Goal: Transaction & Acquisition: Purchase product/service

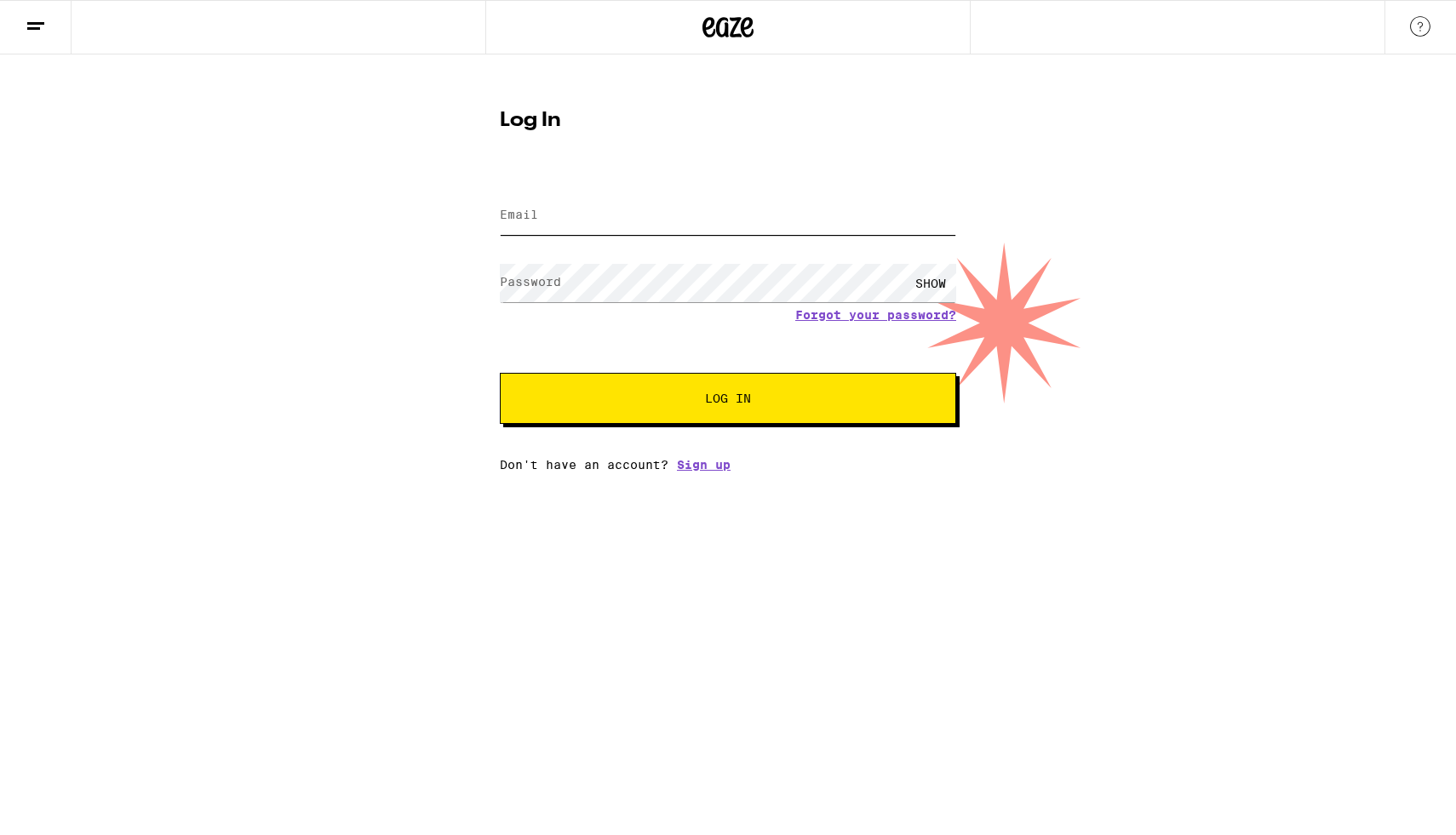
type input "[EMAIL_ADDRESS][DOMAIN_NAME]"
click at [610, 392] on button "Log In" at bounding box center [728, 398] width 457 height 51
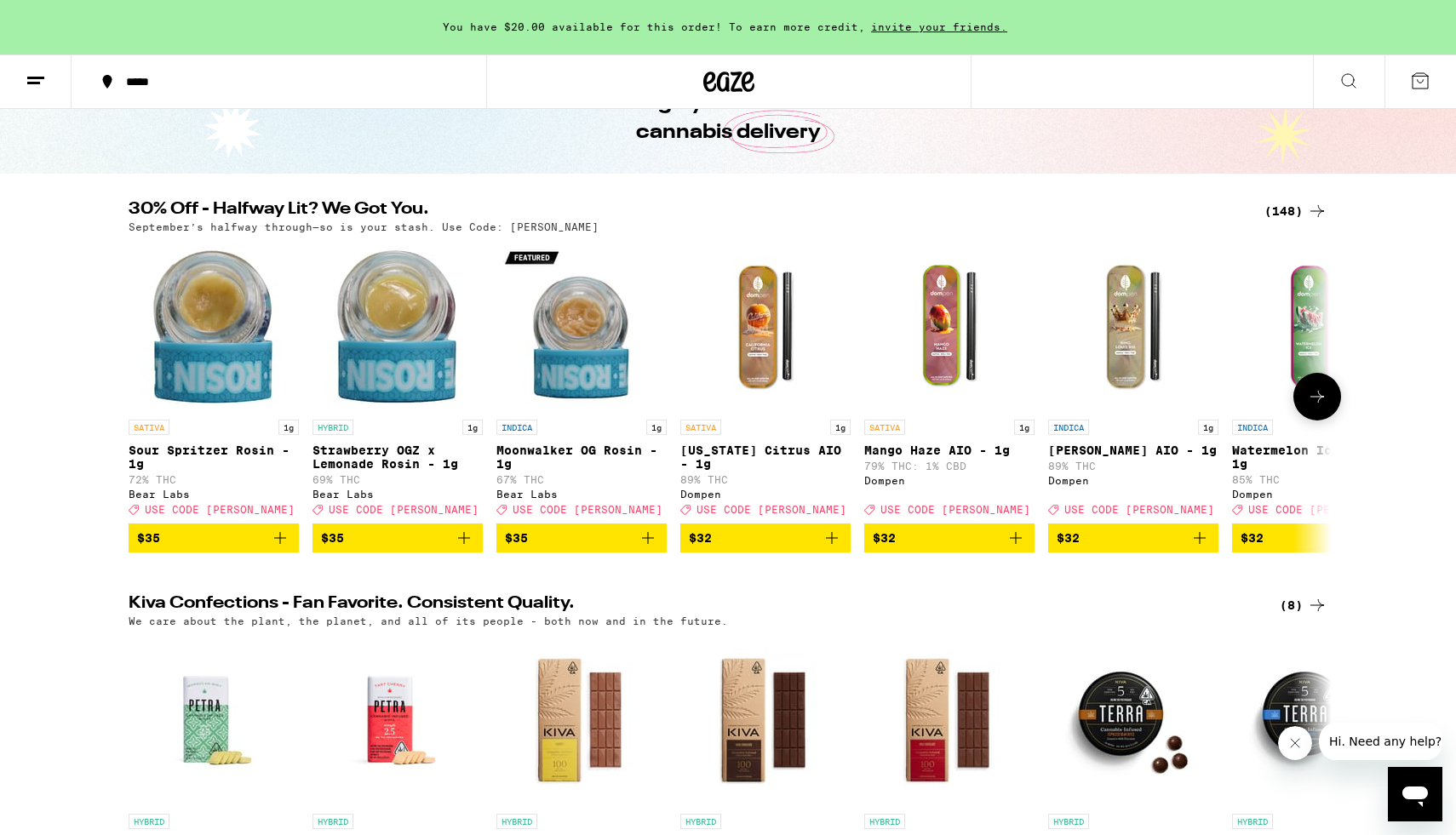
scroll to position [102, 0]
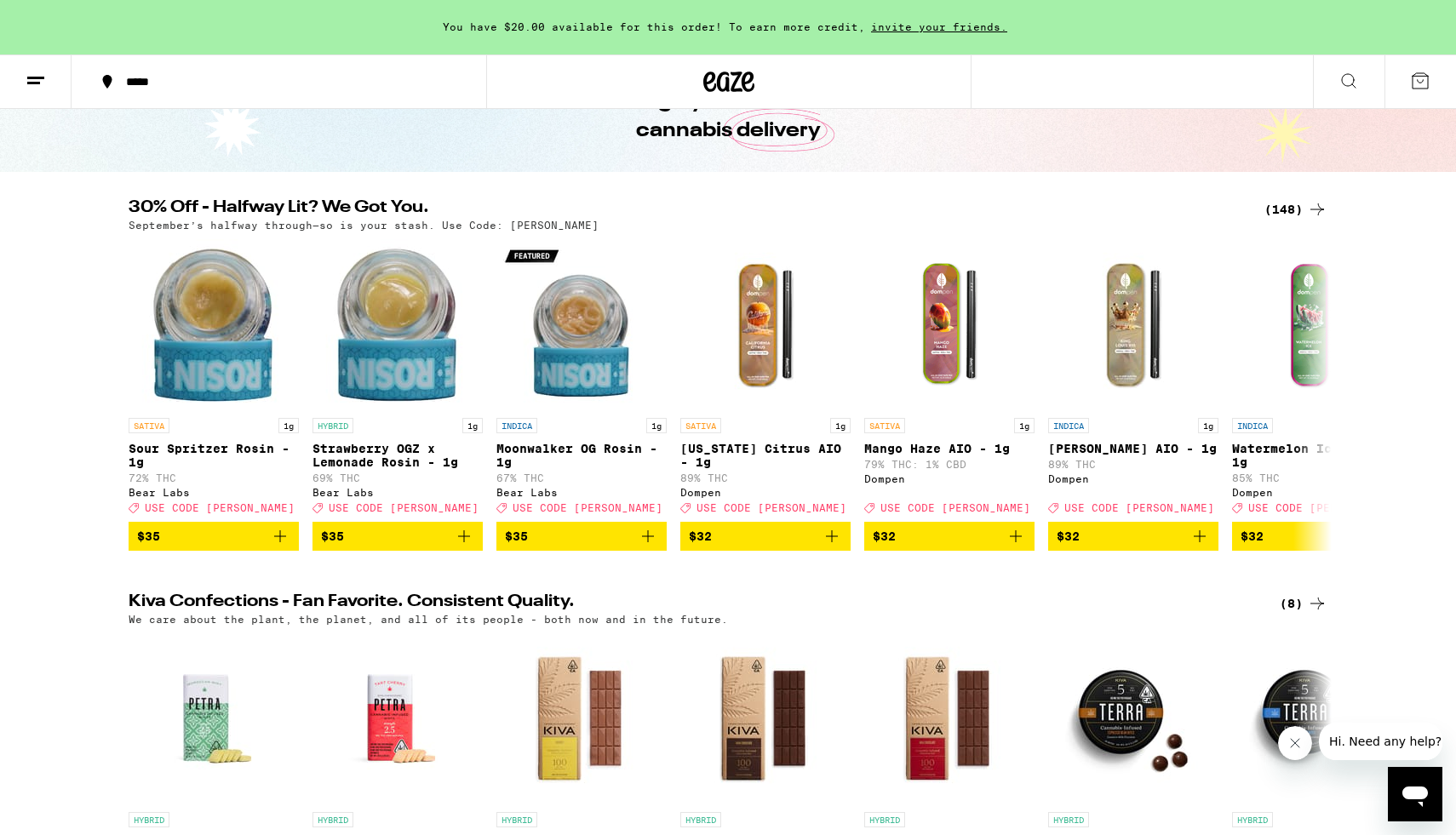
click at [1274, 209] on div "(148)" at bounding box center [1296, 209] width 63 height 20
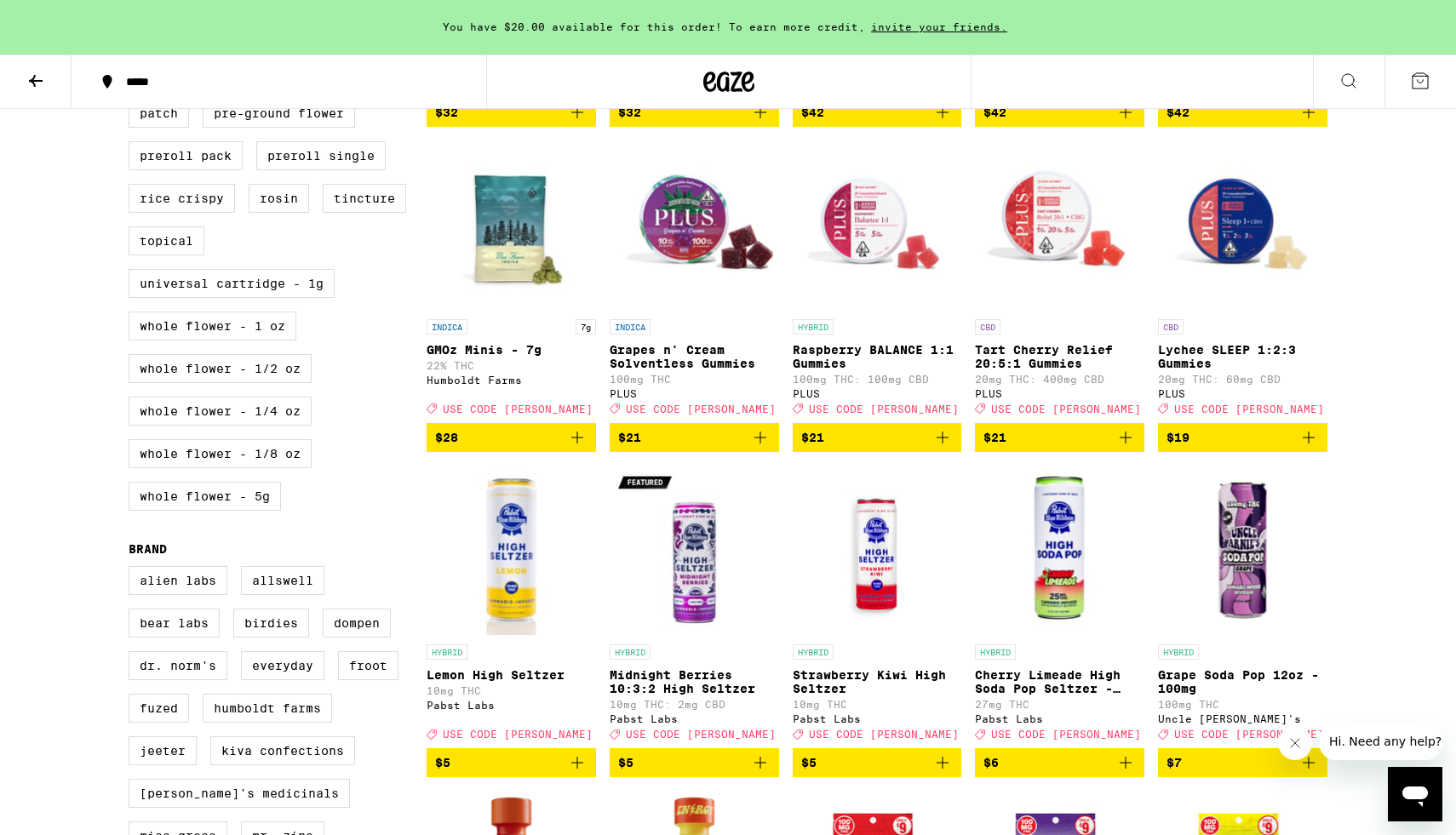
scroll to position [898, 0]
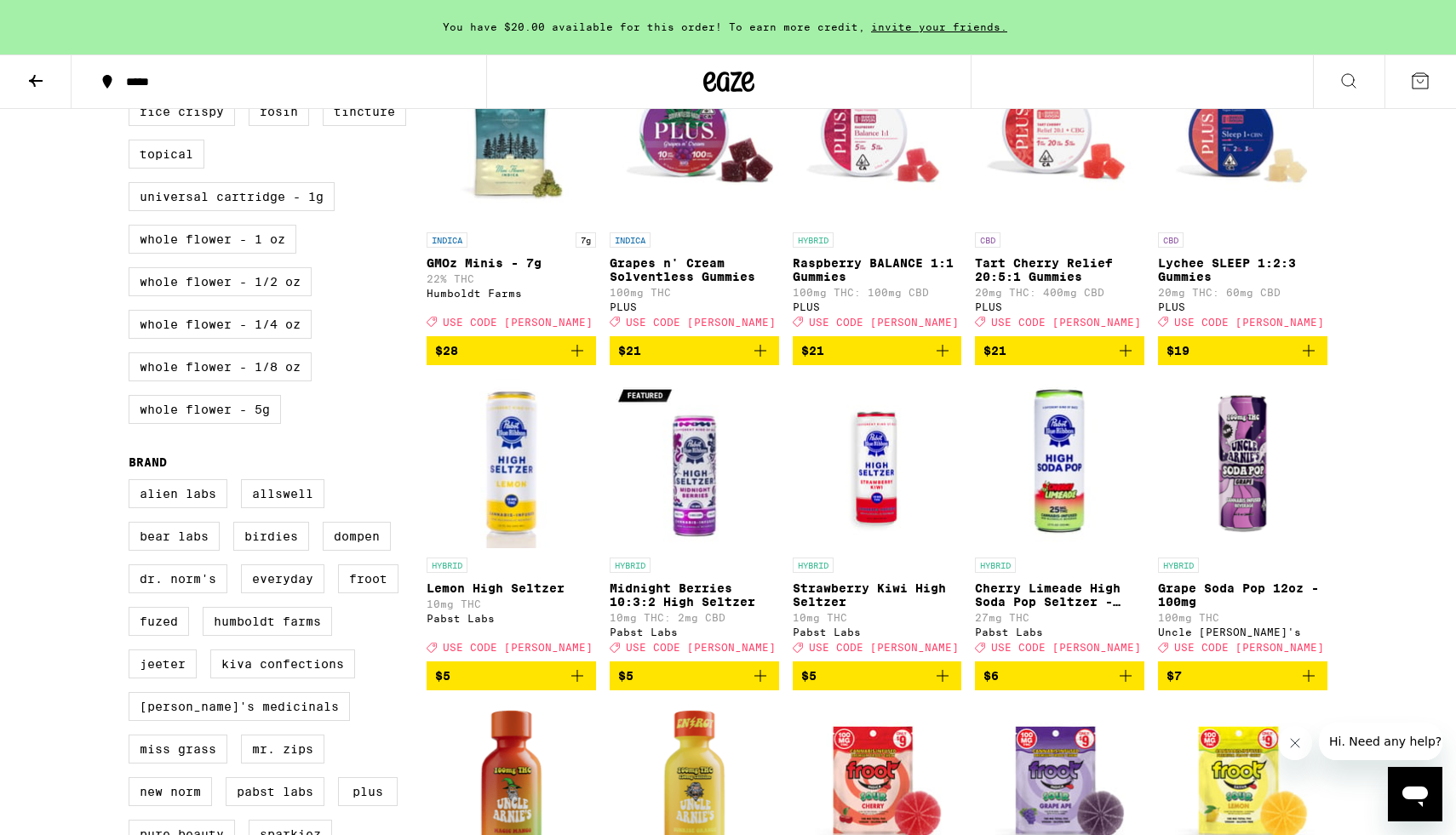
click at [1315, 361] on icon "Add to bag" at bounding box center [1308, 350] width 20 height 20
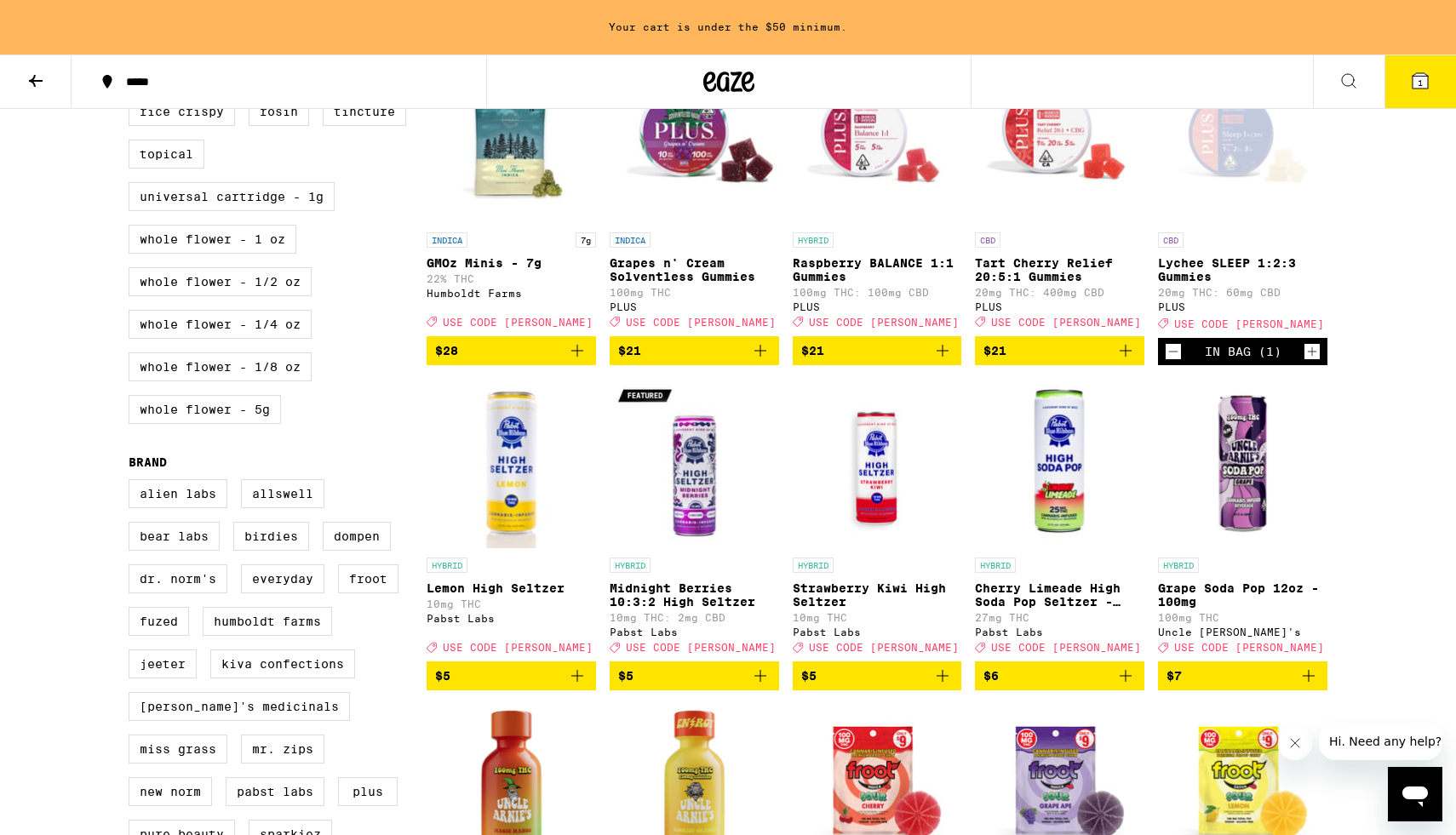
click at [1315, 362] on icon "Increment" at bounding box center [1311, 351] width 15 height 20
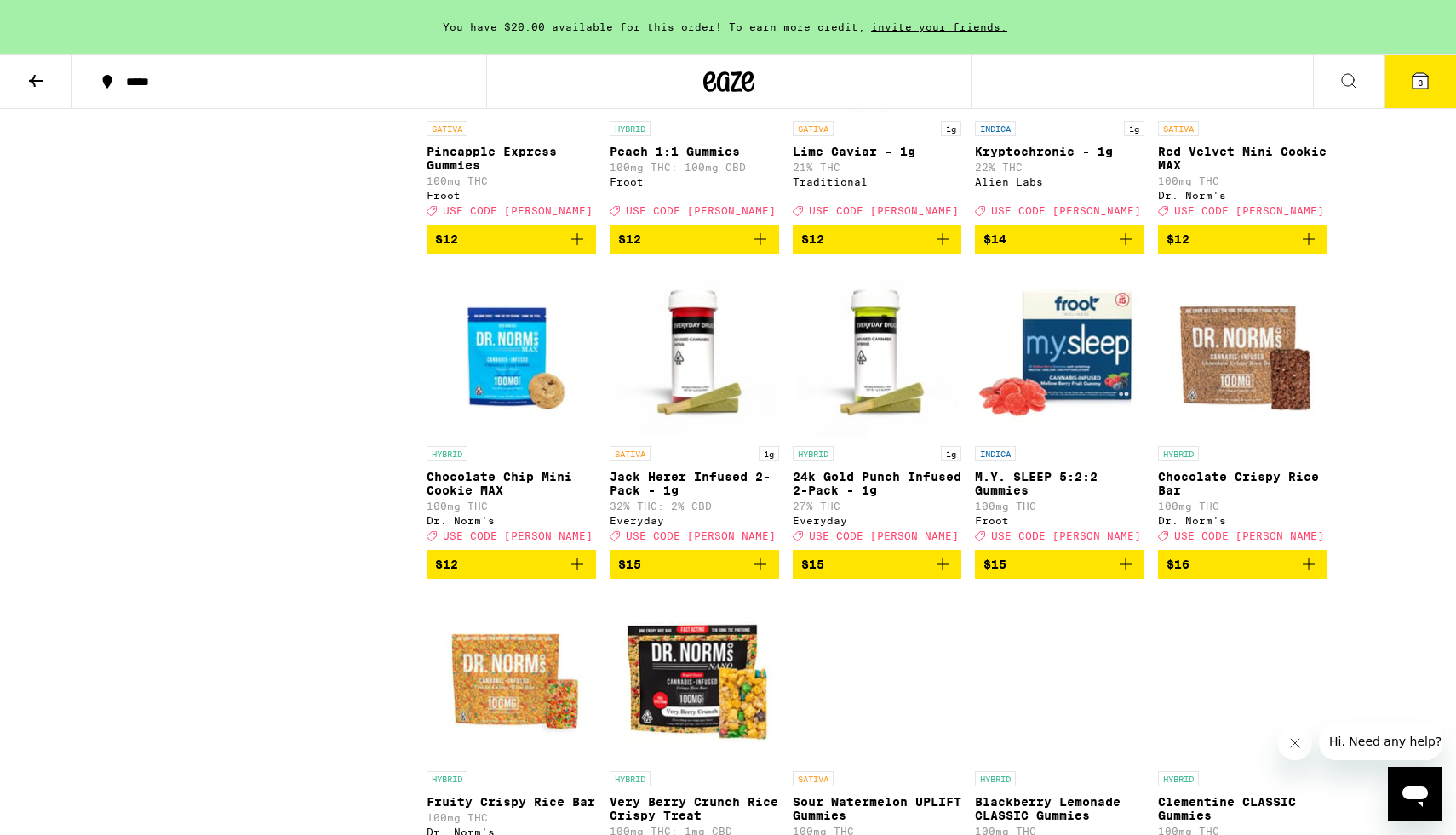
scroll to position [2674, 0]
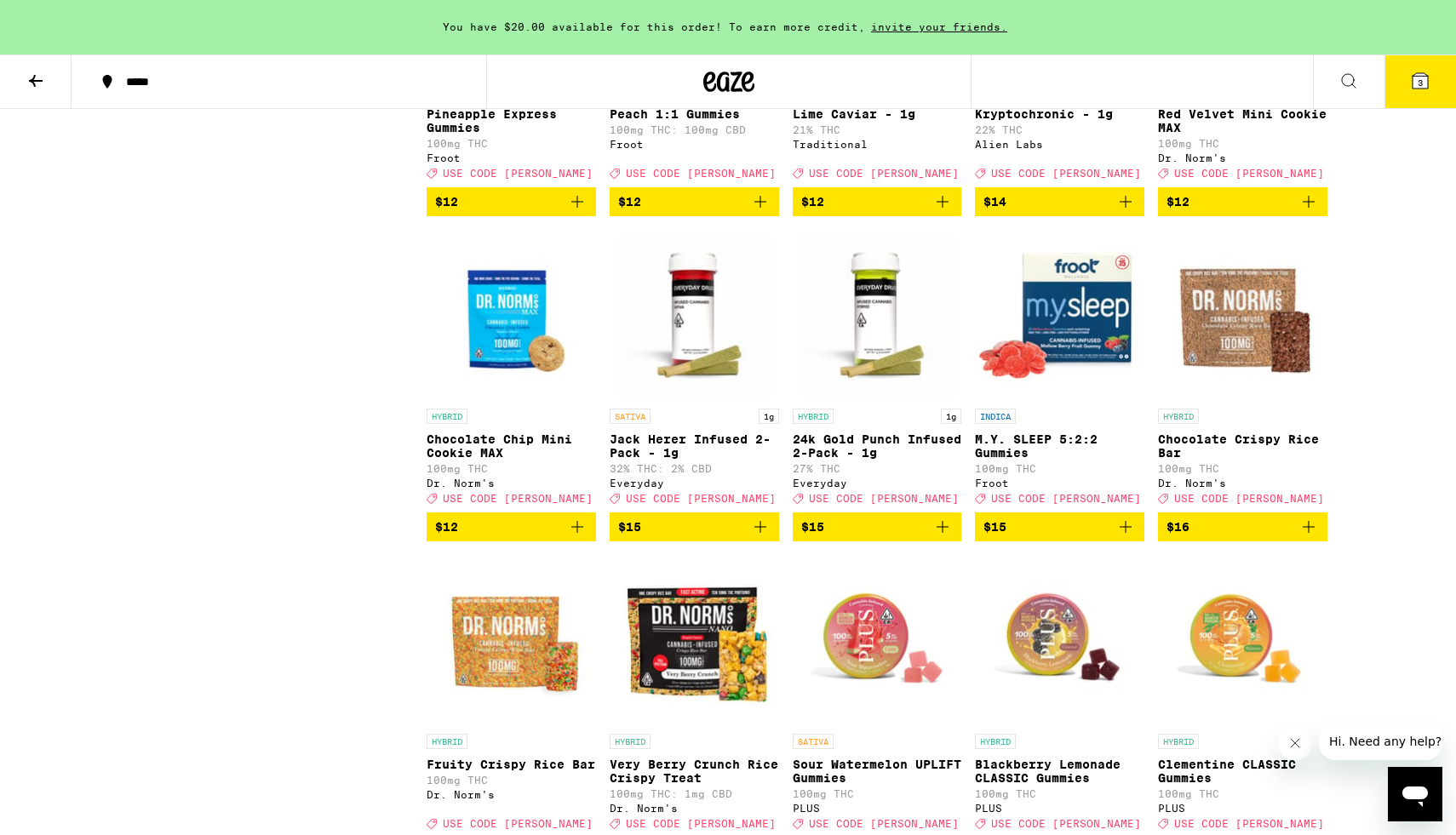
click at [1134, 537] on icon "Add to bag" at bounding box center [1125, 527] width 20 height 20
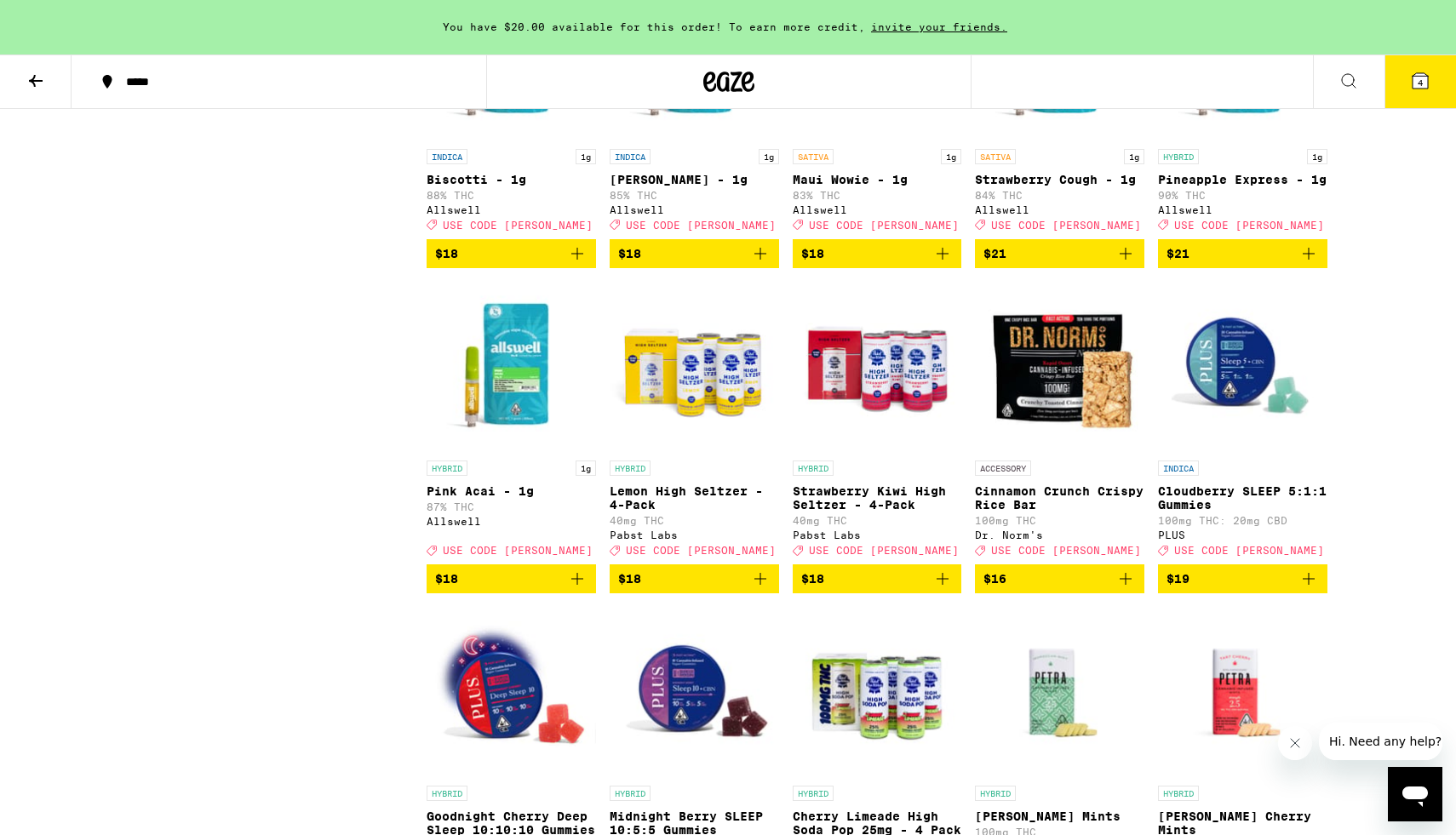
scroll to position [3622, 0]
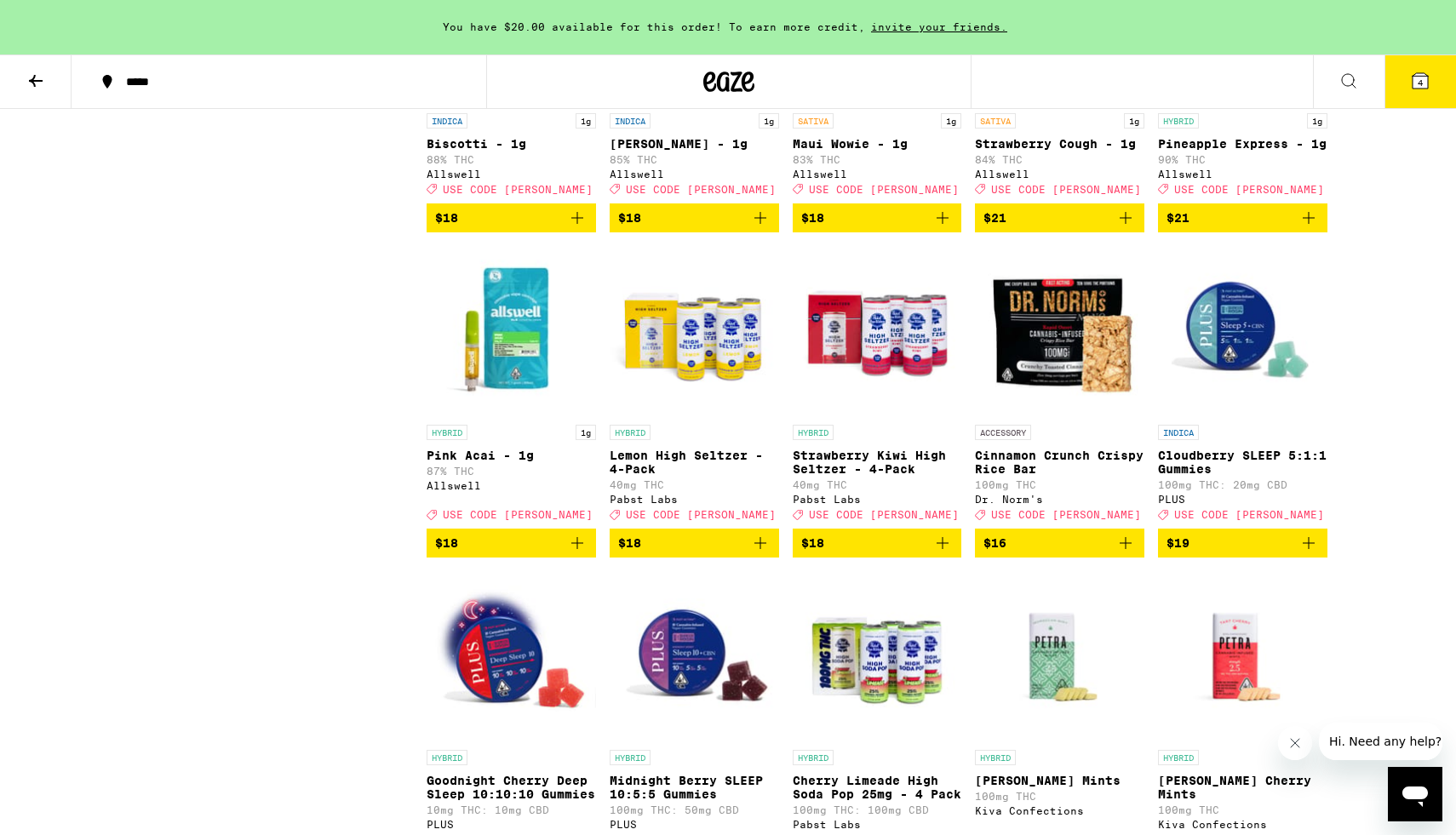
click at [1304, 553] on icon "Add to bag" at bounding box center [1308, 543] width 20 height 20
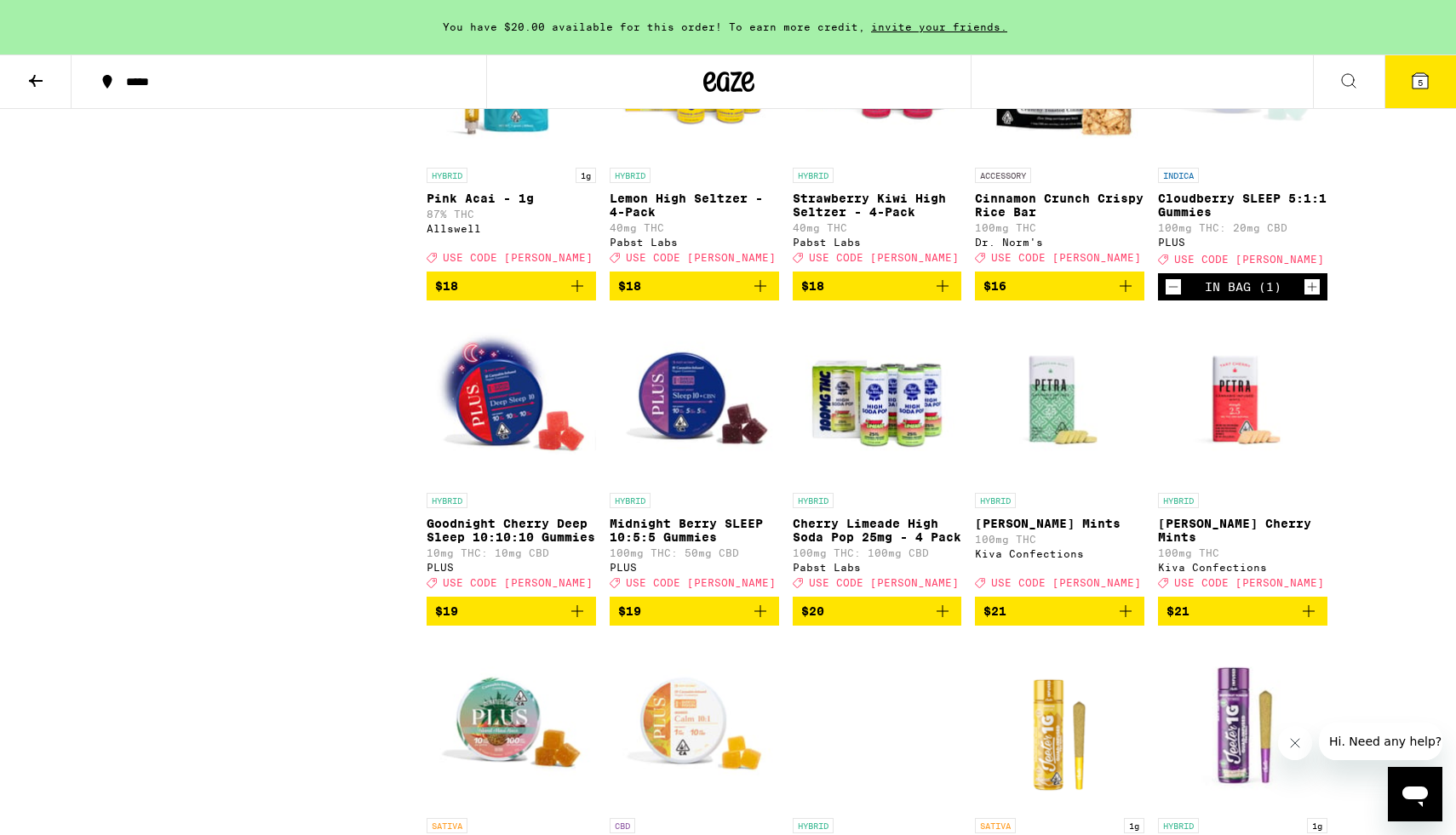
scroll to position [3999, 0]
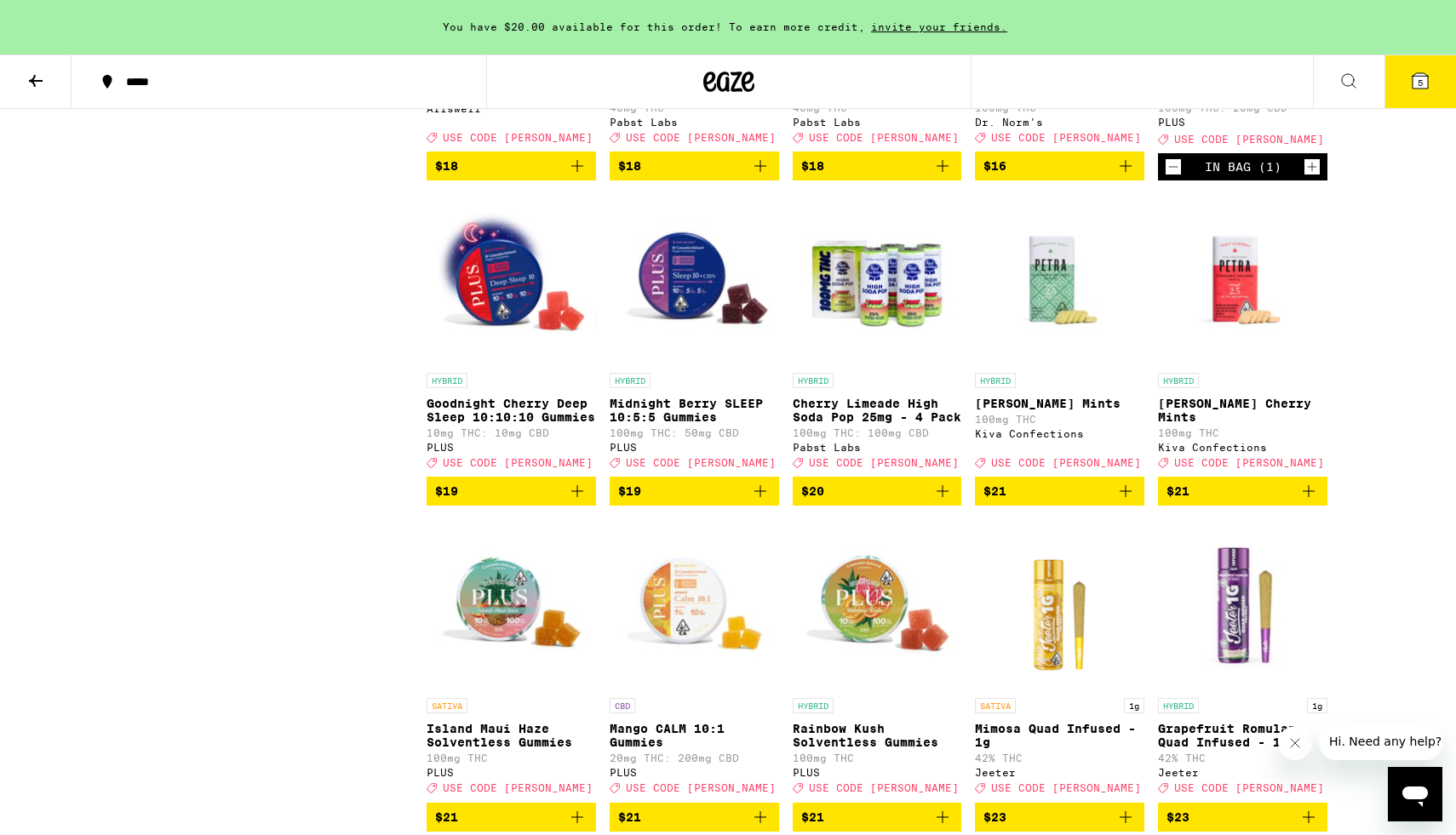
click at [763, 502] on icon "Add to bag" at bounding box center [760, 490] width 20 height 20
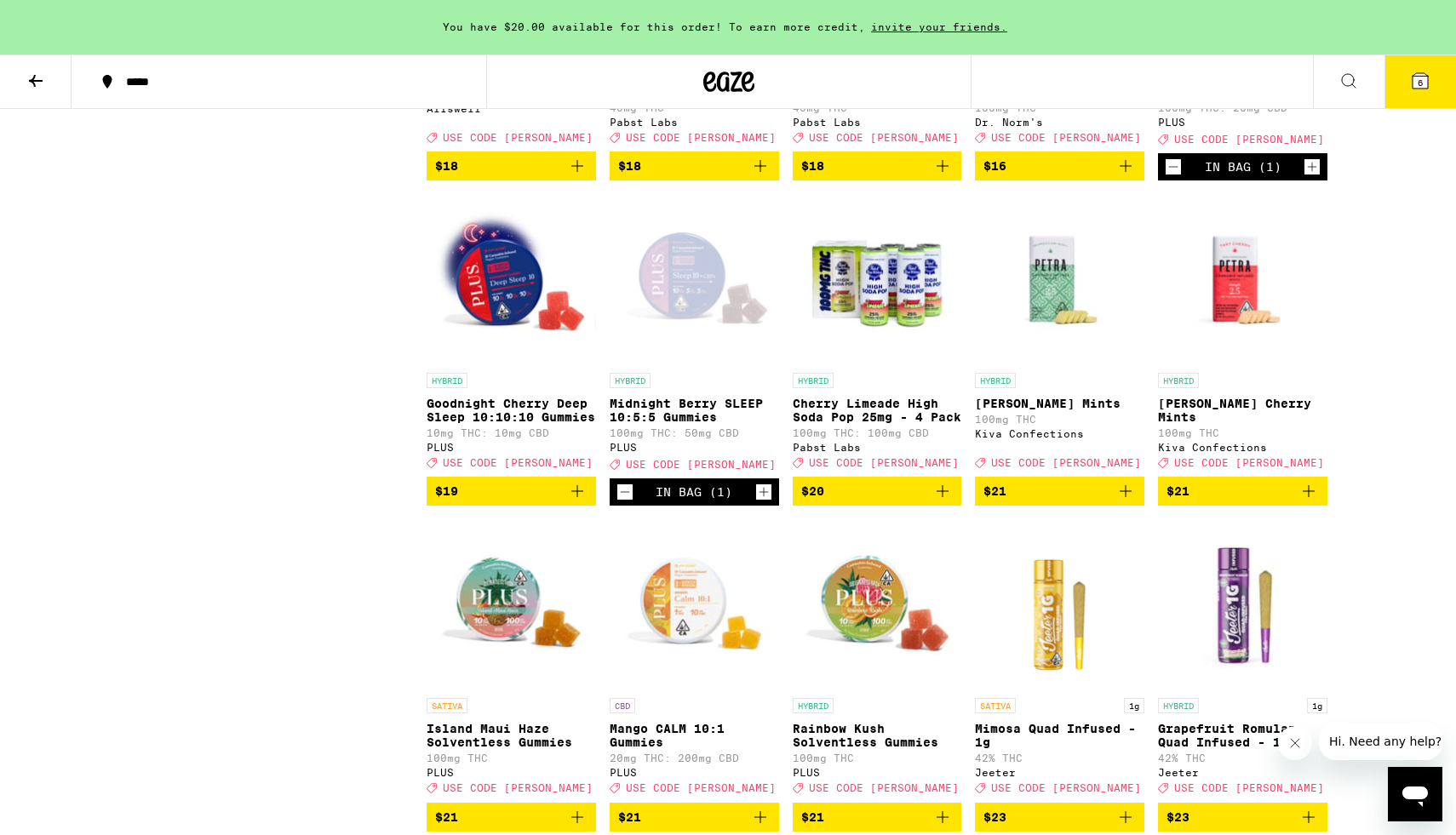
click at [1403, 91] on button "6" at bounding box center [1420, 81] width 72 height 53
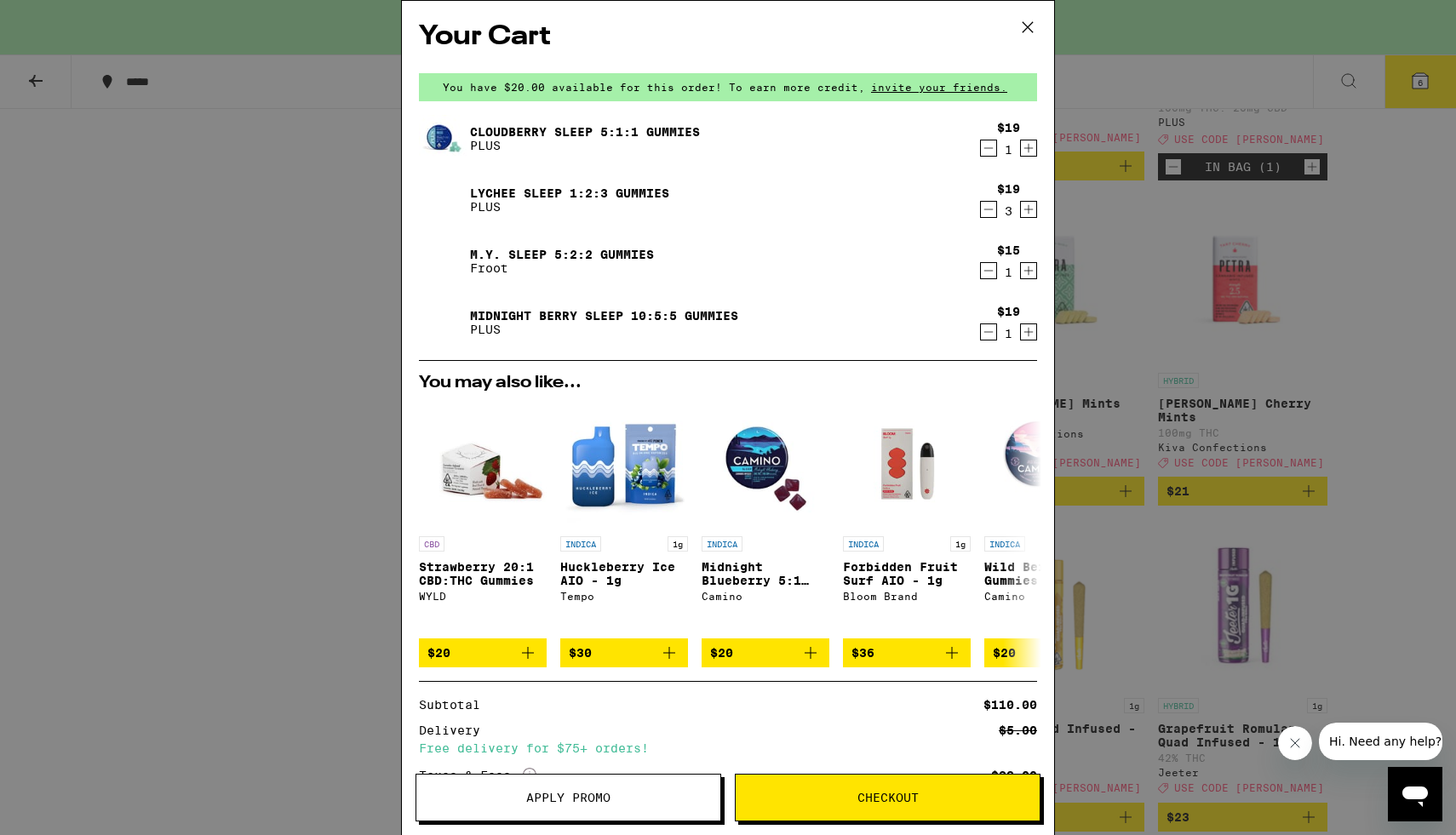
click at [600, 792] on span "Apply Promo" at bounding box center [569, 798] width 84 height 11
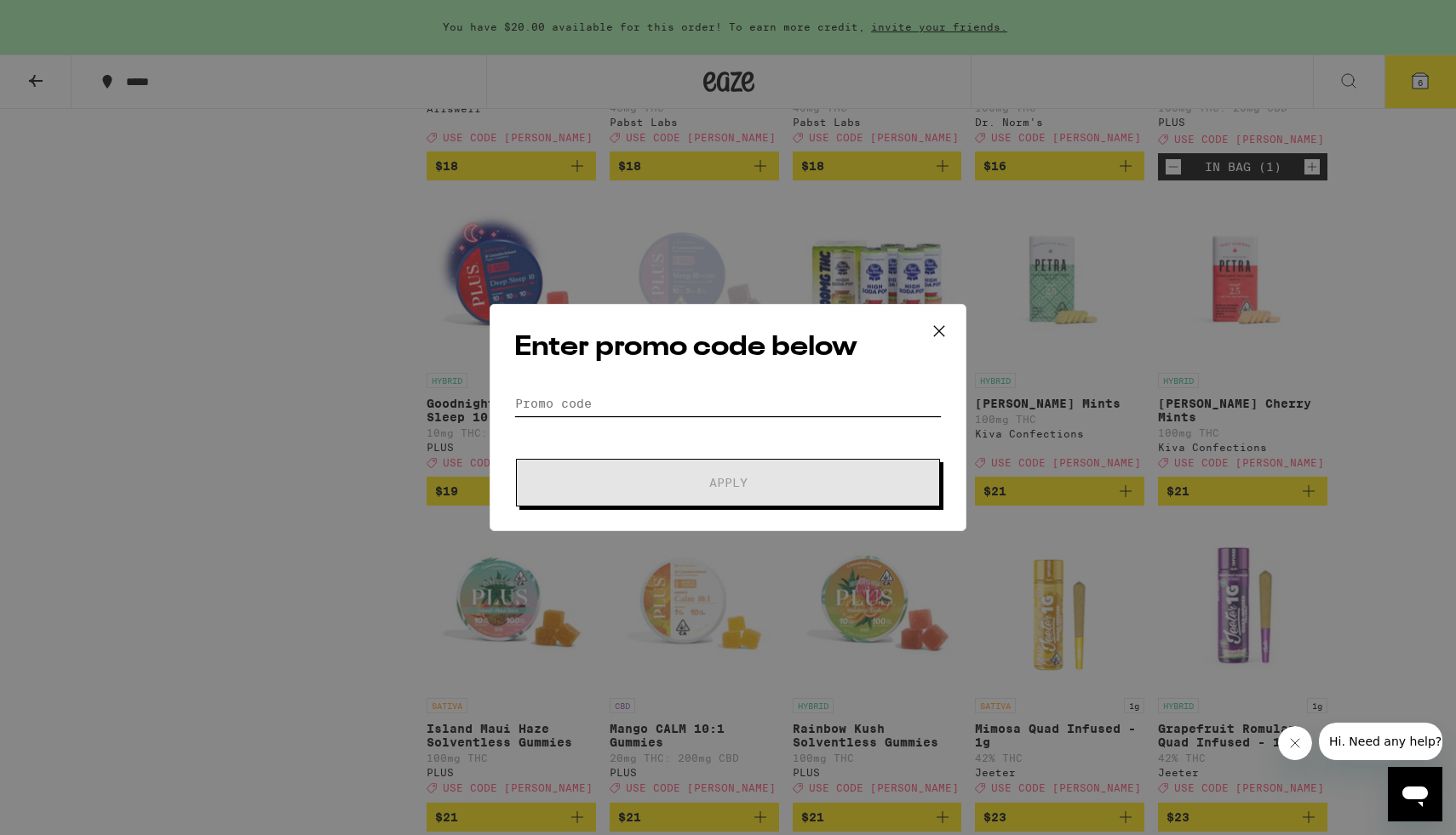
click at [706, 411] on input "Promo Code" at bounding box center [728, 403] width 427 height 26
click at [706, 408] on input "Promo Code" at bounding box center [728, 403] width 427 height 26
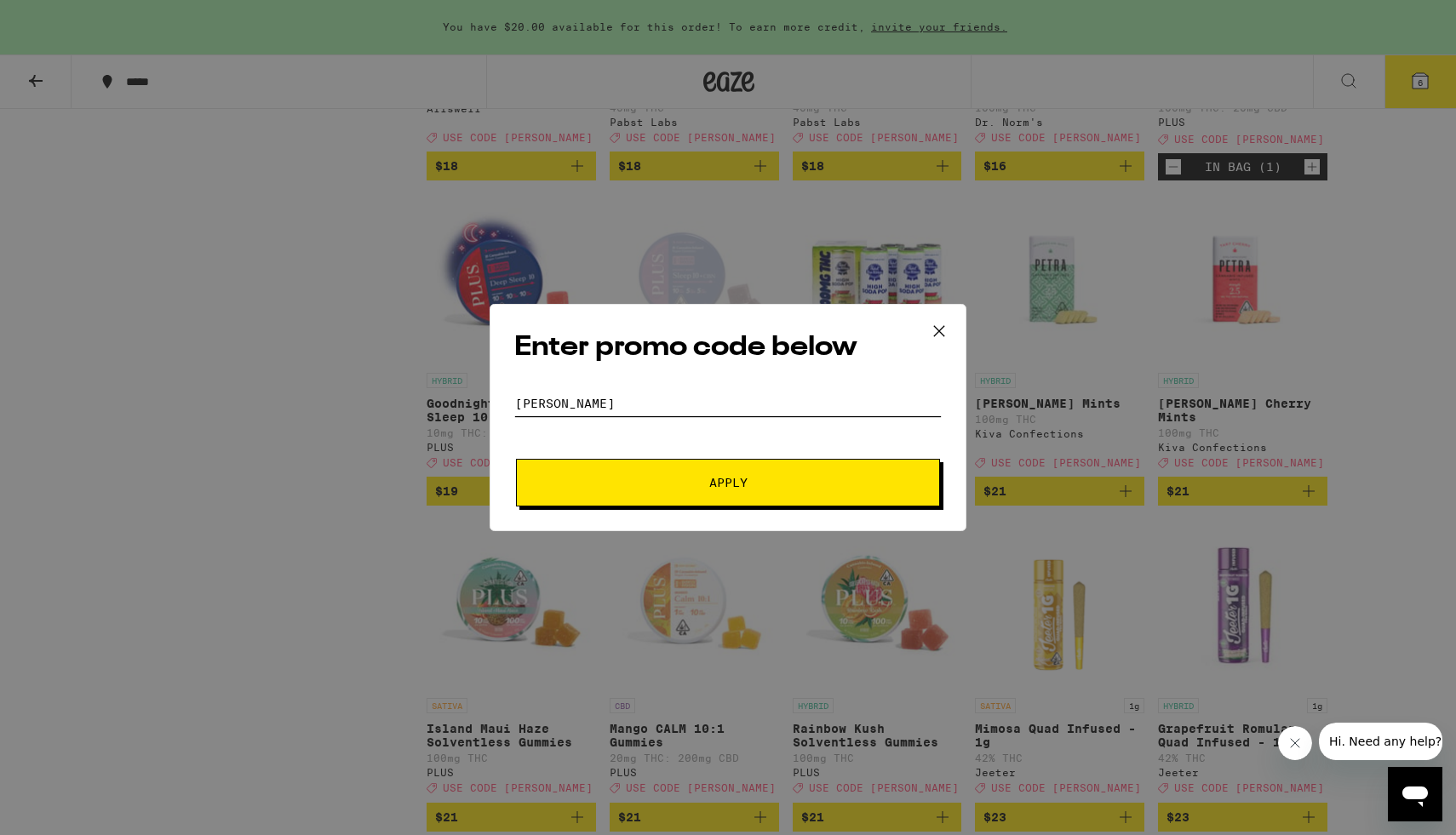
type input "[PERSON_NAME]"
click at [706, 479] on span "Apply" at bounding box center [728, 483] width 306 height 11
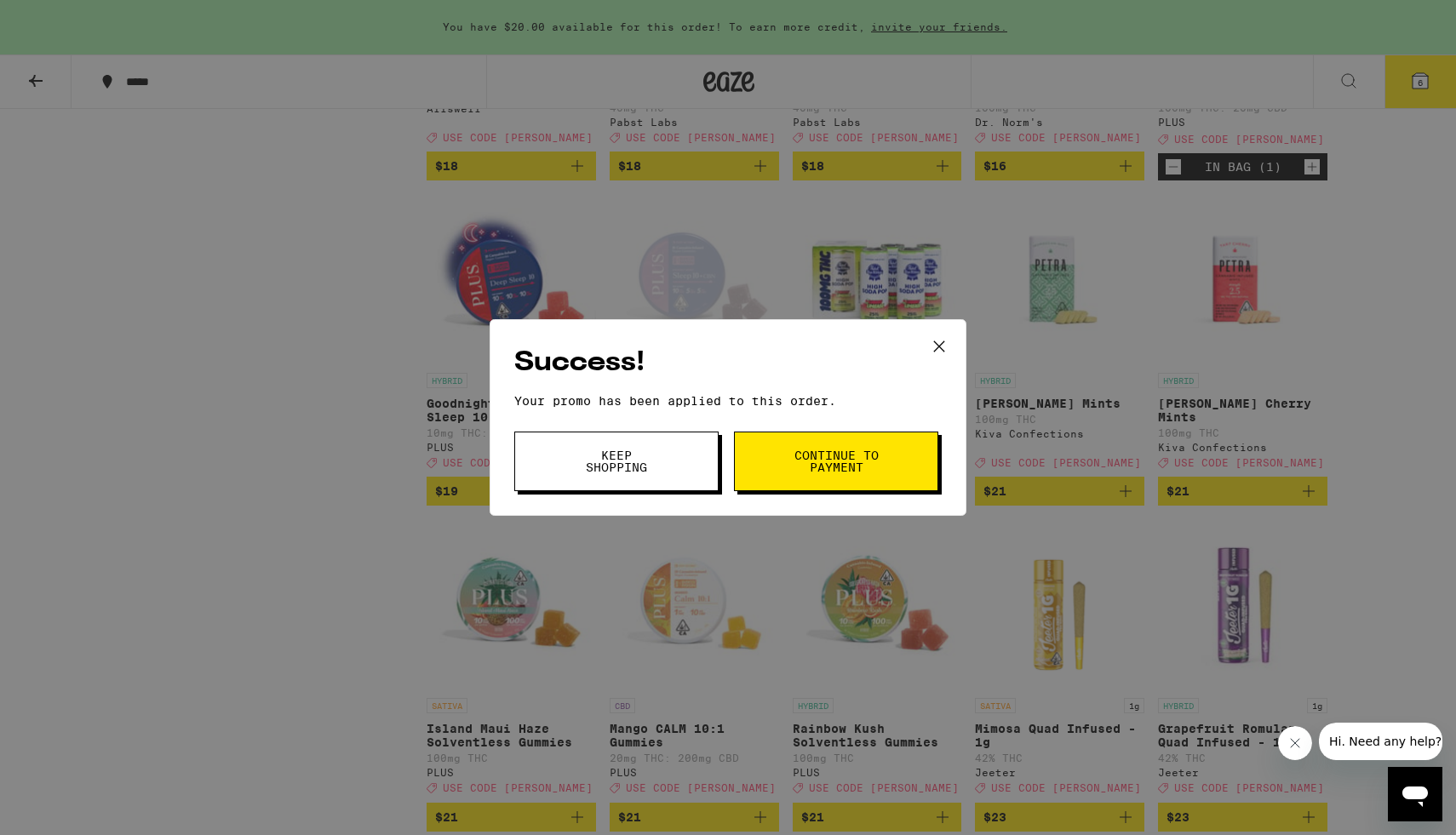
click at [822, 446] on button "Continue to payment" at bounding box center [836, 462] width 204 height 59
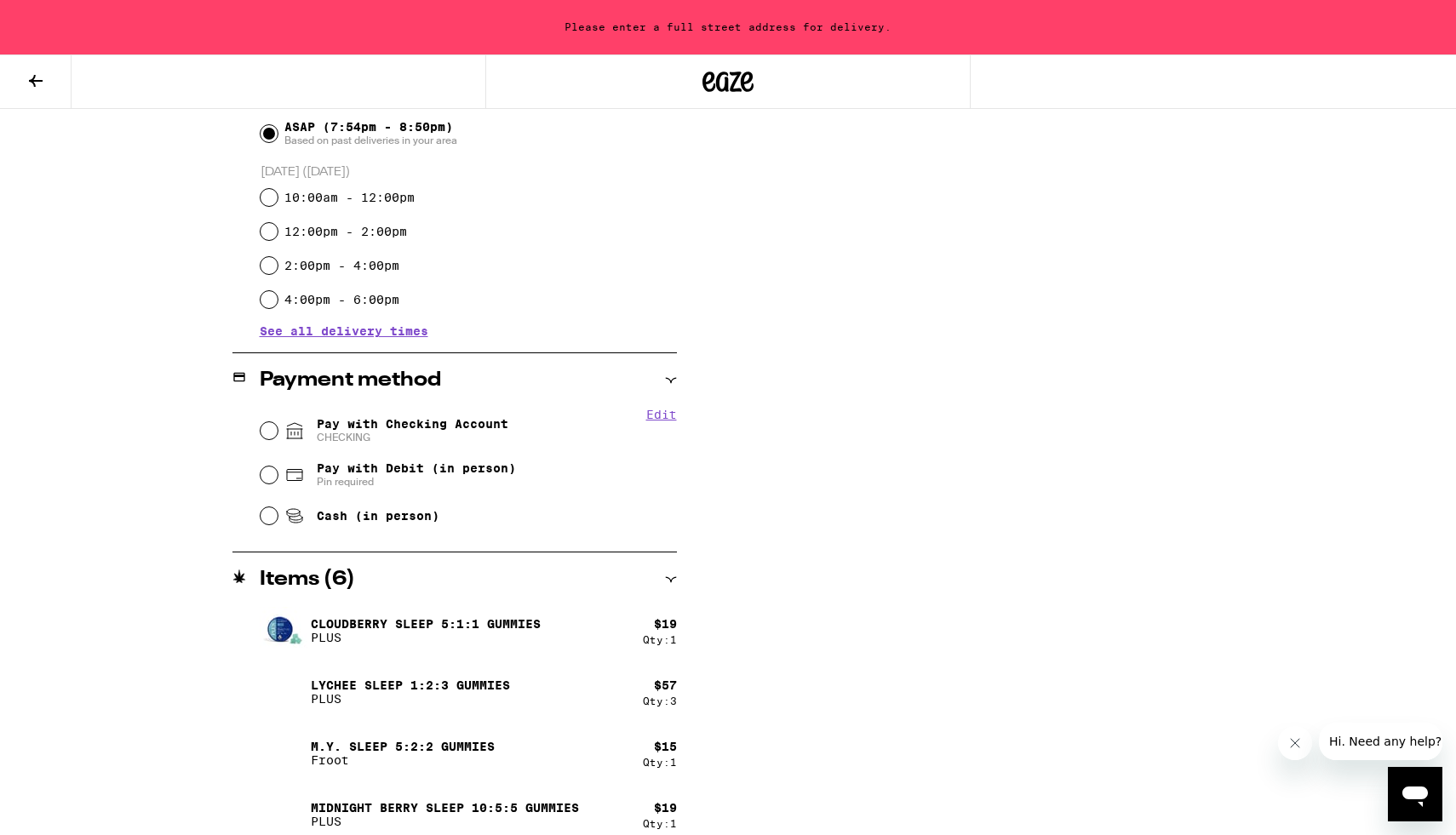
scroll to position [508, 0]
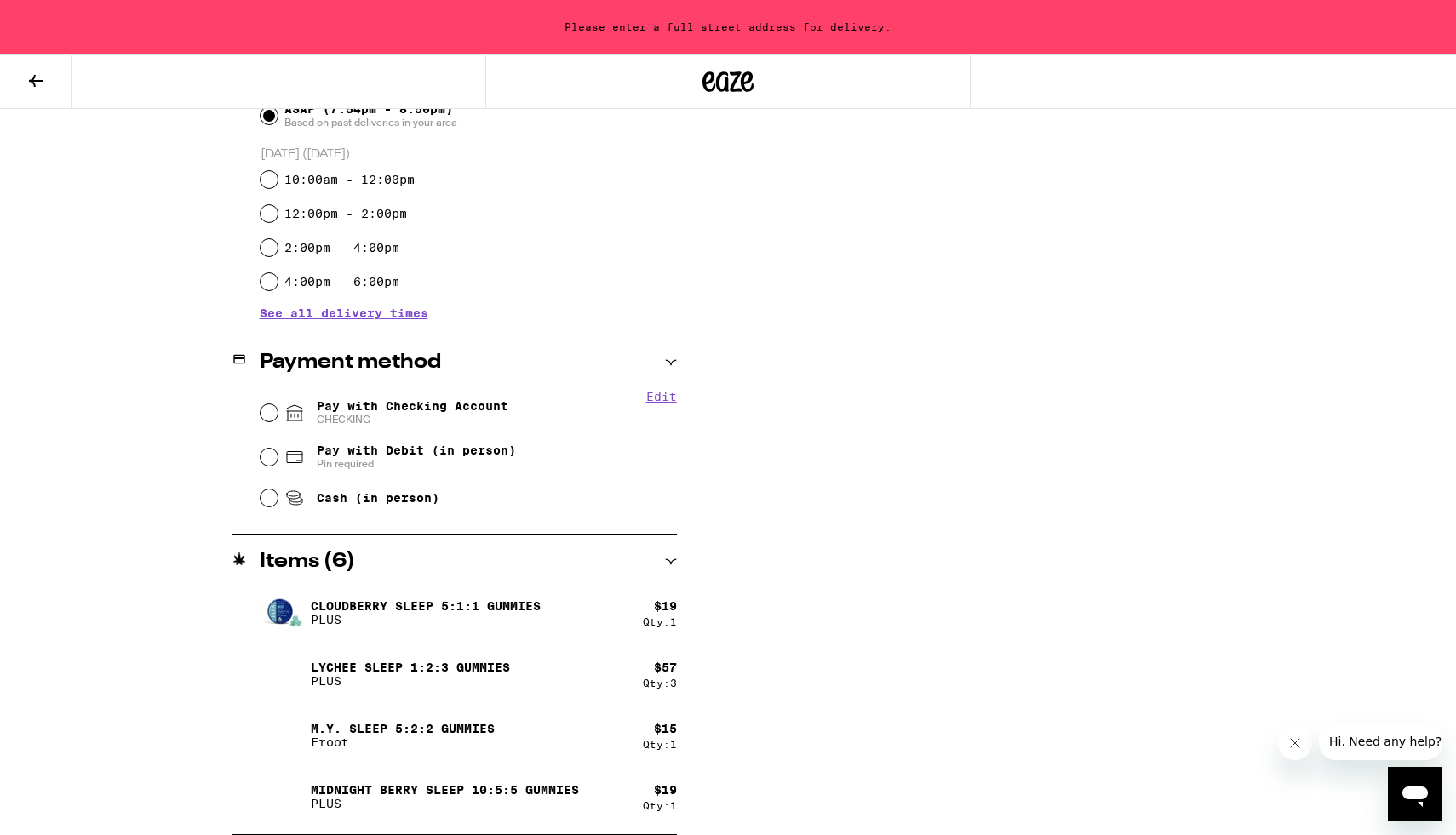
click at [27, 86] on icon at bounding box center [35, 80] width 20 height 20
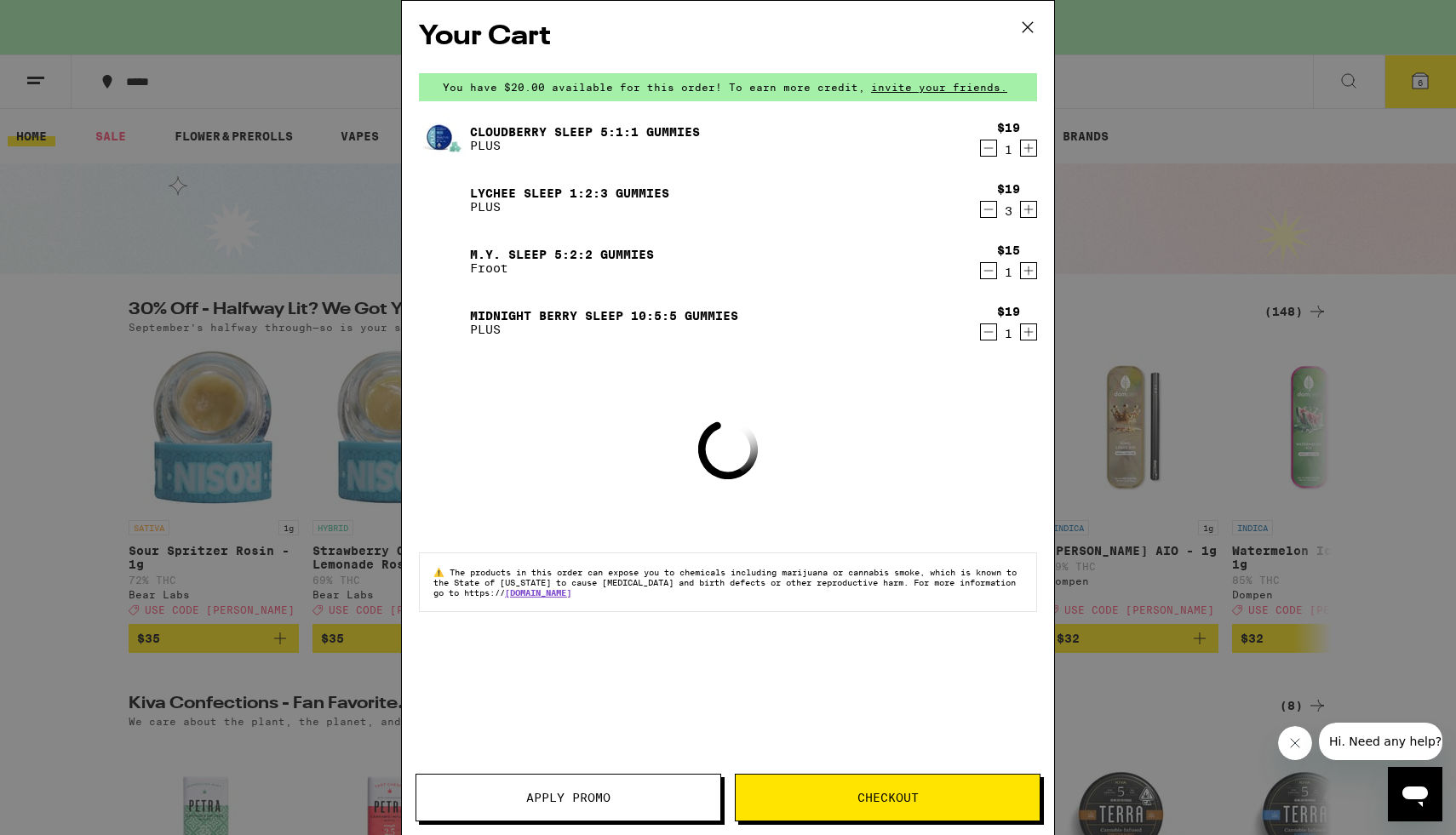
click at [343, 312] on div "Your Cart You have $20.00 available for this order! To earn more credit, invite…" at bounding box center [728, 418] width 1456 height 835
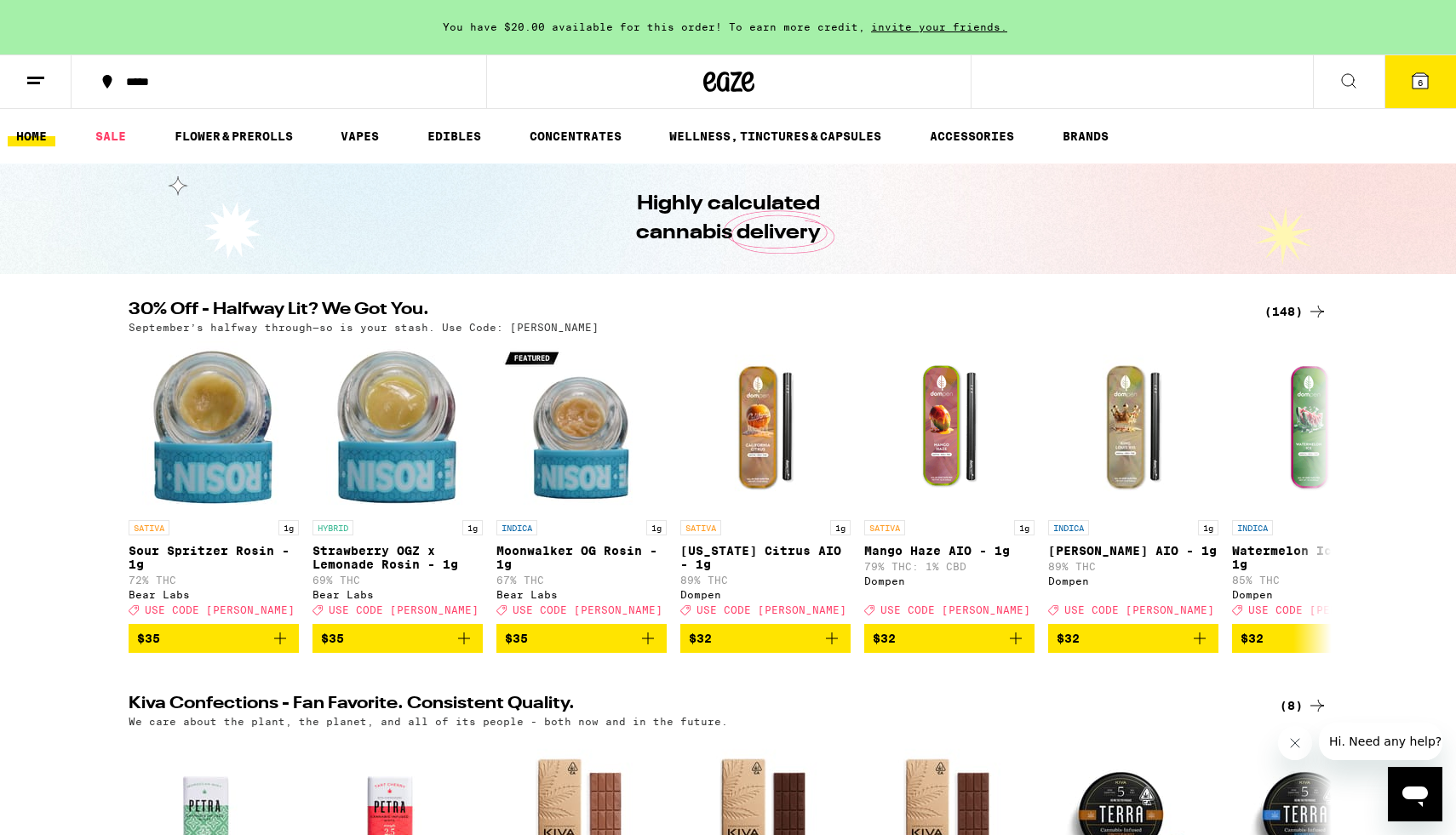
click at [1283, 305] on div "(148)" at bounding box center [1296, 311] width 63 height 20
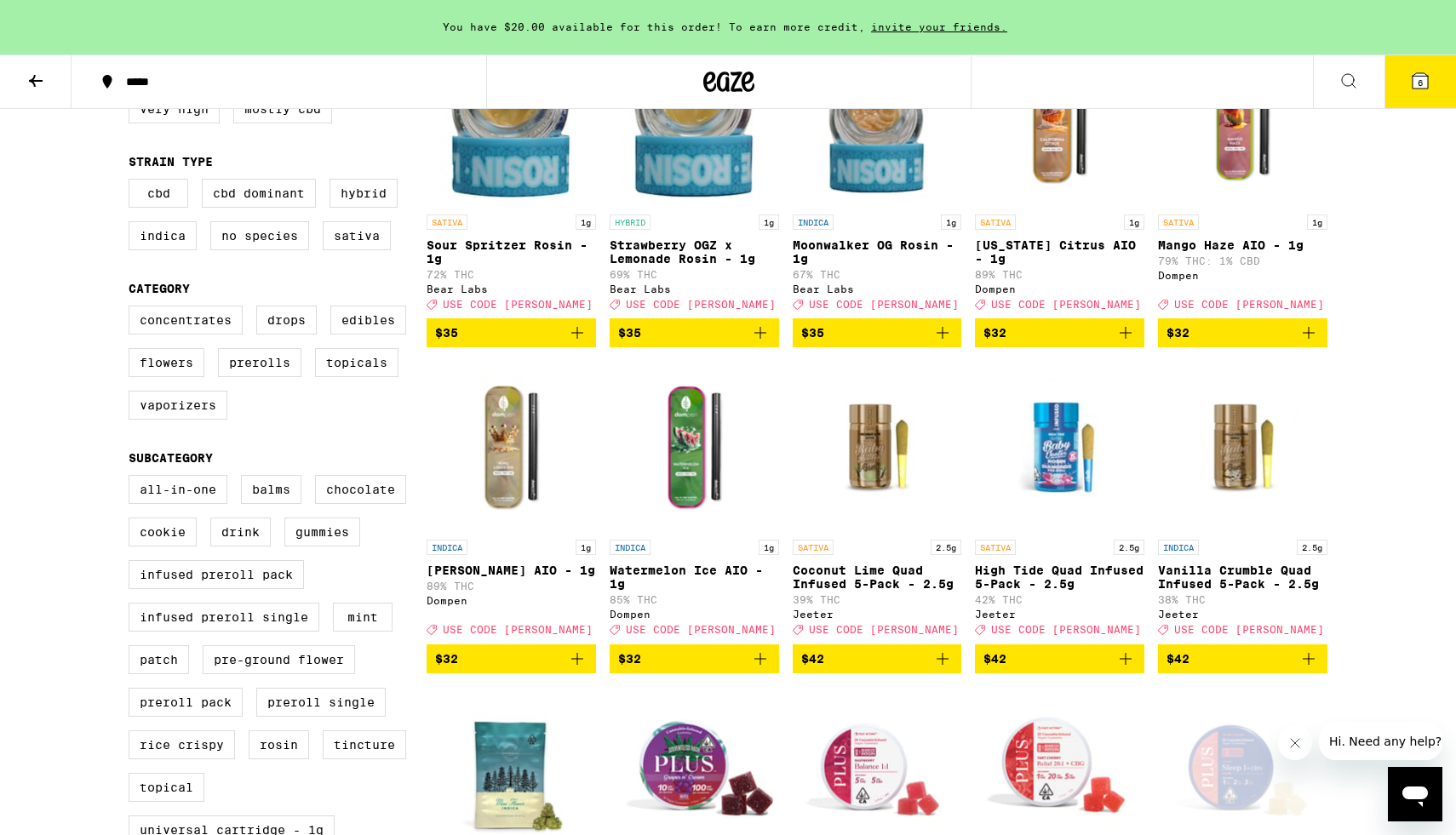
scroll to position [204, 0]
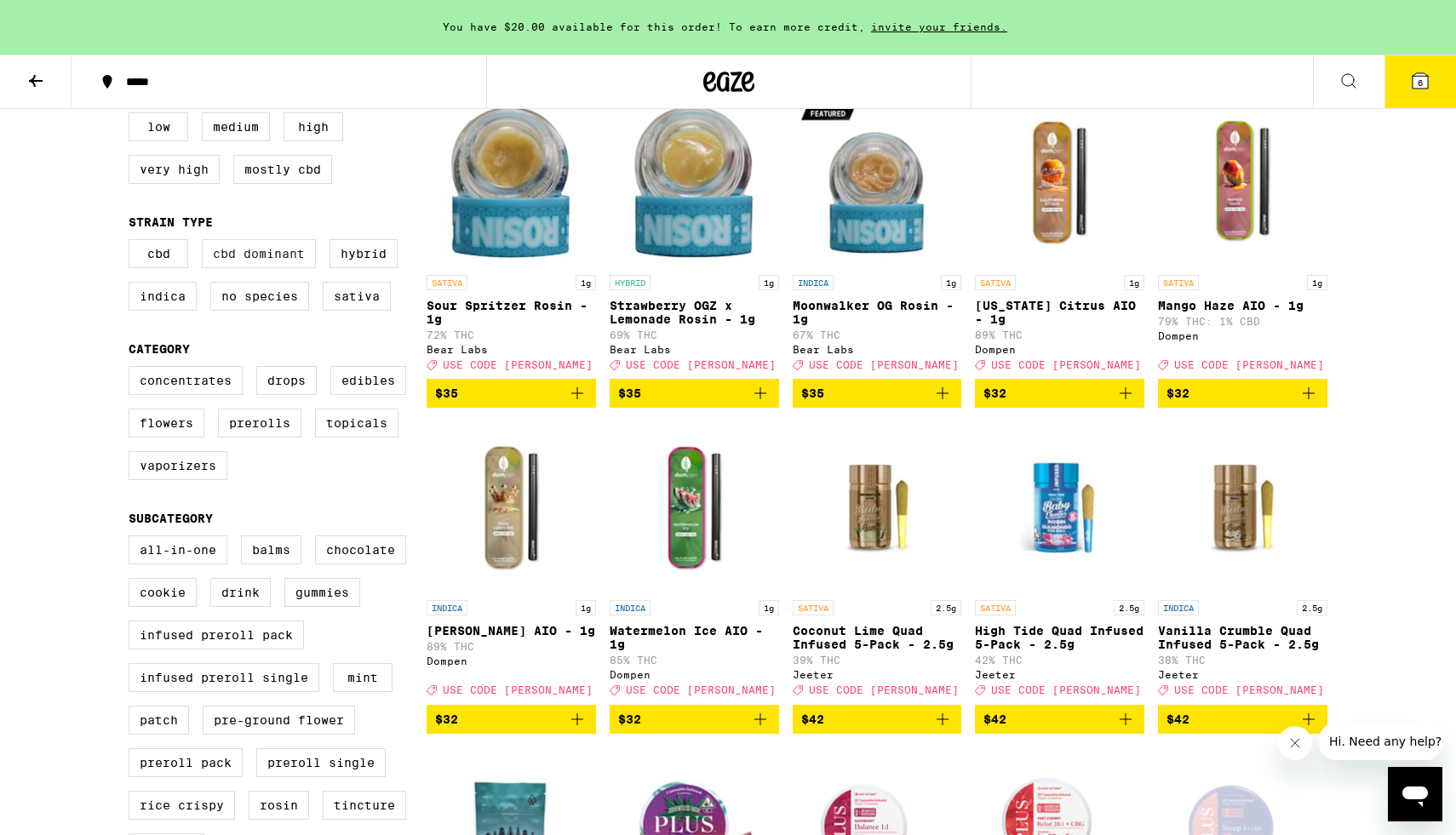
click at [281, 268] on label "CBD Dominant" at bounding box center [258, 254] width 114 height 29
click at [133, 242] on input "CBD Dominant" at bounding box center [132, 242] width 1 height 1
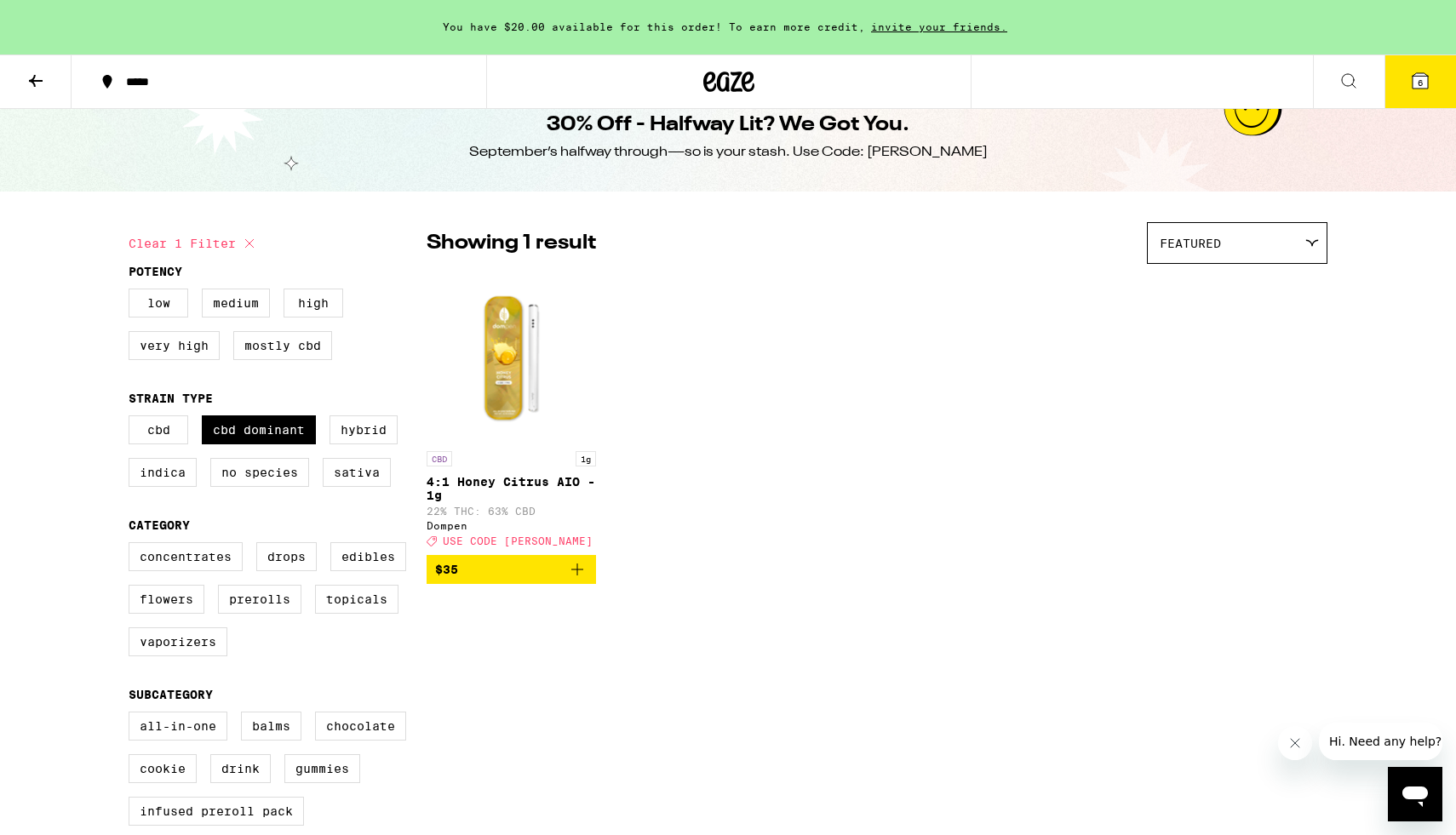
scroll to position [11, 0]
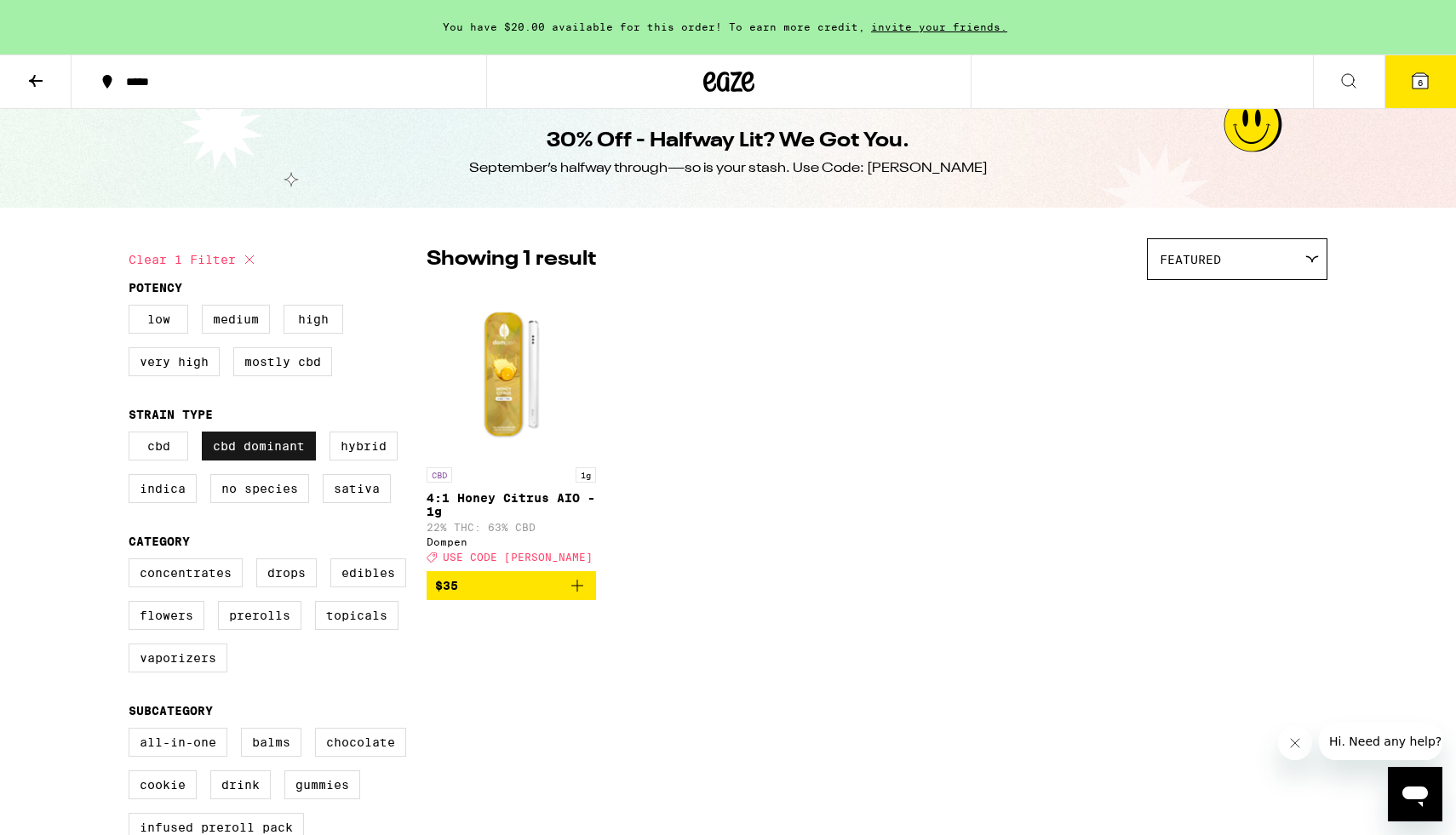
click at [235, 451] on label "CBD Dominant" at bounding box center [258, 446] width 114 height 29
click at [133, 435] on input "CBD Dominant" at bounding box center [132, 435] width 1 height 1
checkbox input "false"
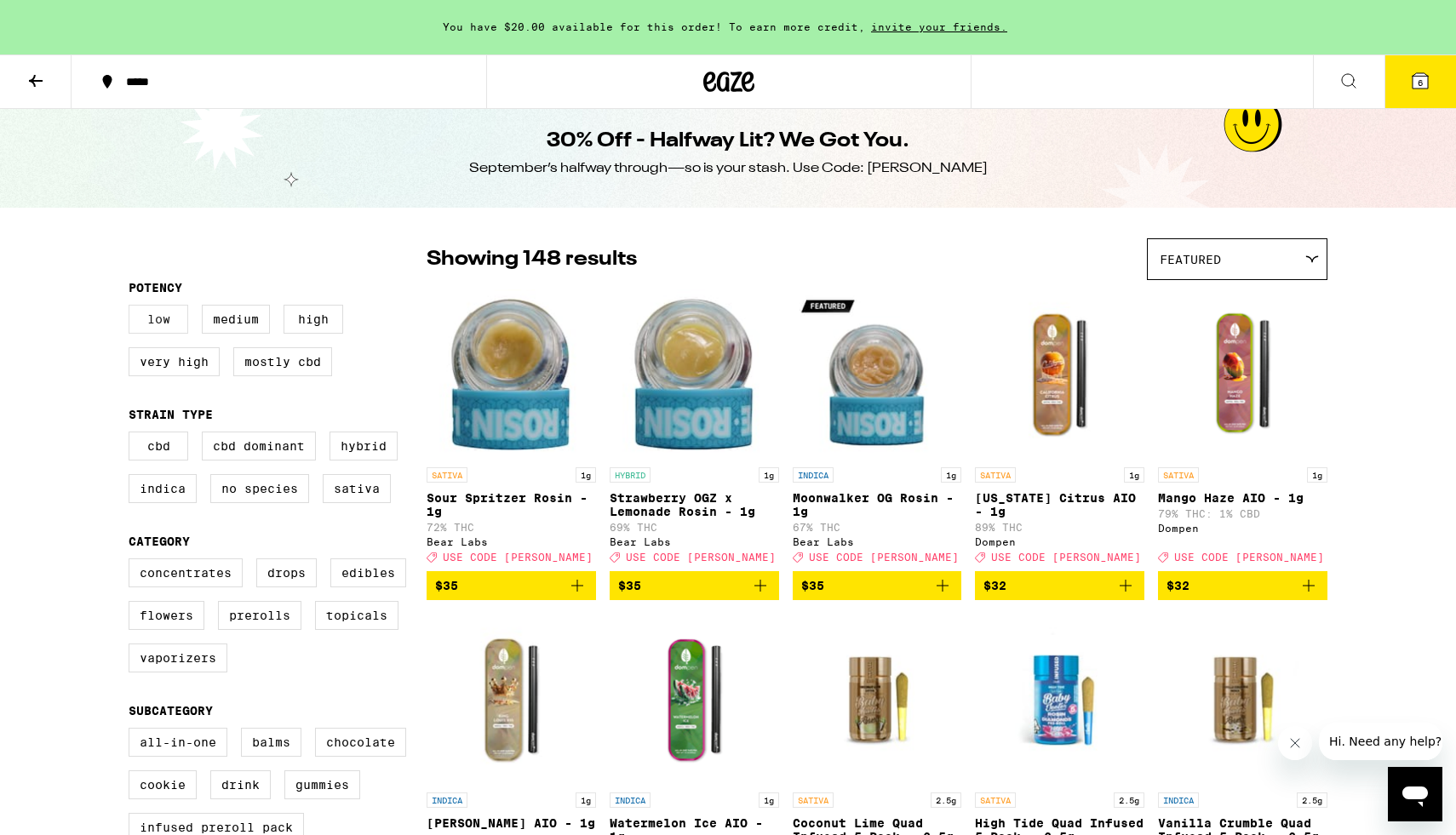
click at [178, 333] on label "Low" at bounding box center [158, 319] width 59 height 29
click at [133, 308] on input "Low" at bounding box center [132, 307] width 1 height 1
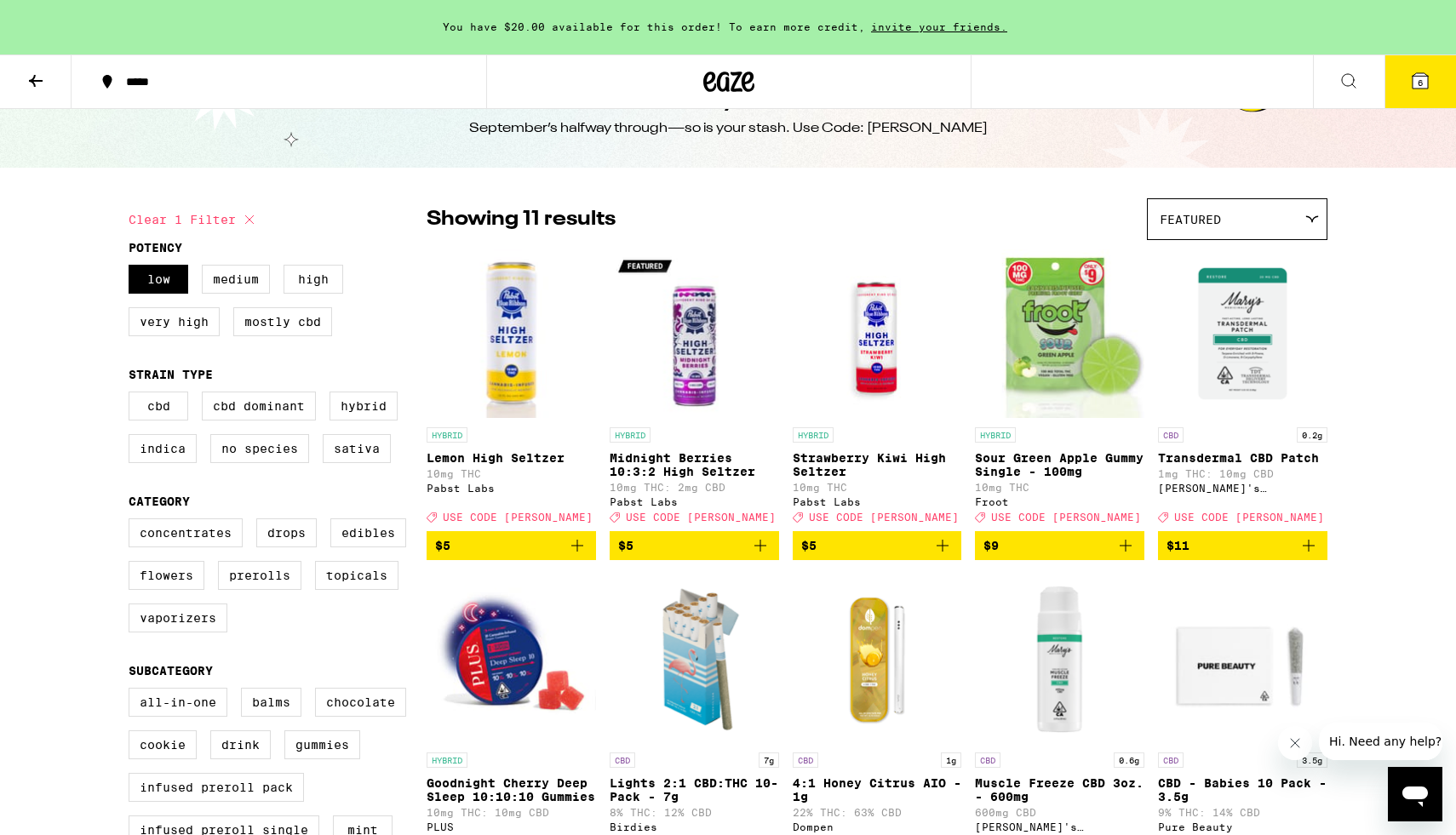
scroll to position [135, 0]
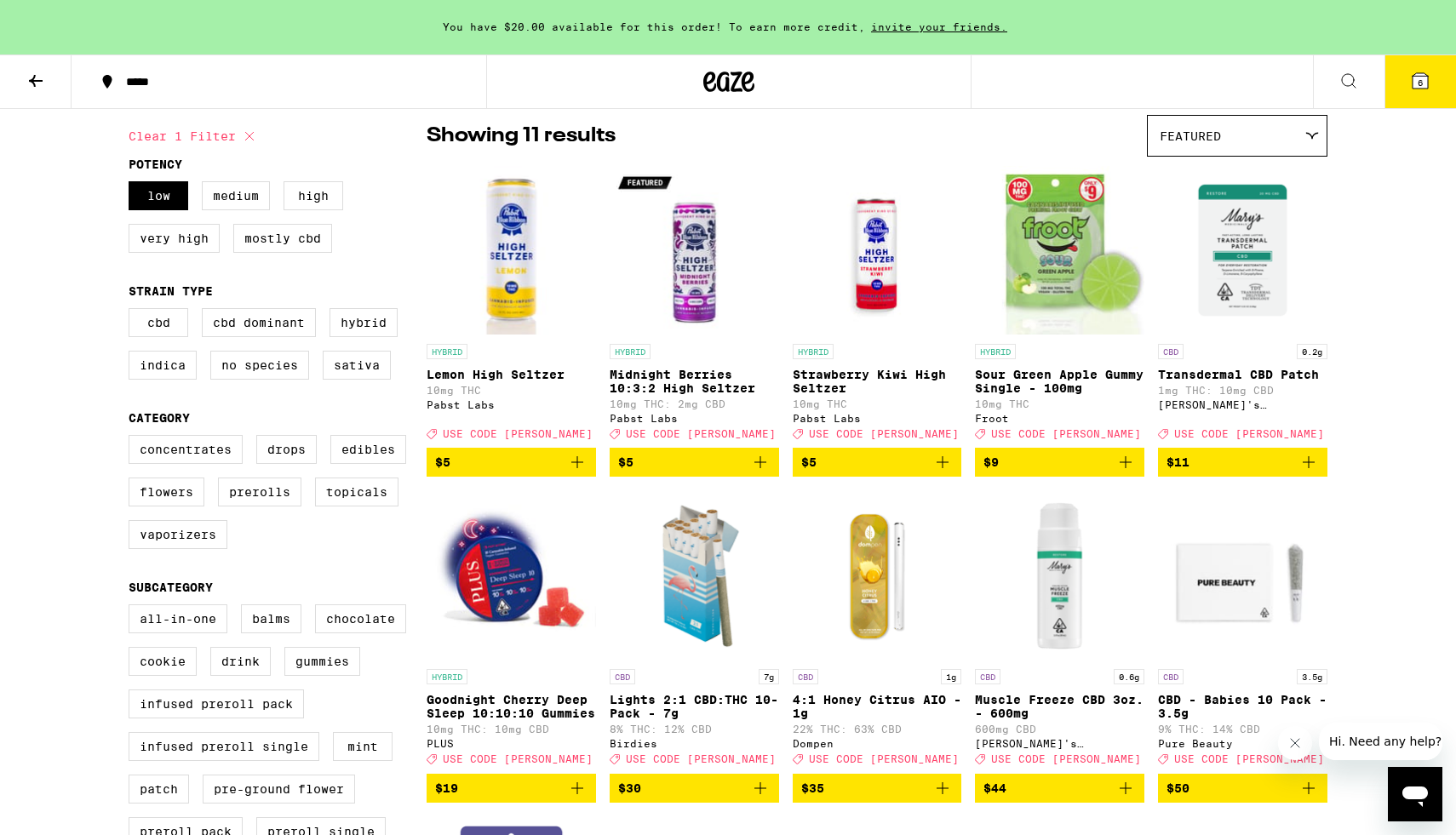
click at [504, 599] on img "Open page for Goodnight Cherry Deep Sleep 10:10:10 Gummies from PLUS" at bounding box center [511, 575] width 169 height 170
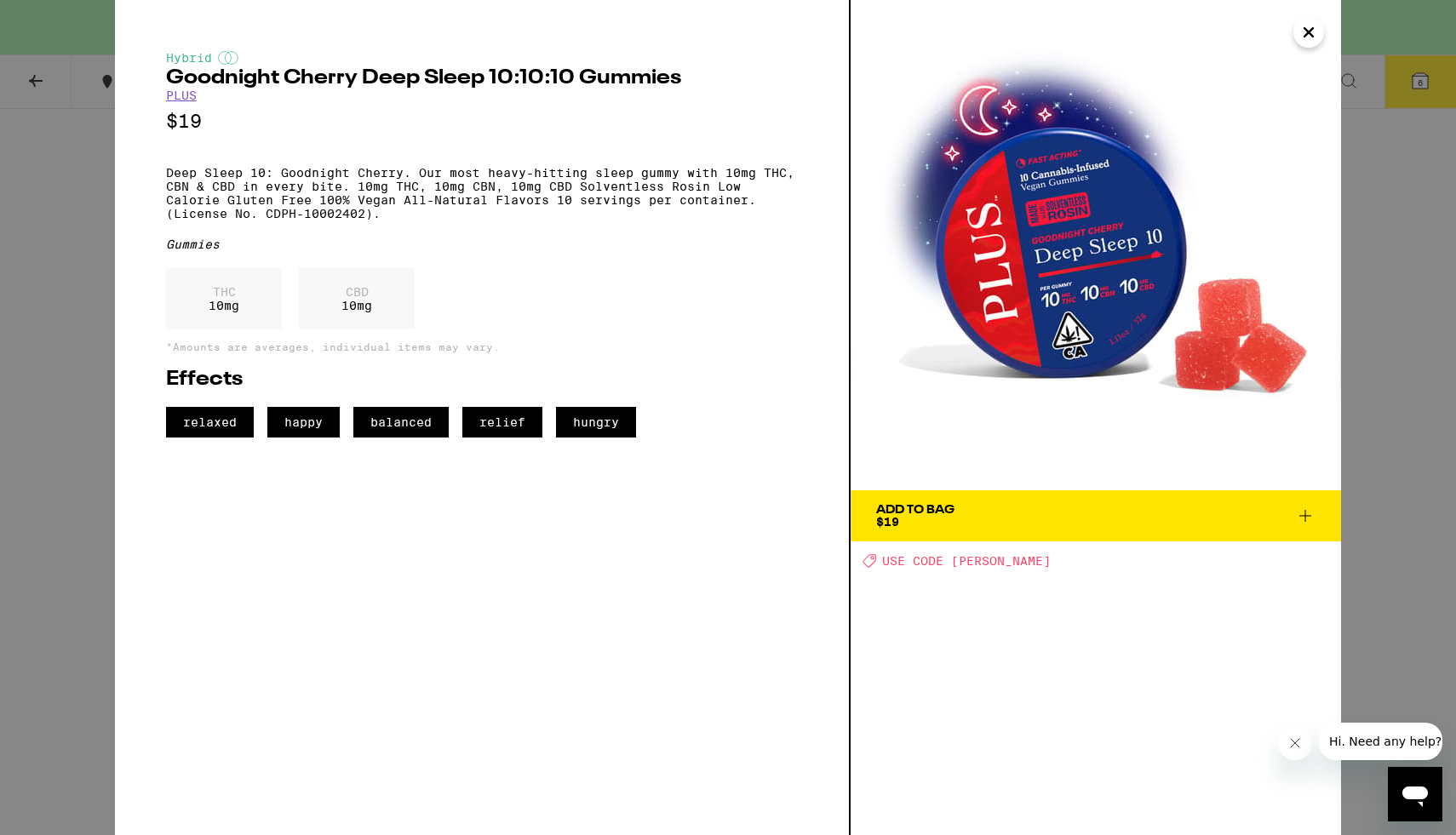
click at [929, 523] on div "Add To Bag $19" at bounding box center [915, 515] width 78 height 24
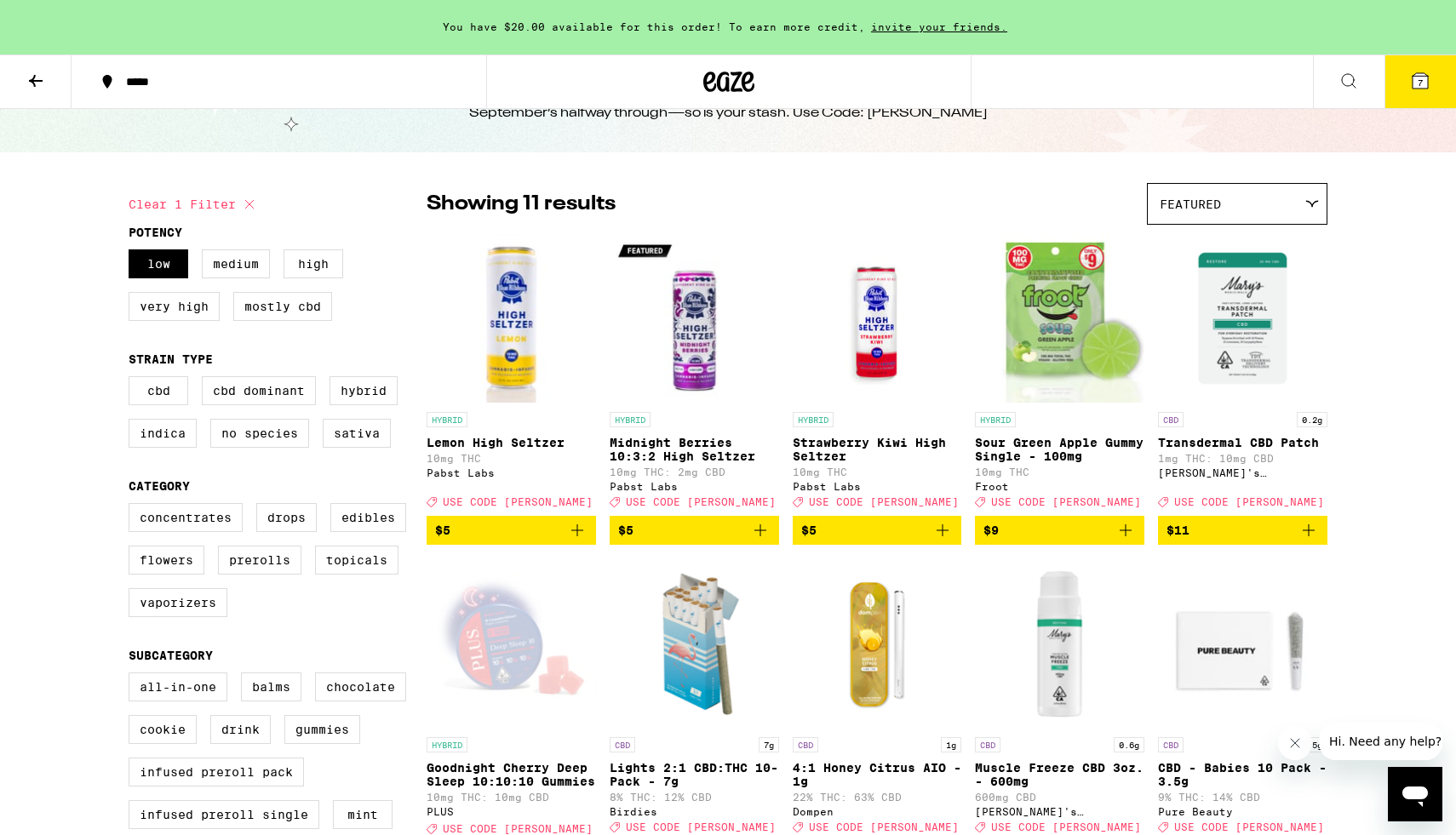
scroll to position [56, 0]
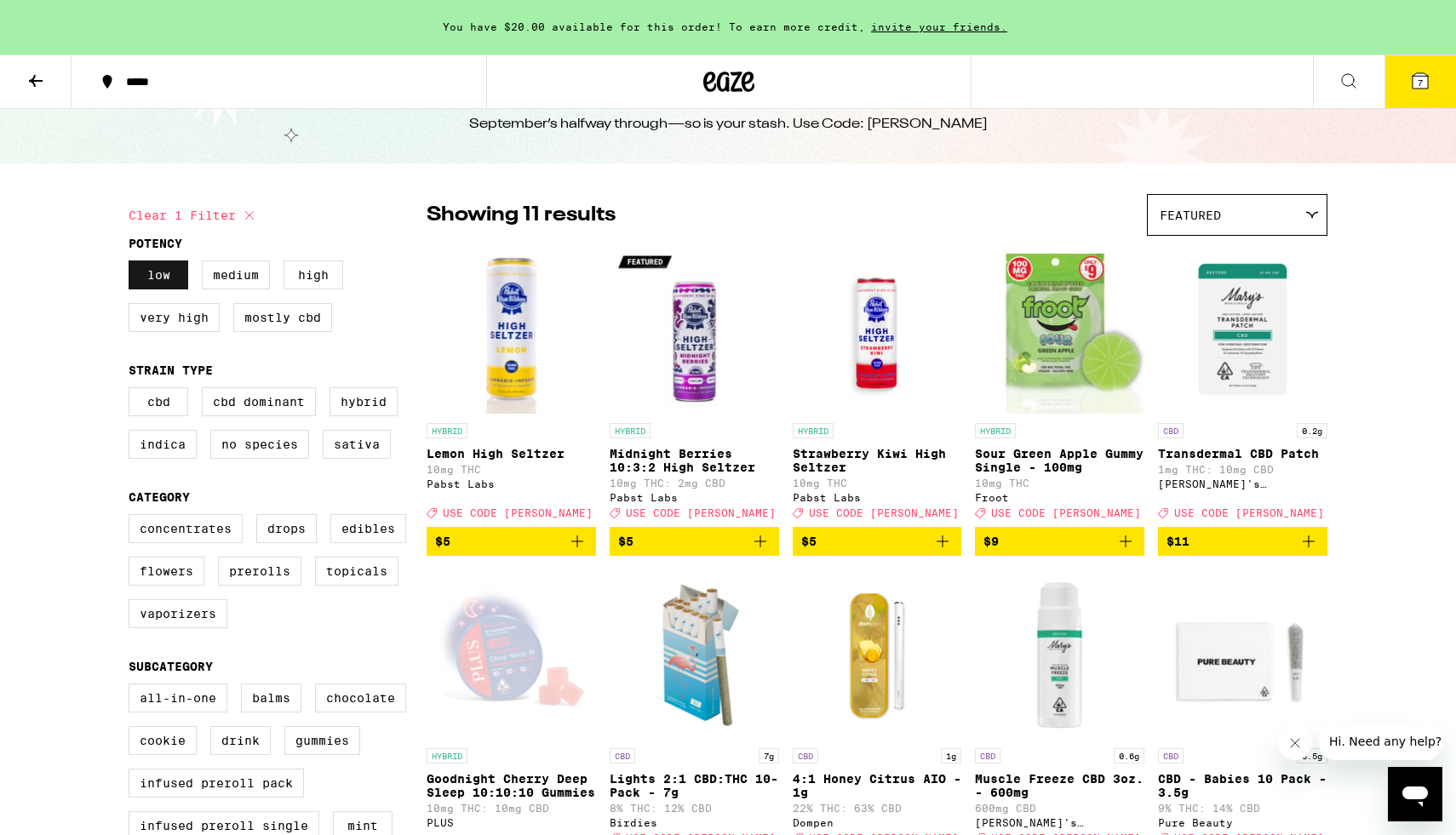
click at [166, 282] on label "Low" at bounding box center [158, 275] width 59 height 29
click at [133, 264] on input "Low" at bounding box center [132, 263] width 1 height 1
checkbox input "false"
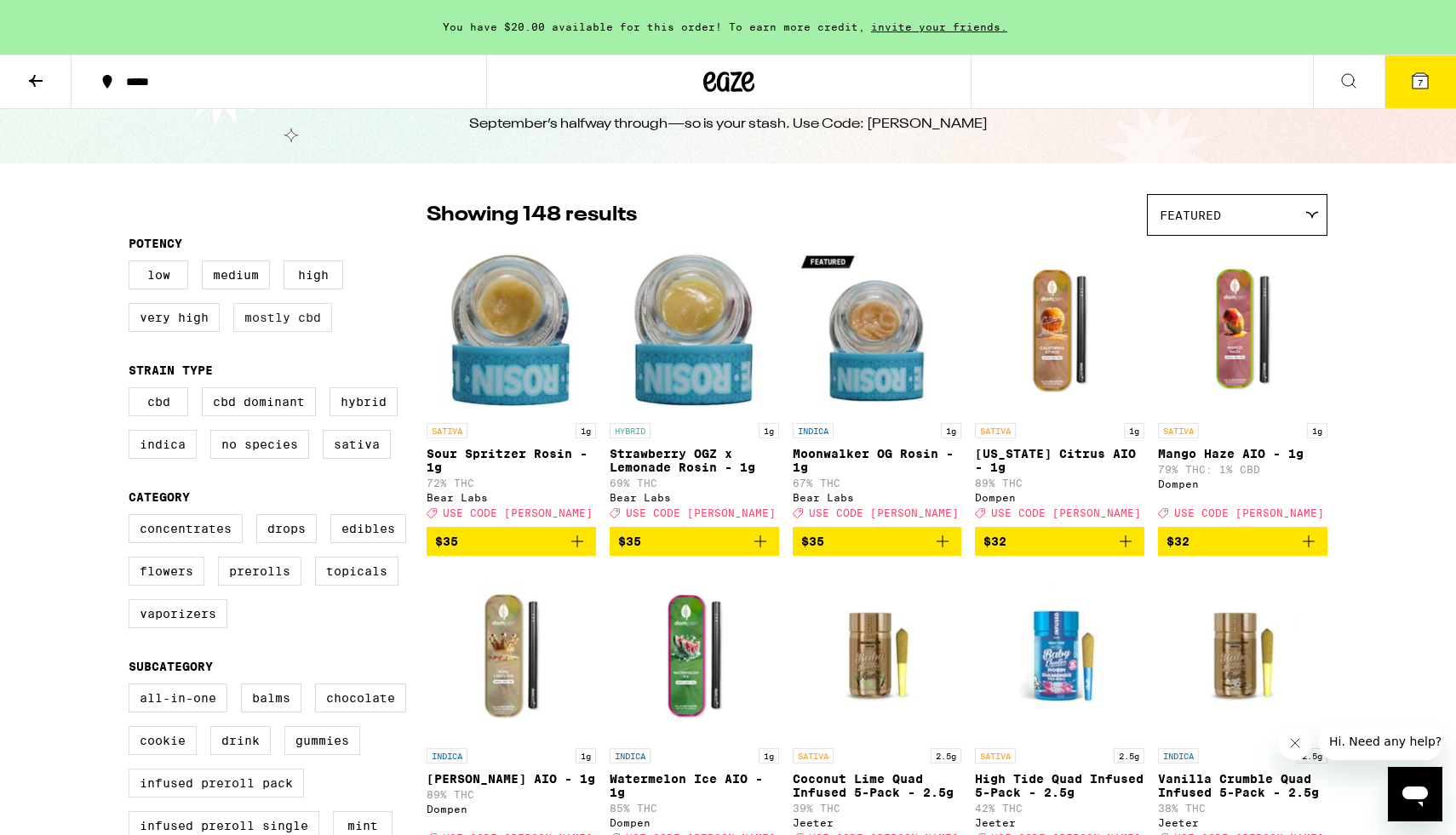
click at [244, 329] on label "Mostly CBD" at bounding box center [282, 318] width 99 height 29
click at [133, 264] on input "Mostly CBD" at bounding box center [132, 263] width 1 height 1
checkbox input "true"
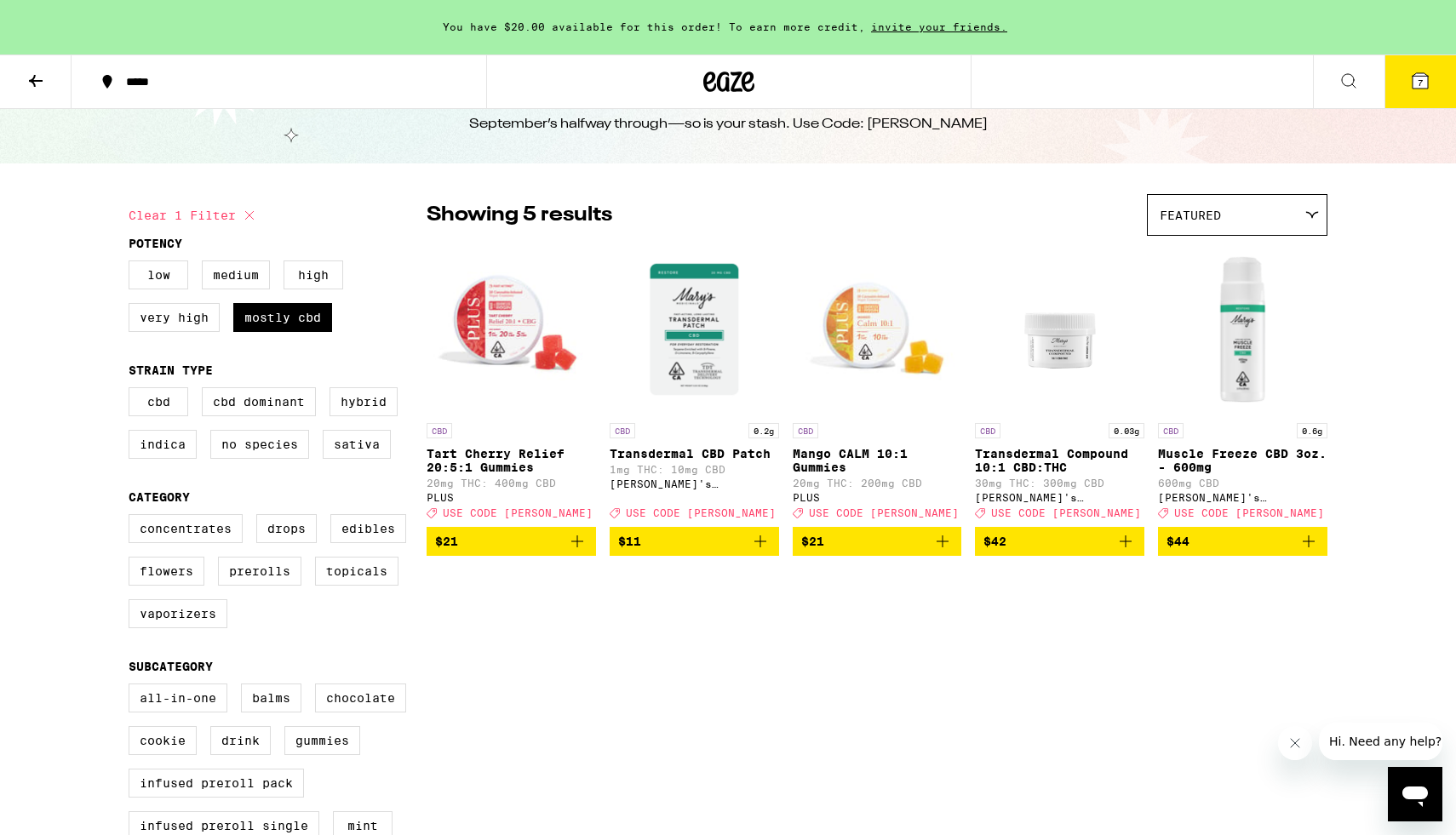
click at [853, 348] on img "Open page for Mango CALM 10:1 Gummies from PLUS" at bounding box center [877, 329] width 169 height 170
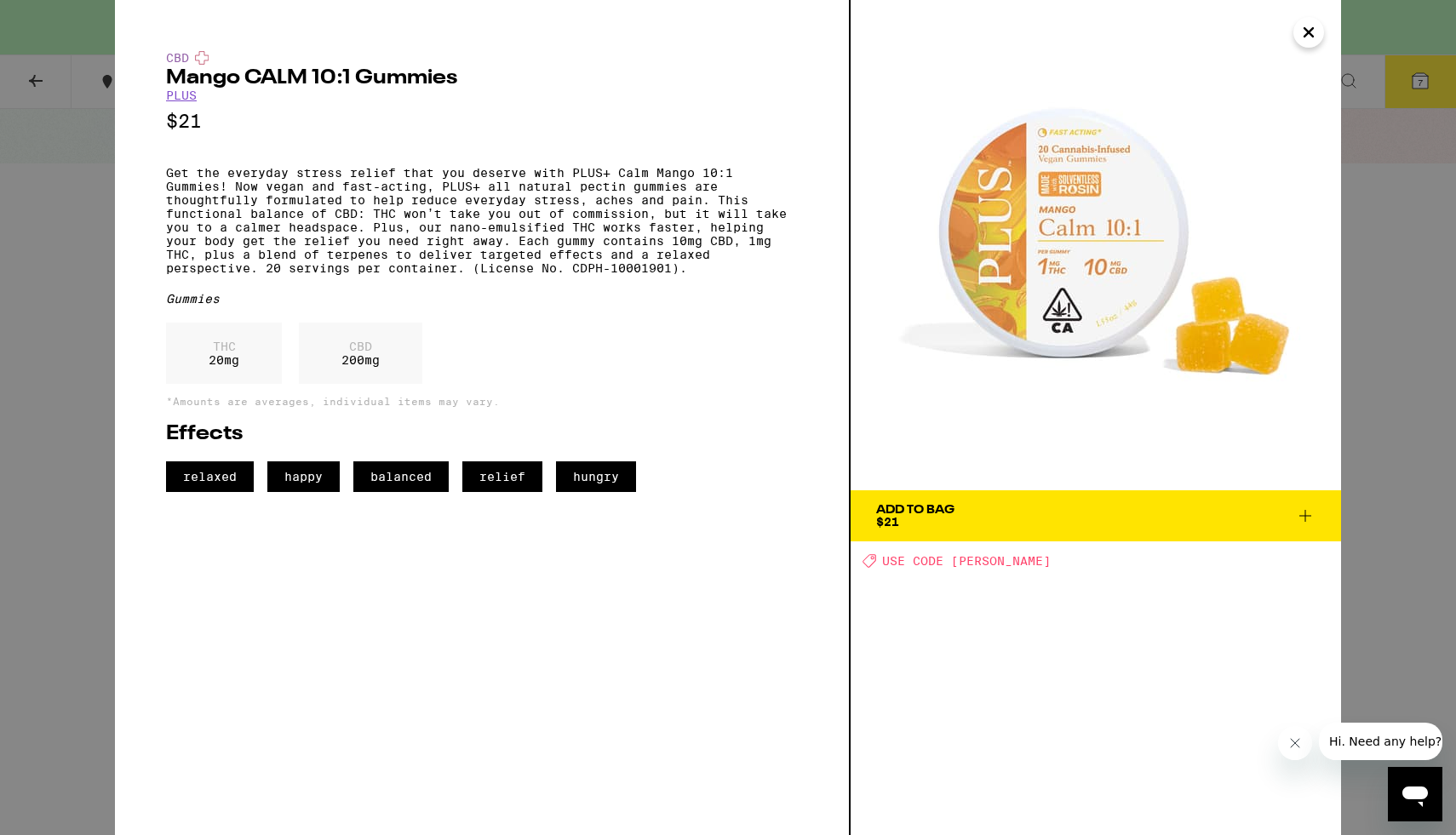
click at [78, 310] on div "CBD Mango CALM 10:1 Gummies PLUS $21 Get the everyday stress relief that you de…" at bounding box center [728, 418] width 1456 height 835
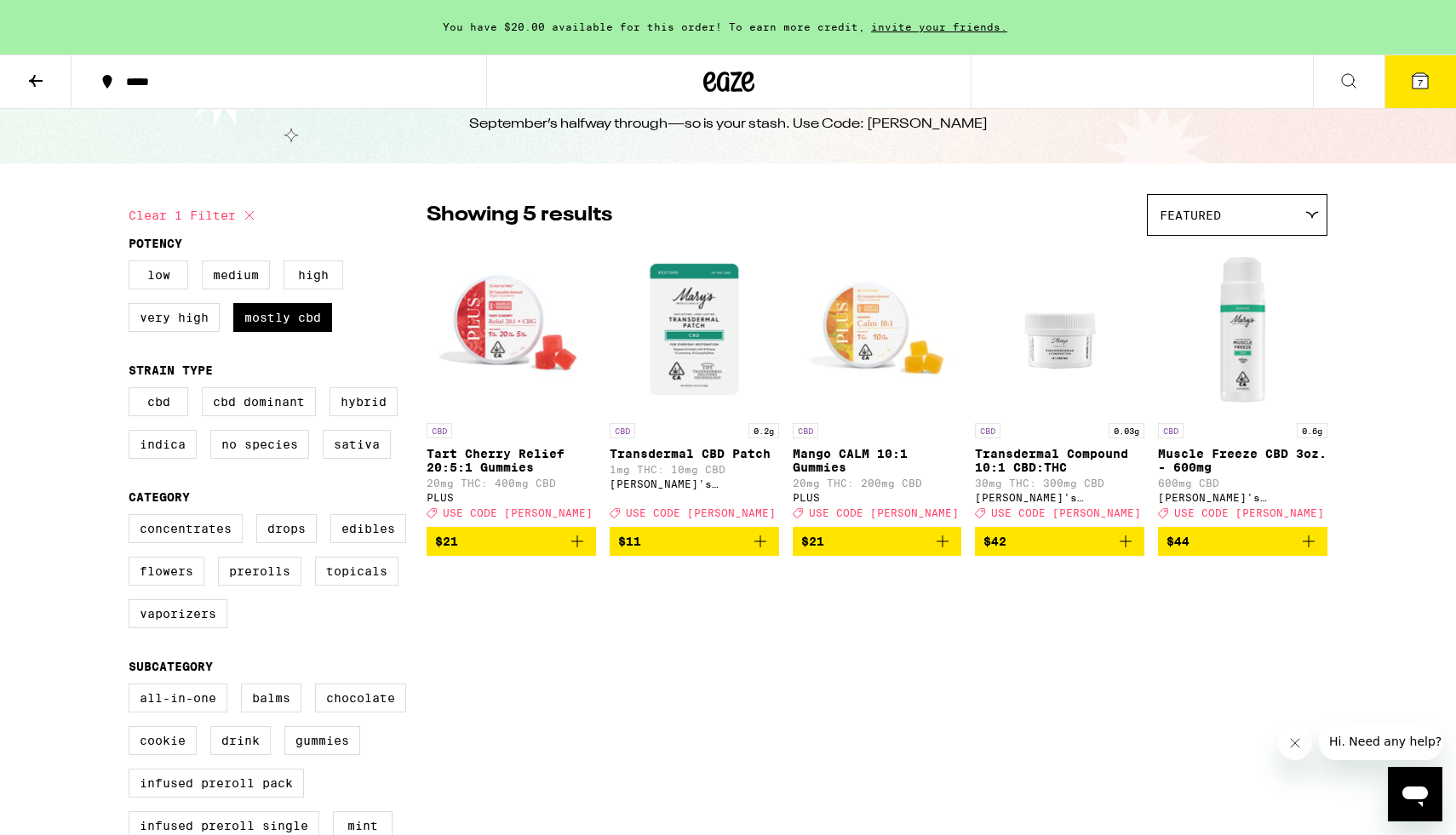
click at [1429, 56] on button "7" at bounding box center [1420, 81] width 72 height 53
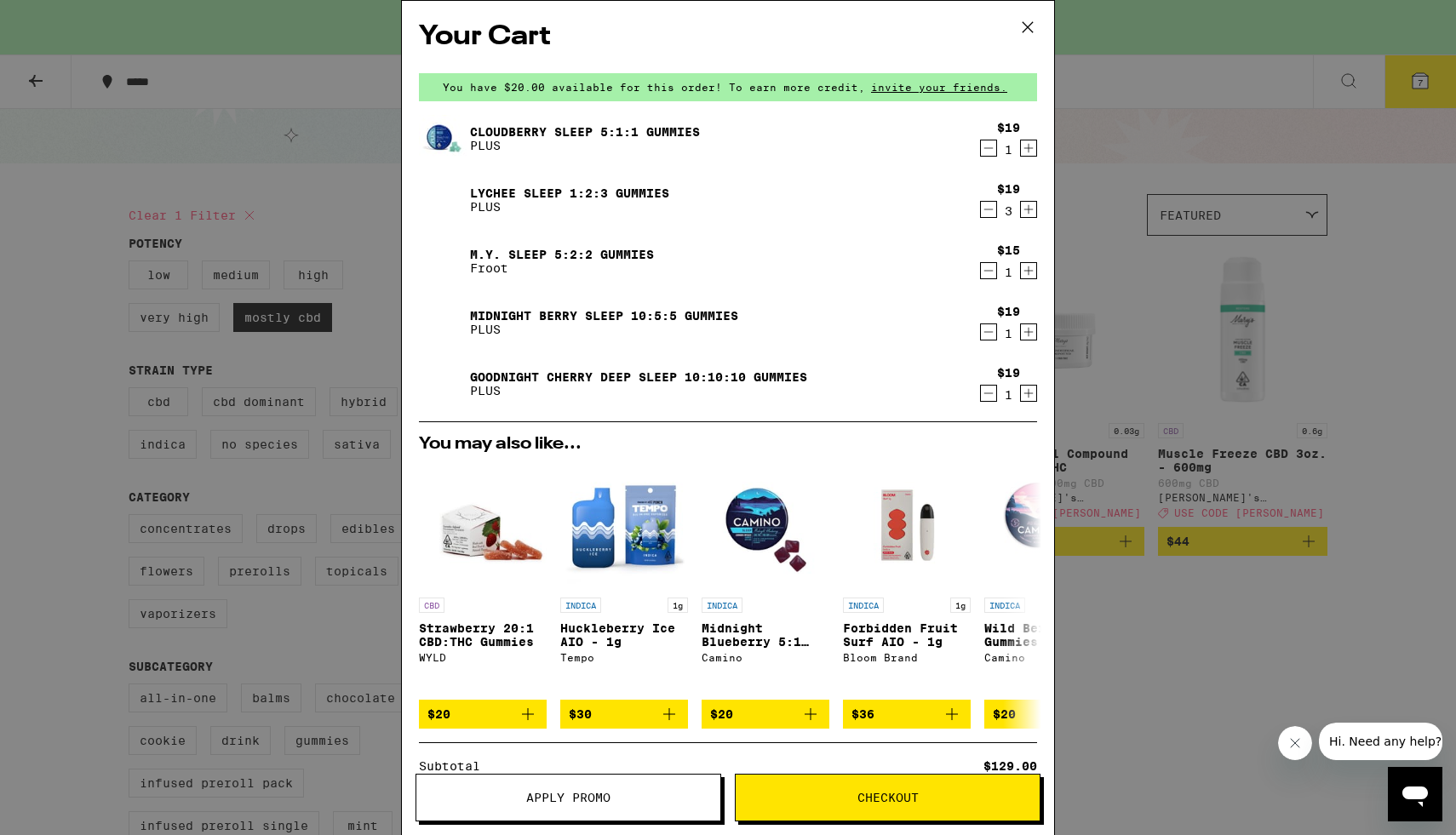
click at [510, 375] on link "Goodnight Cherry Deep Sleep 10:10:10 Gummies" at bounding box center [638, 377] width 337 height 13
click at [506, 324] on p "PLUS" at bounding box center [604, 329] width 268 height 13
click at [508, 311] on link "Midnight Berry SLEEP 10:5:5 Gummies" at bounding box center [604, 316] width 268 height 13
click at [507, 253] on link "M.Y. SLEEP 5:2:2 Gummies" at bounding box center [562, 255] width 184 height 13
click at [511, 191] on link "Lychee SLEEP 1:2:3 Gummies" at bounding box center [570, 193] width 199 height 13
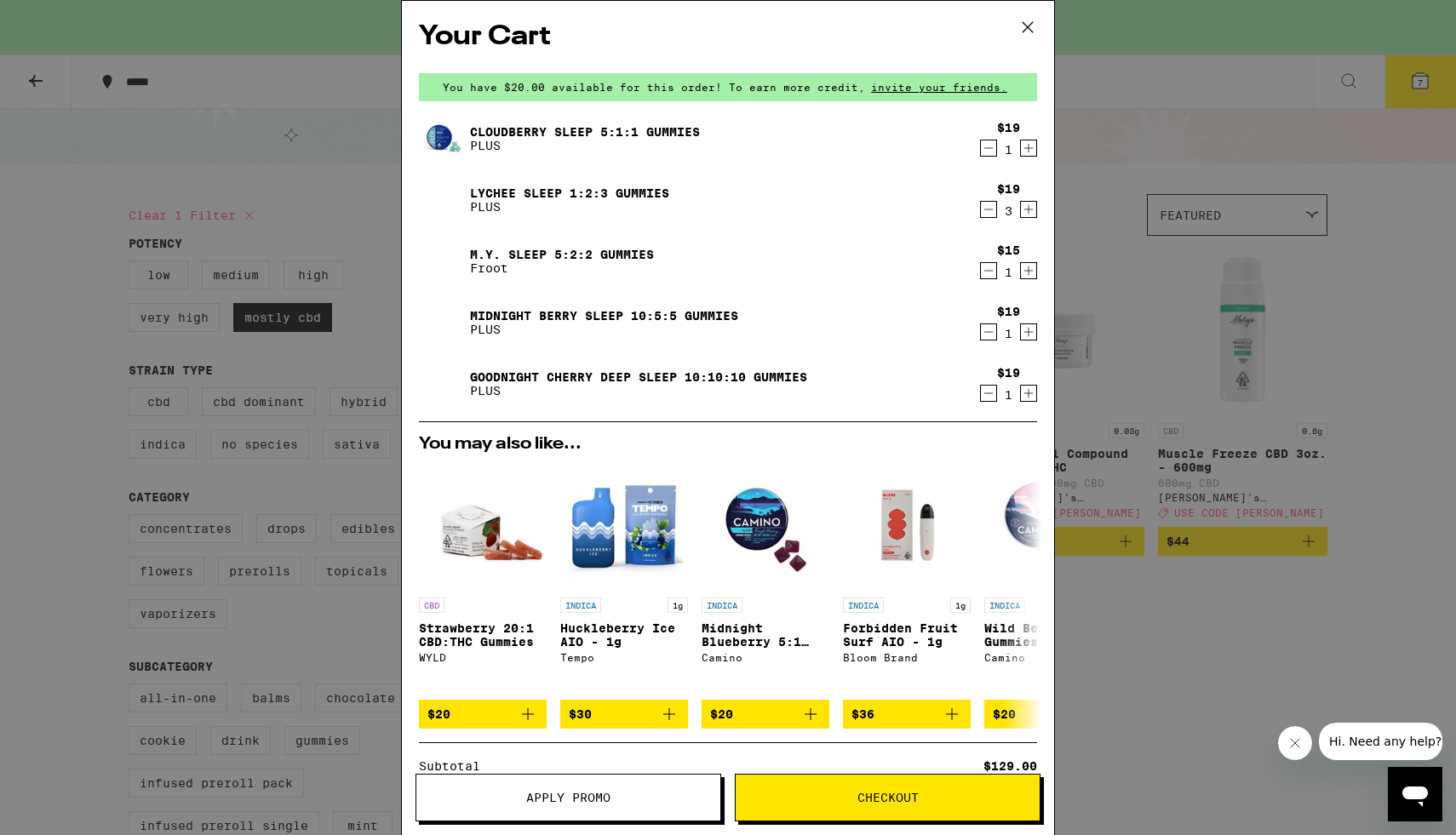
click at [524, 121] on div "Cloudberry SLEEP 5:1:1 Gummies PLUS" at bounding box center [695, 139] width 552 height 48
click at [526, 136] on link "Cloudberry SLEEP 5:1:1 Gummies" at bounding box center [585, 132] width 230 height 13
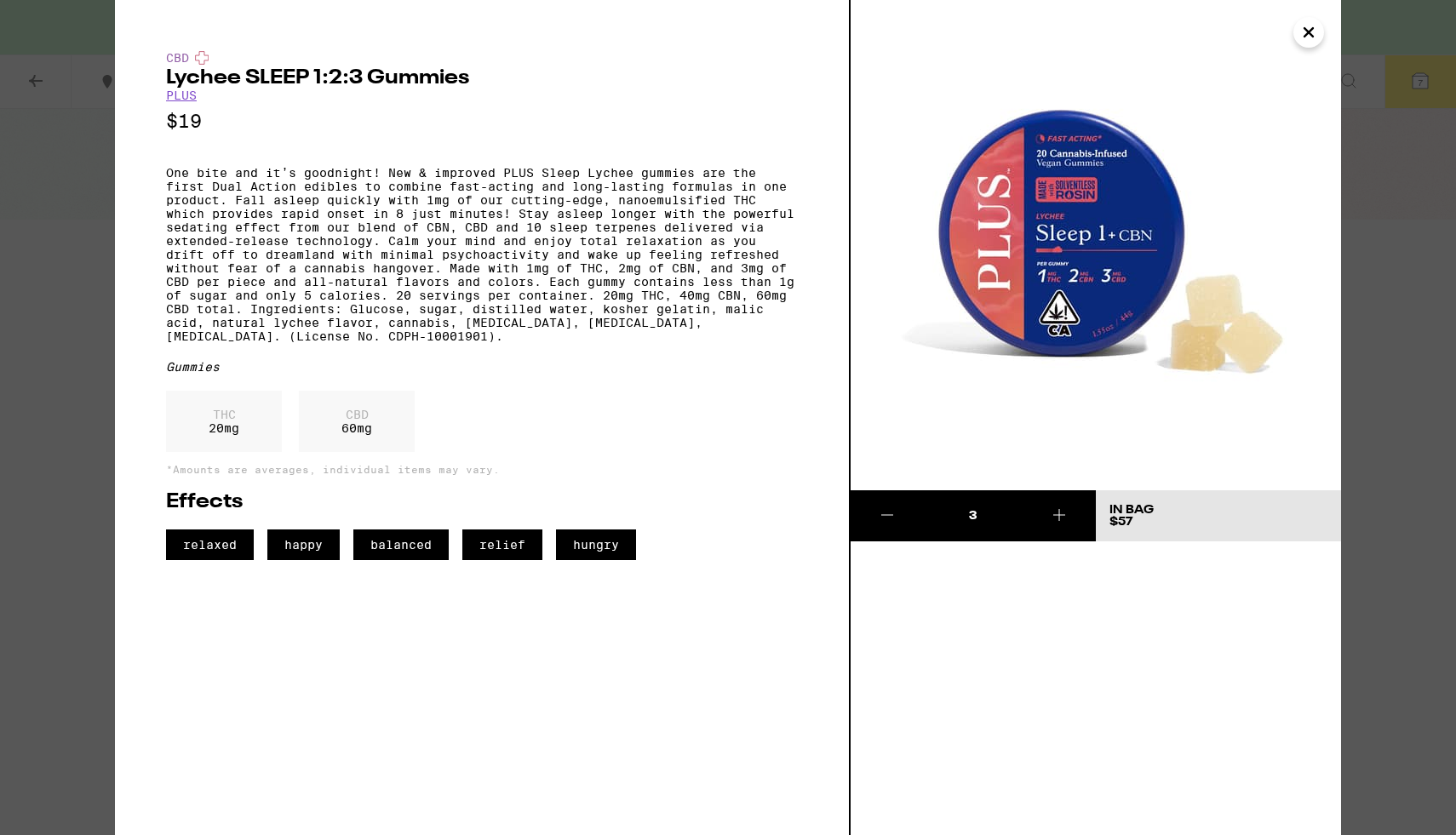
click at [1313, 34] on icon "Close" at bounding box center [1308, 32] width 20 height 26
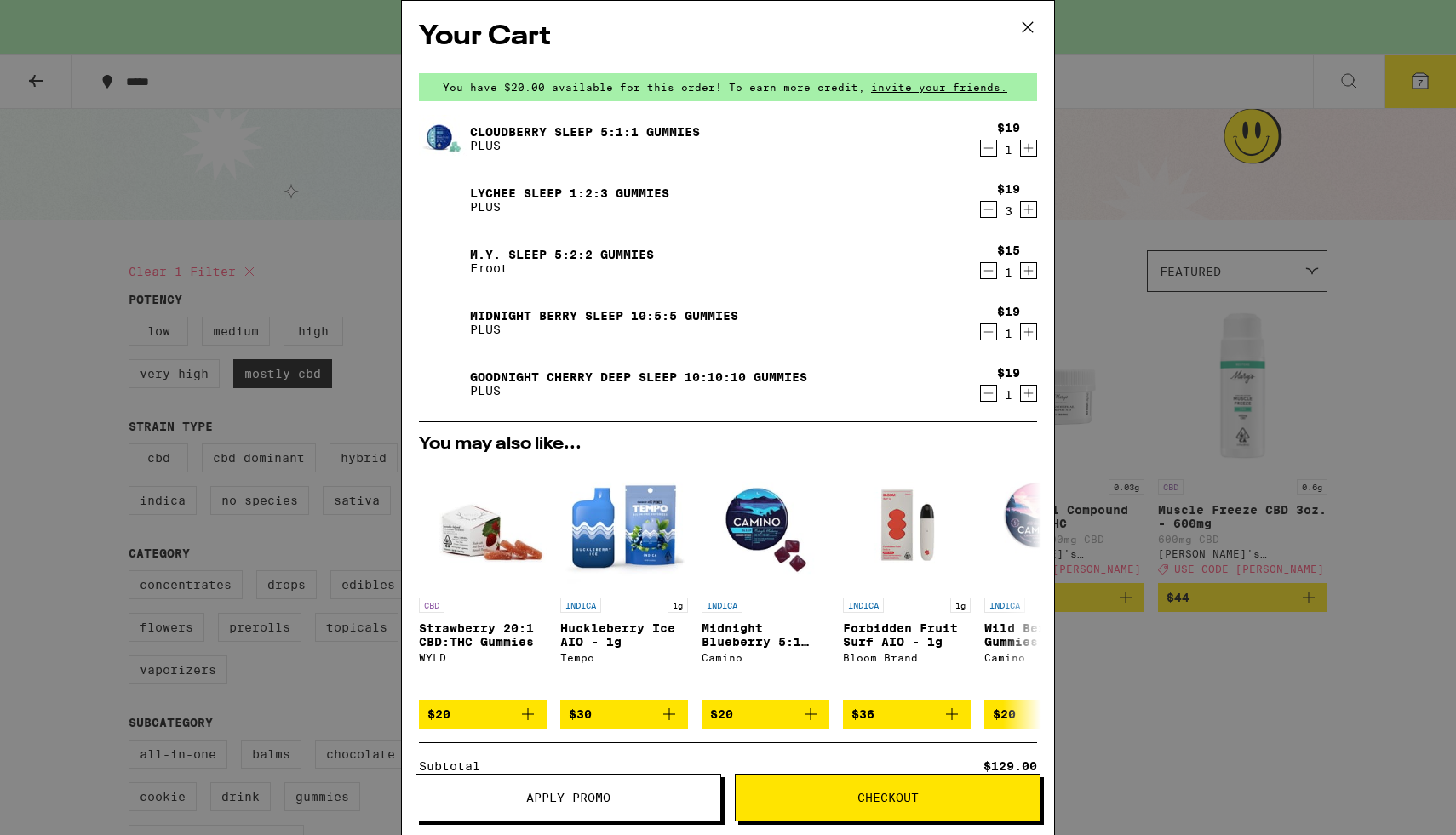
click at [1024, 214] on icon "Increment" at bounding box center [1028, 209] width 15 height 20
click at [985, 396] on icon "Decrement" at bounding box center [989, 393] width 15 height 20
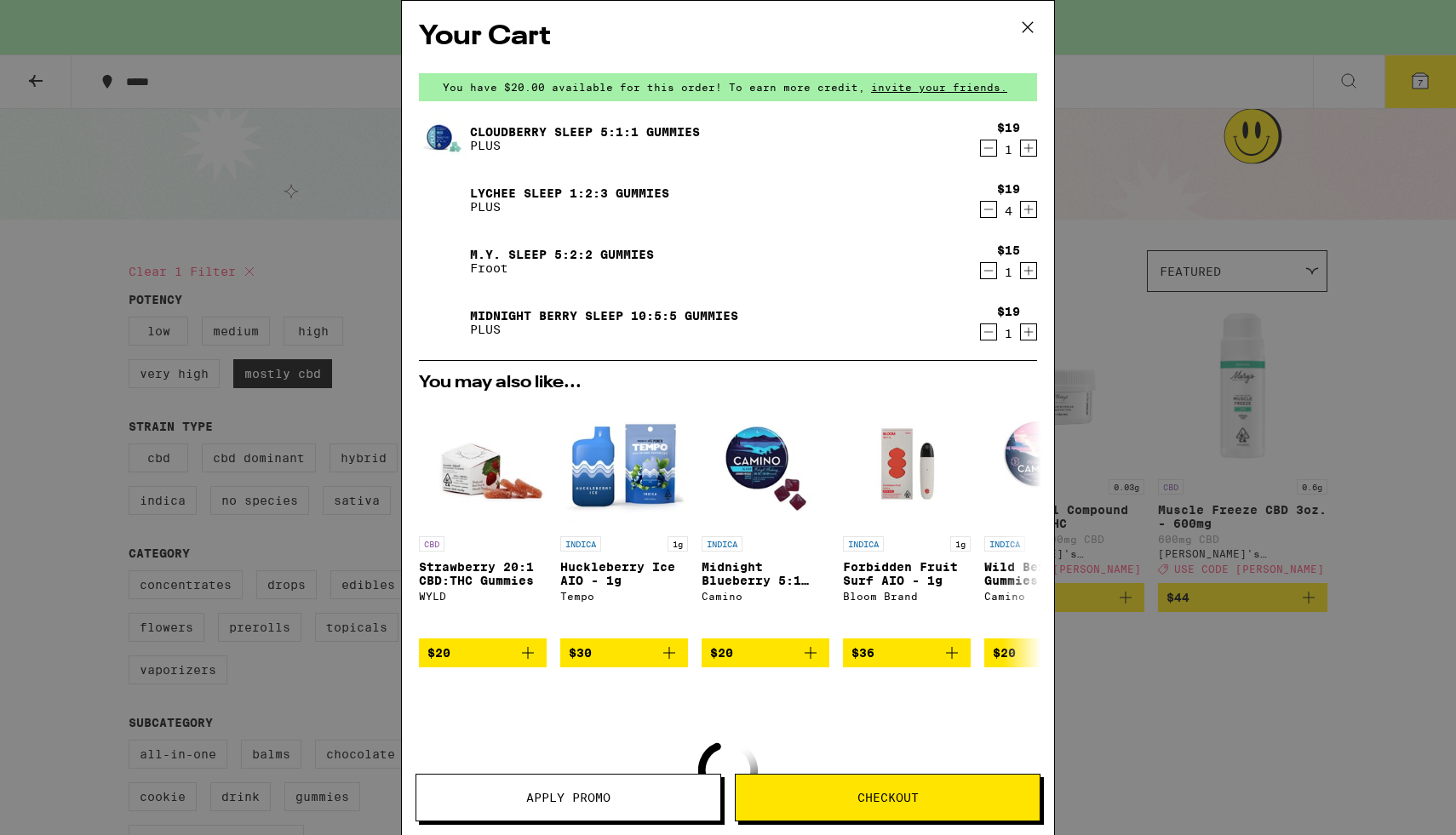
click at [986, 332] on icon "Decrement" at bounding box center [989, 331] width 15 height 20
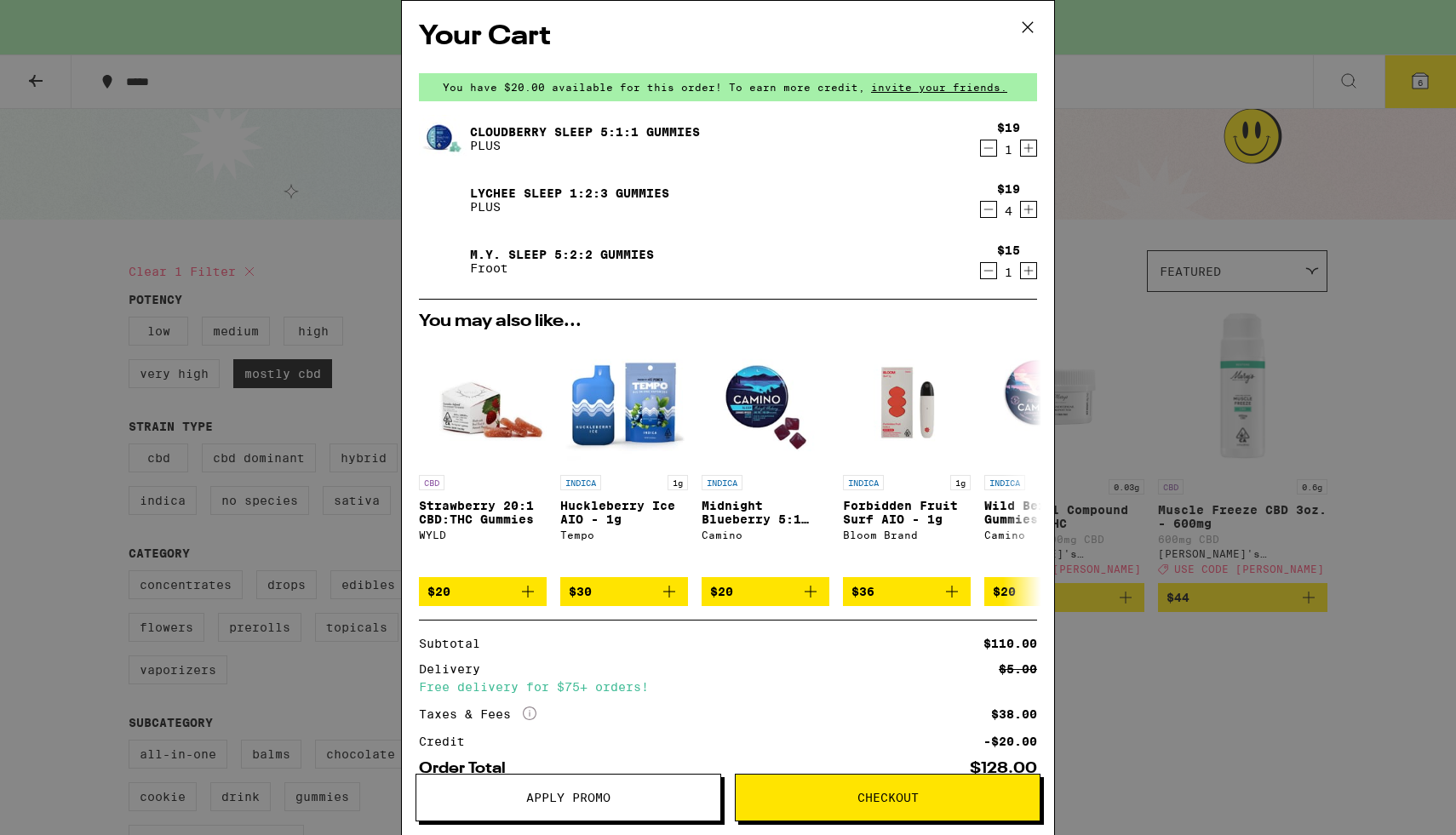
scroll to position [11, 0]
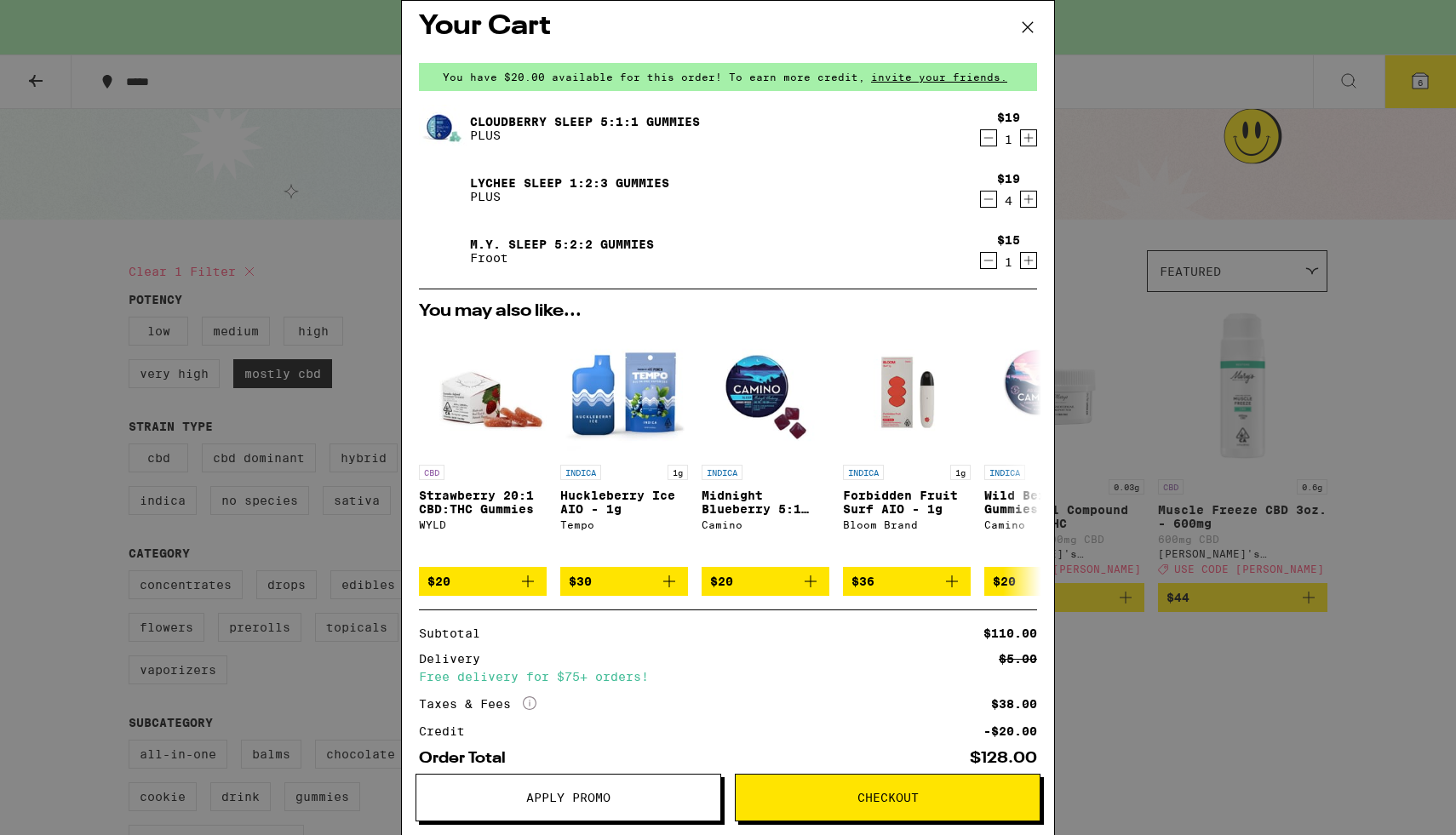
click at [985, 204] on icon "Decrement" at bounding box center [989, 198] width 15 height 20
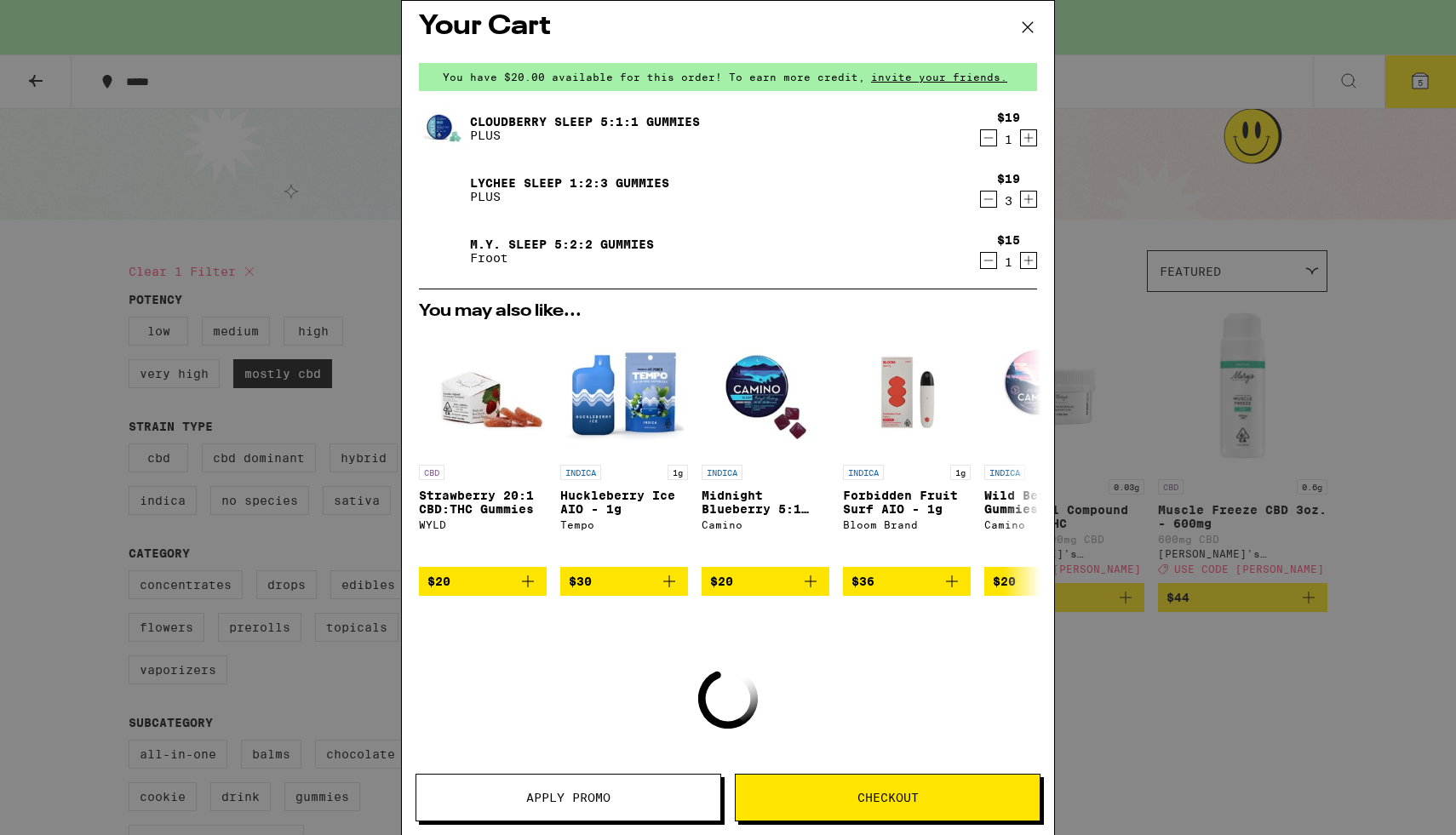
click at [984, 203] on icon "Decrement" at bounding box center [989, 198] width 15 height 20
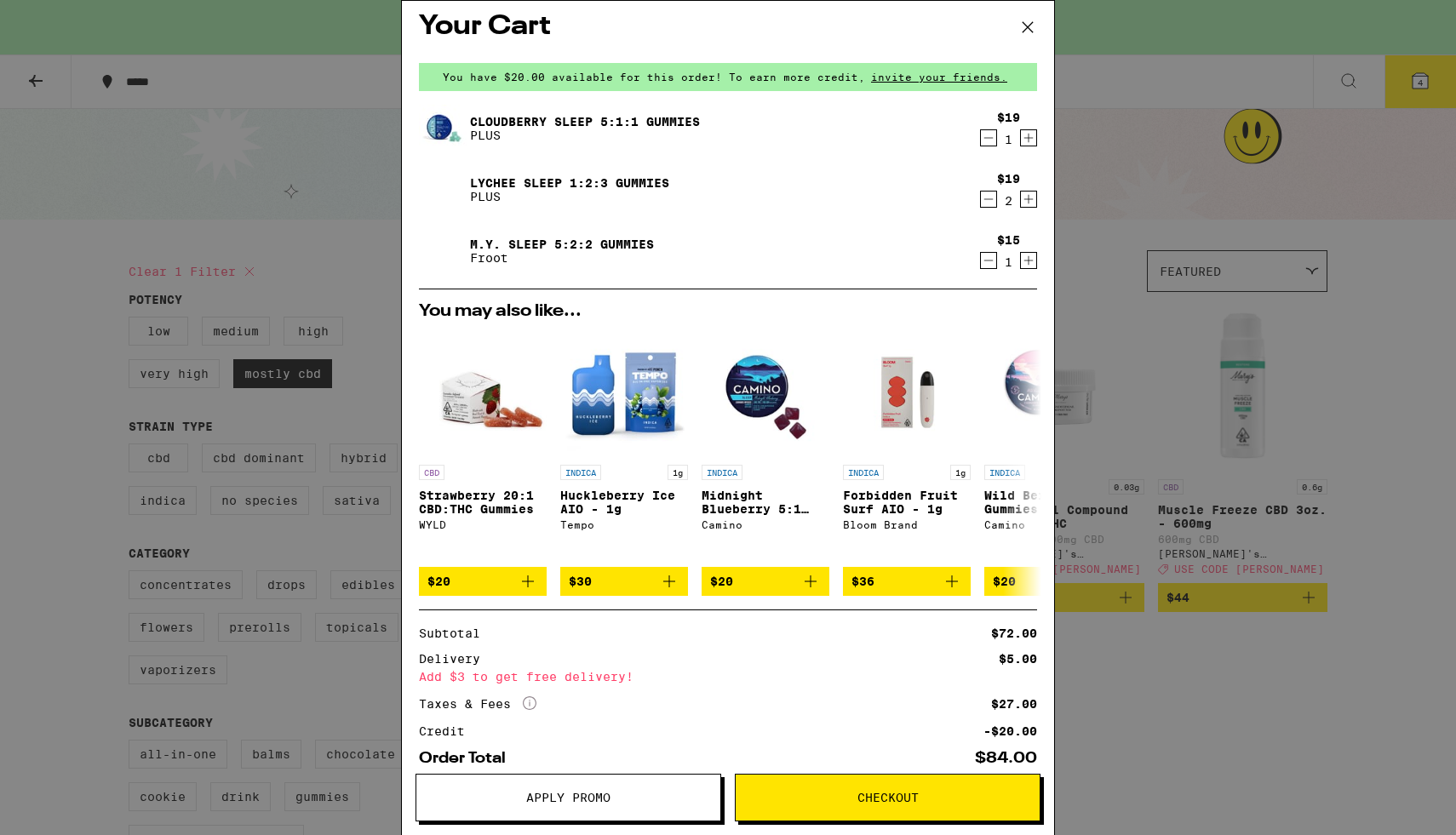
click at [1031, 260] on icon "Increment" at bounding box center [1028, 260] width 15 height 20
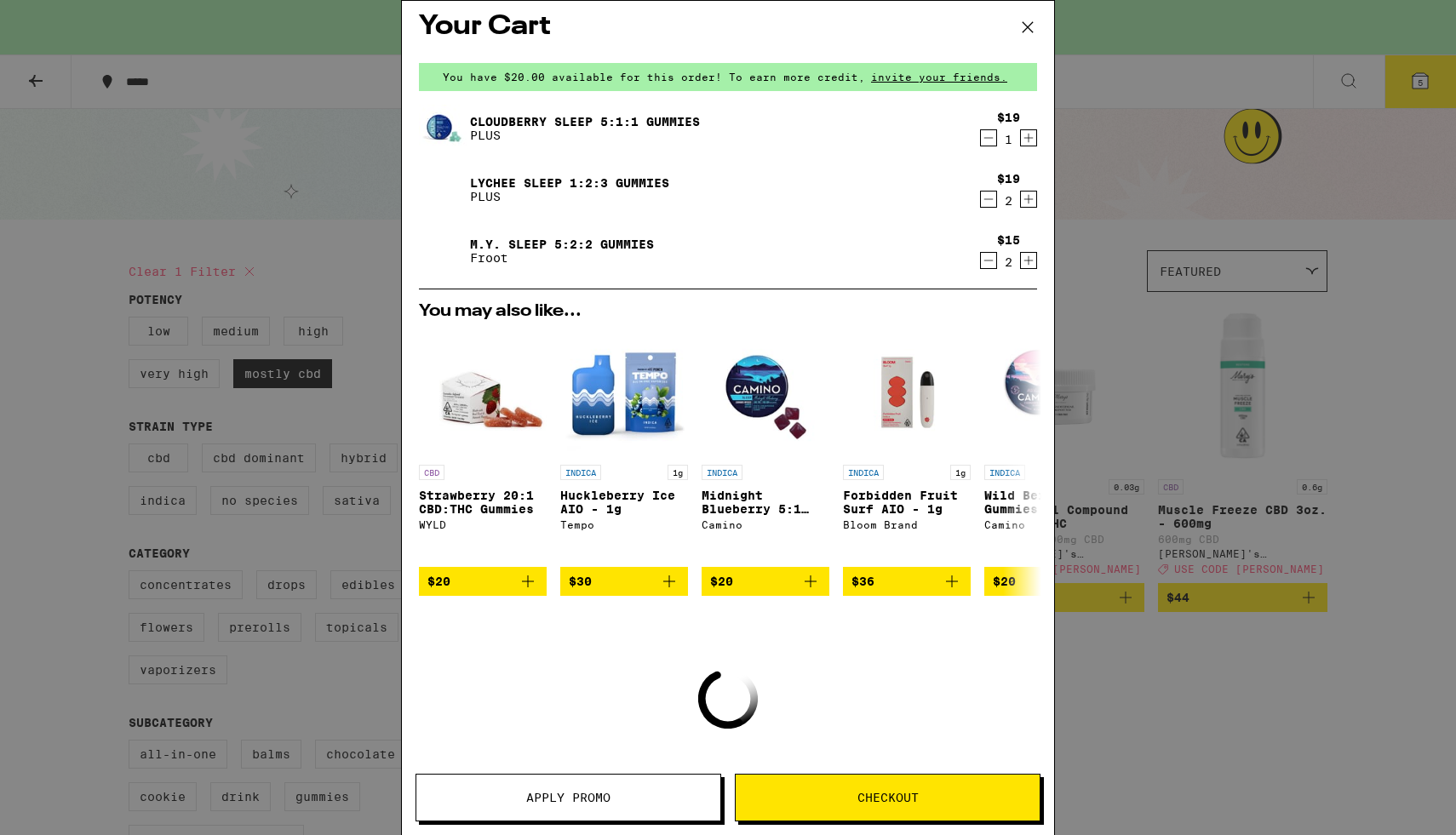
click at [1027, 139] on icon "Increment" at bounding box center [1029, 139] width 10 height 10
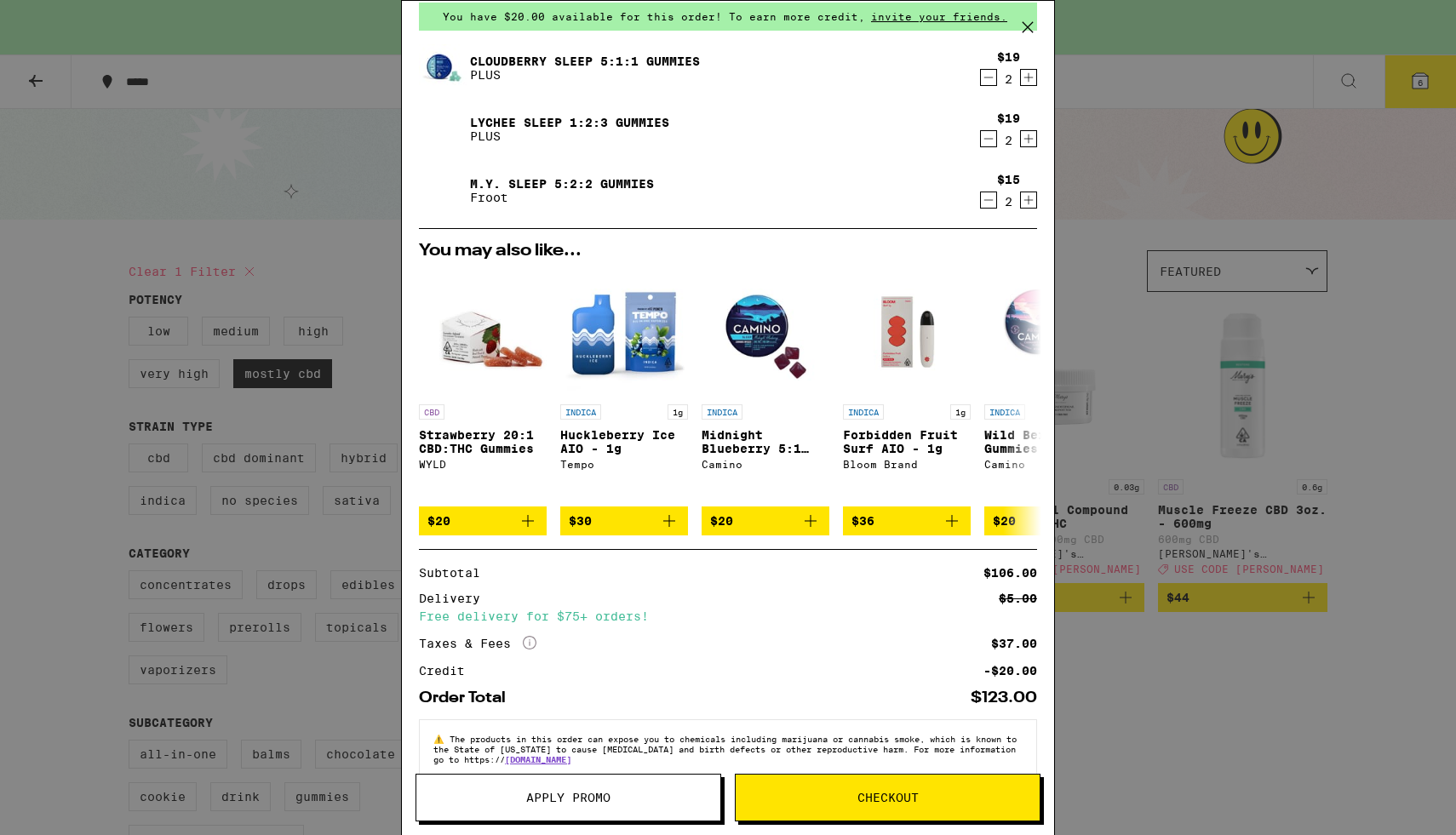
scroll to position [96, 0]
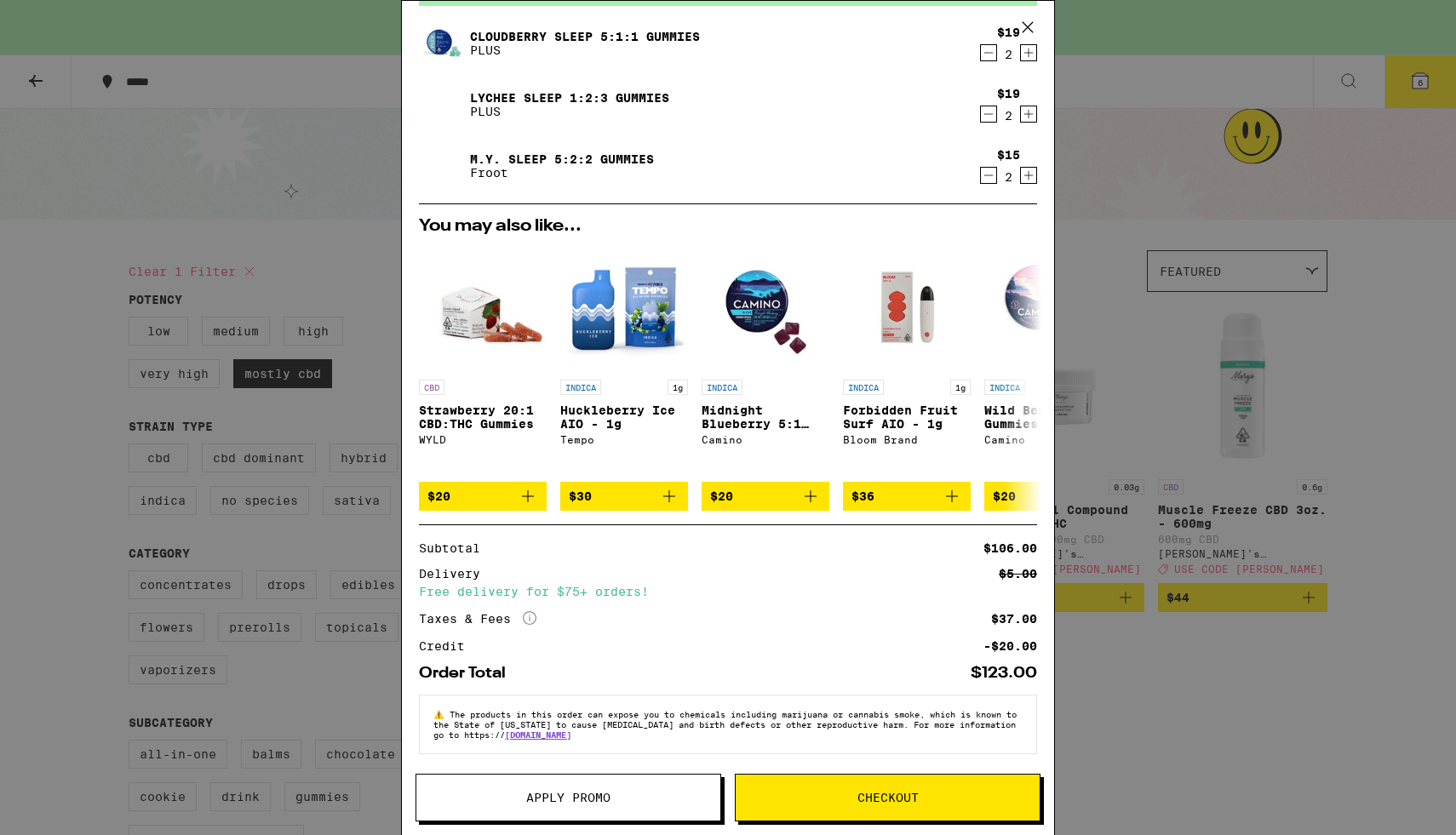
click at [669, 793] on span "Apply Promo" at bounding box center [568, 798] width 303 height 11
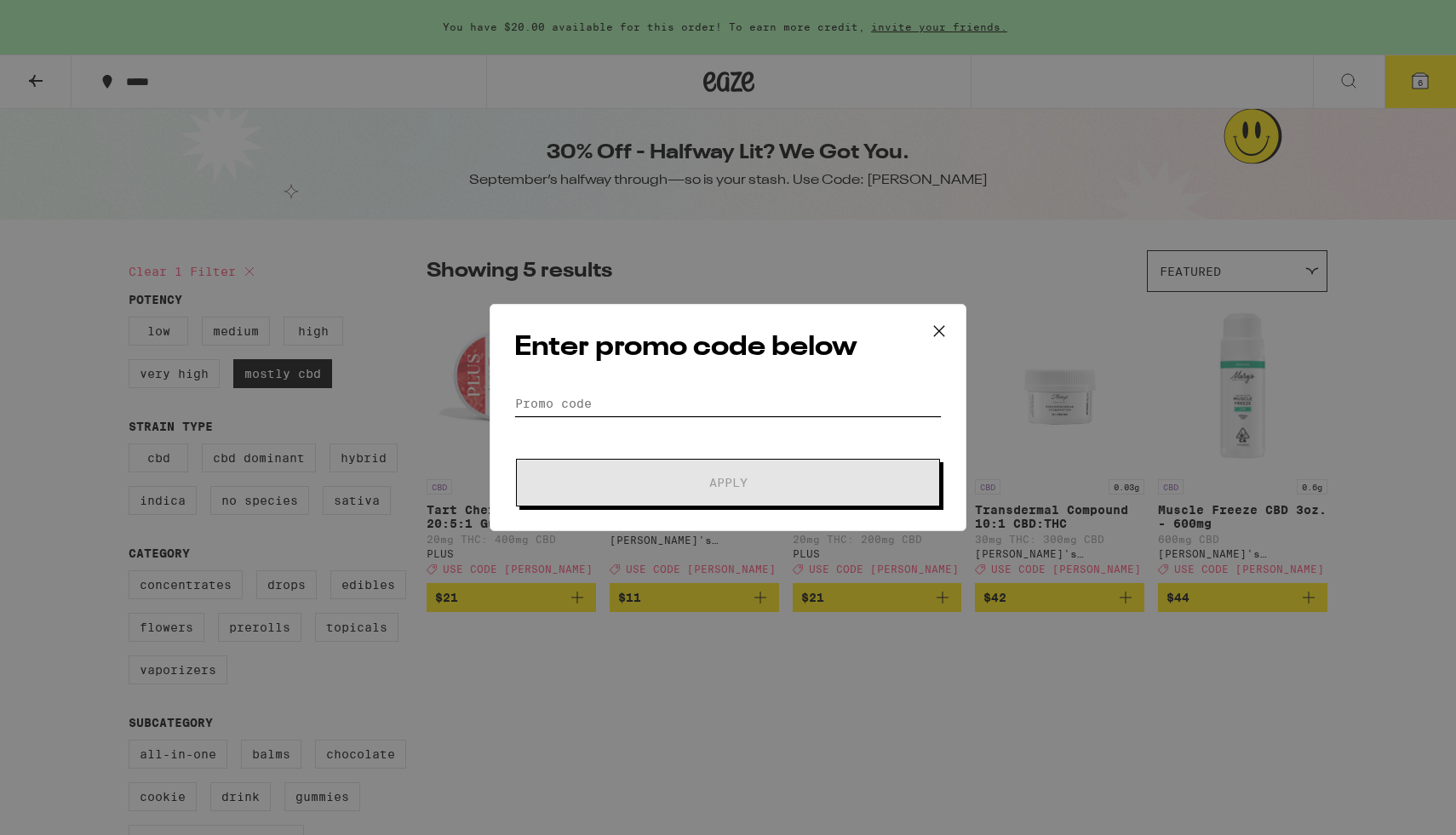
click at [717, 402] on input "Promo Code" at bounding box center [728, 403] width 427 height 26
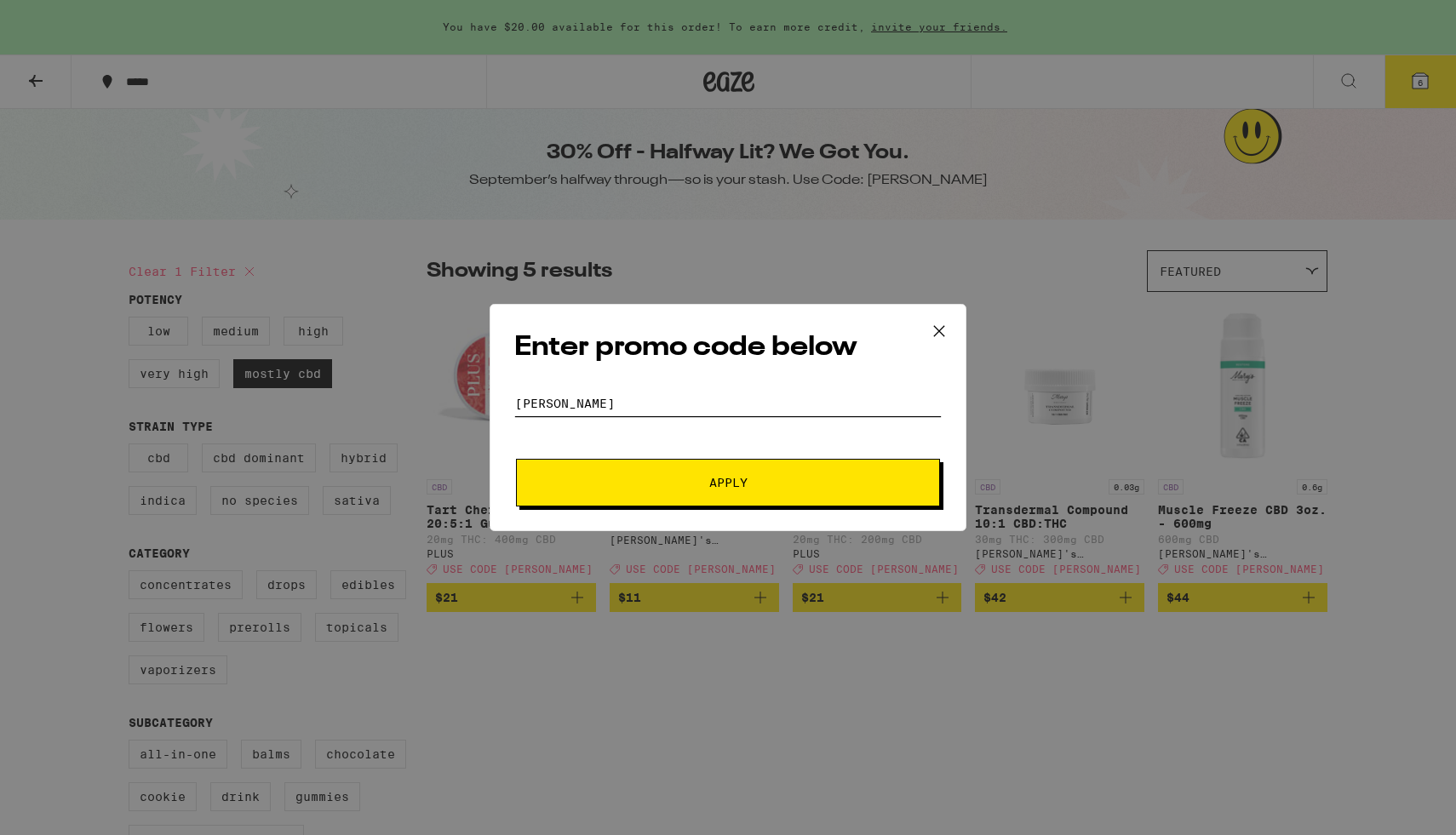
type input "[PERSON_NAME]"
click at [717, 482] on span "Apply" at bounding box center [728, 483] width 38 height 11
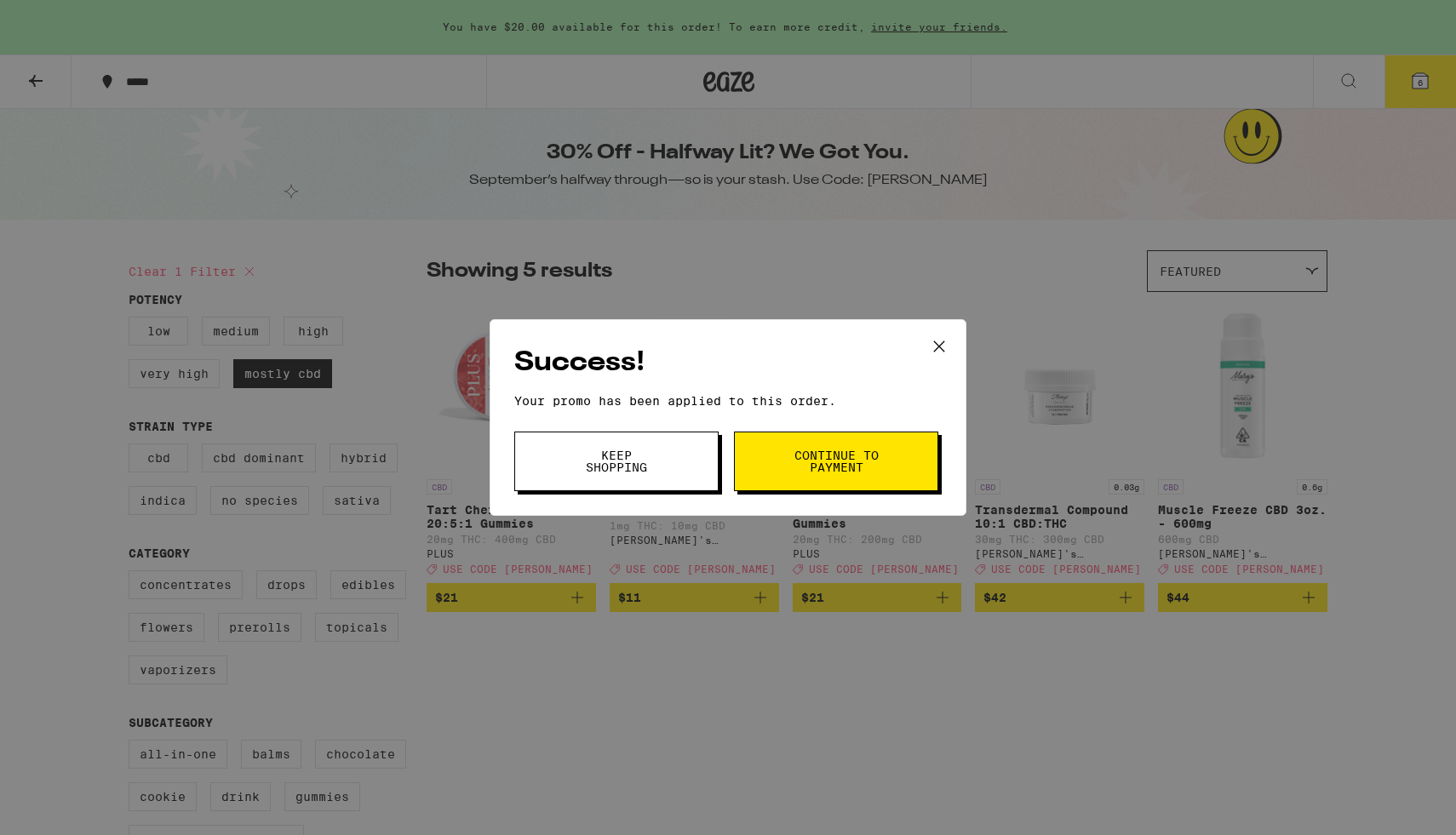
click at [792, 478] on button "Continue to payment" at bounding box center [836, 462] width 204 height 59
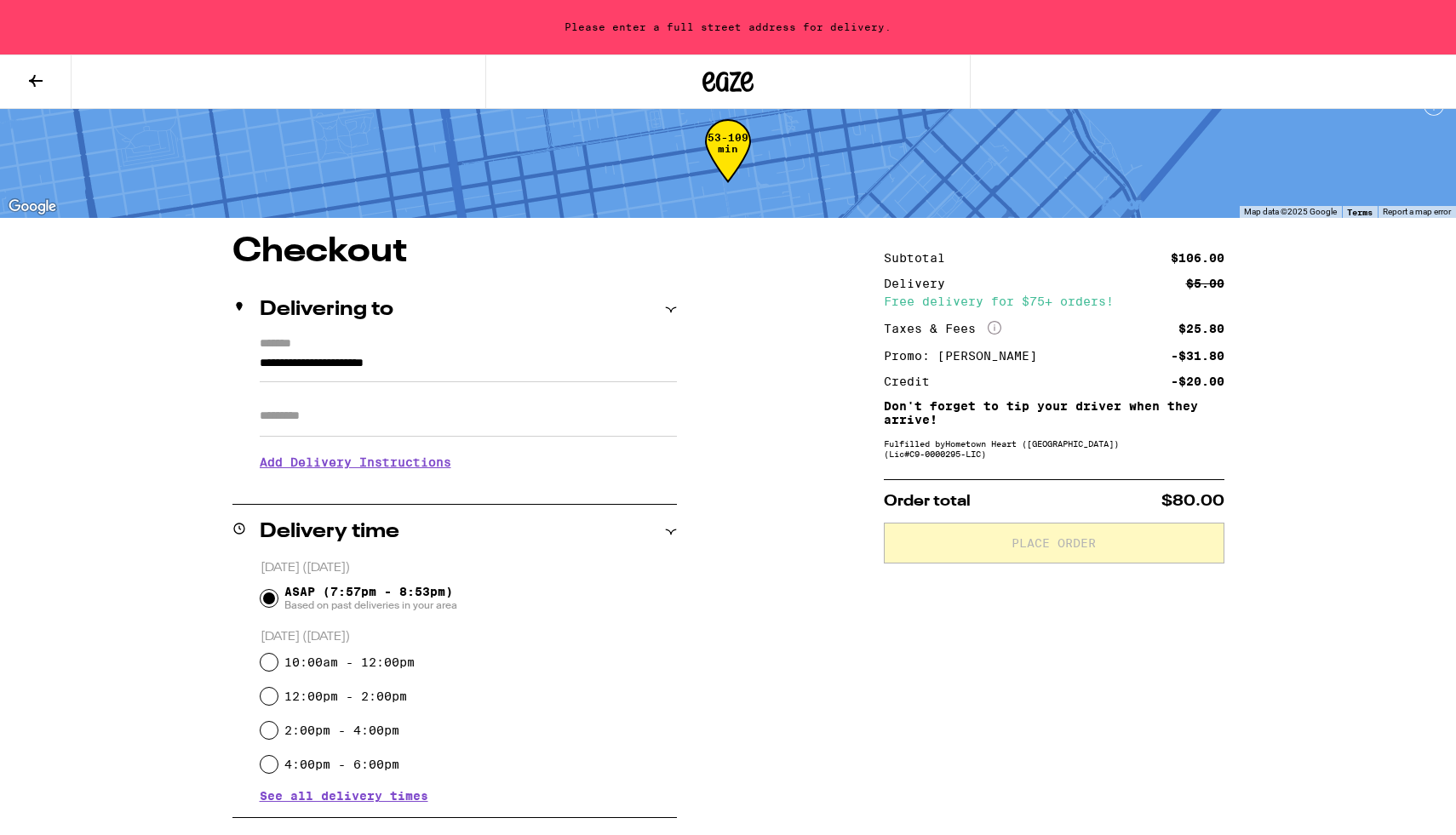
scroll to position [31, 0]
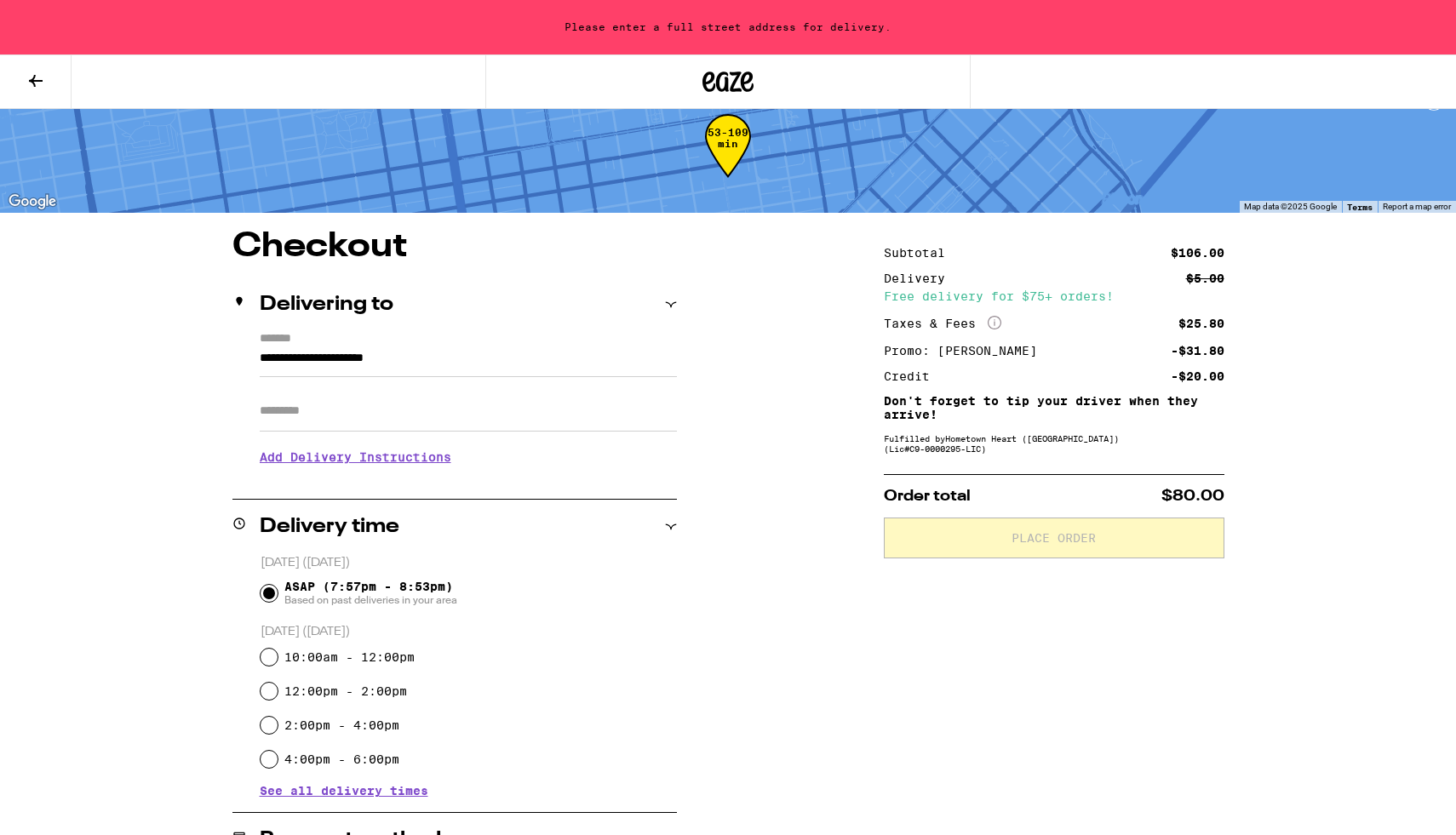
click at [431, 412] on input "Apt/Suite" at bounding box center [468, 411] width 417 height 41
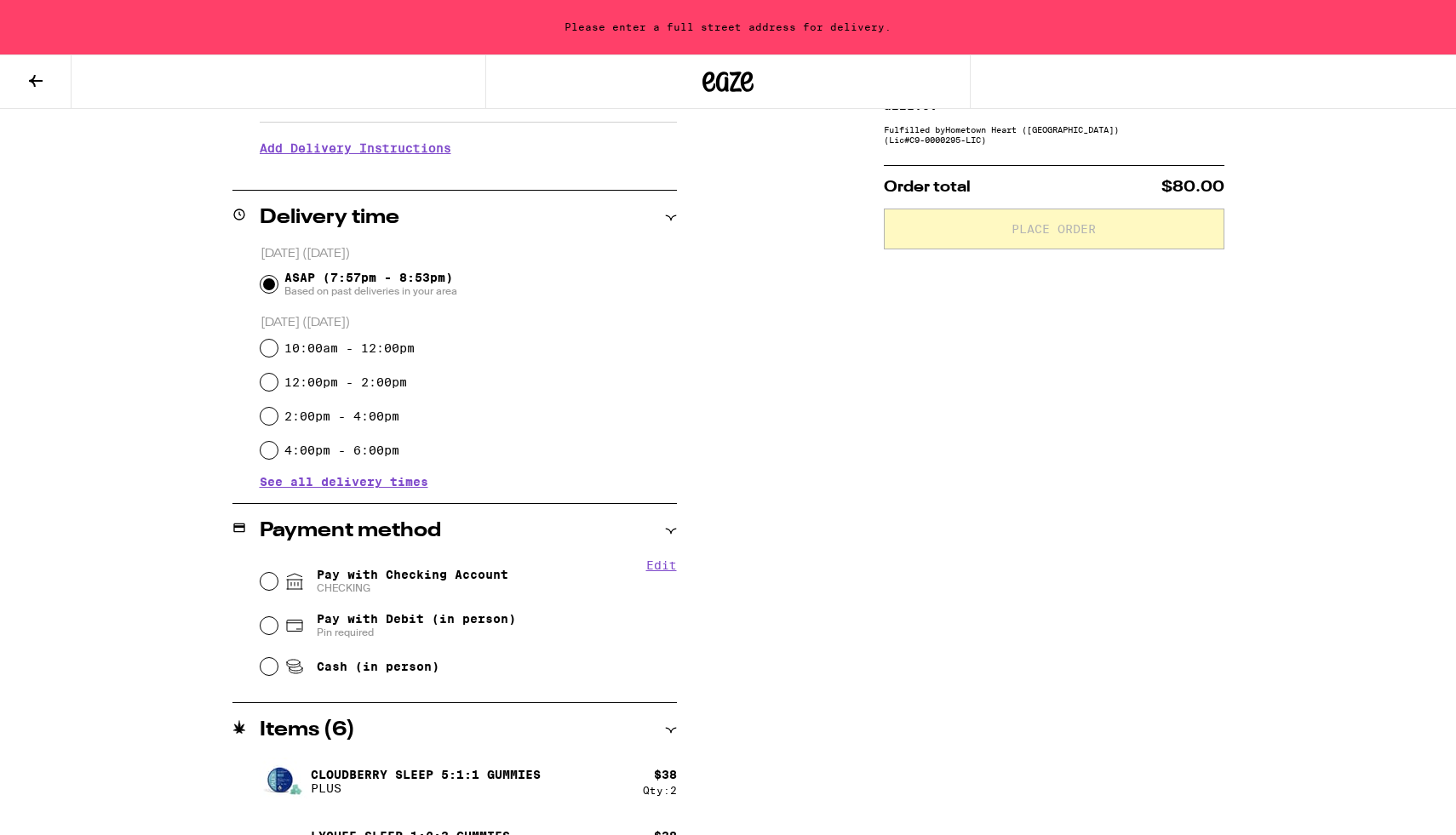
scroll to position [372, 0]
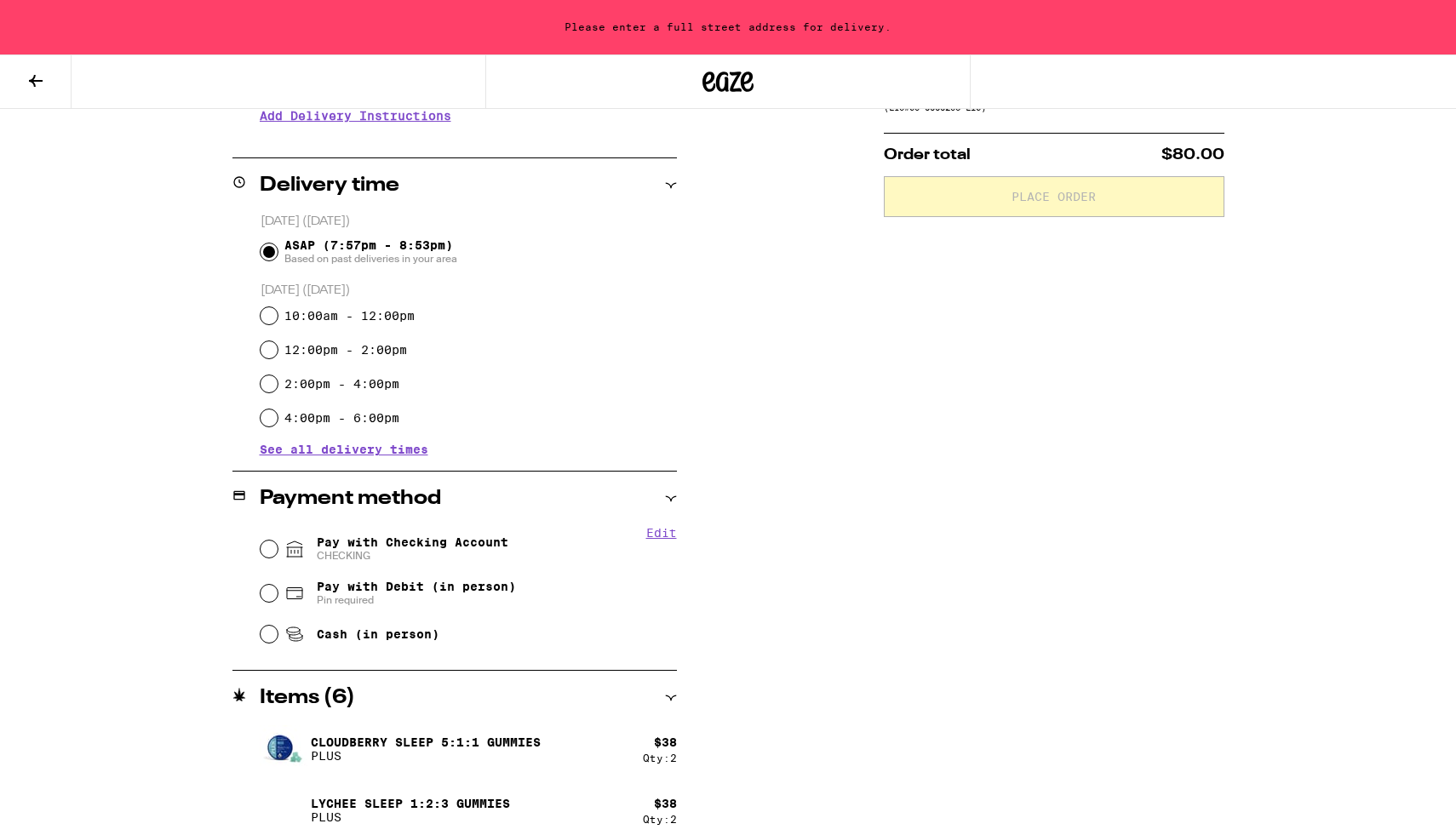
click at [410, 553] on span "CHECKING" at bounding box center [413, 556] width 191 height 13
click at [278, 553] on input "Pay with Checking Account CHECKING" at bounding box center [269, 550] width 17 height 17
radio input "true"
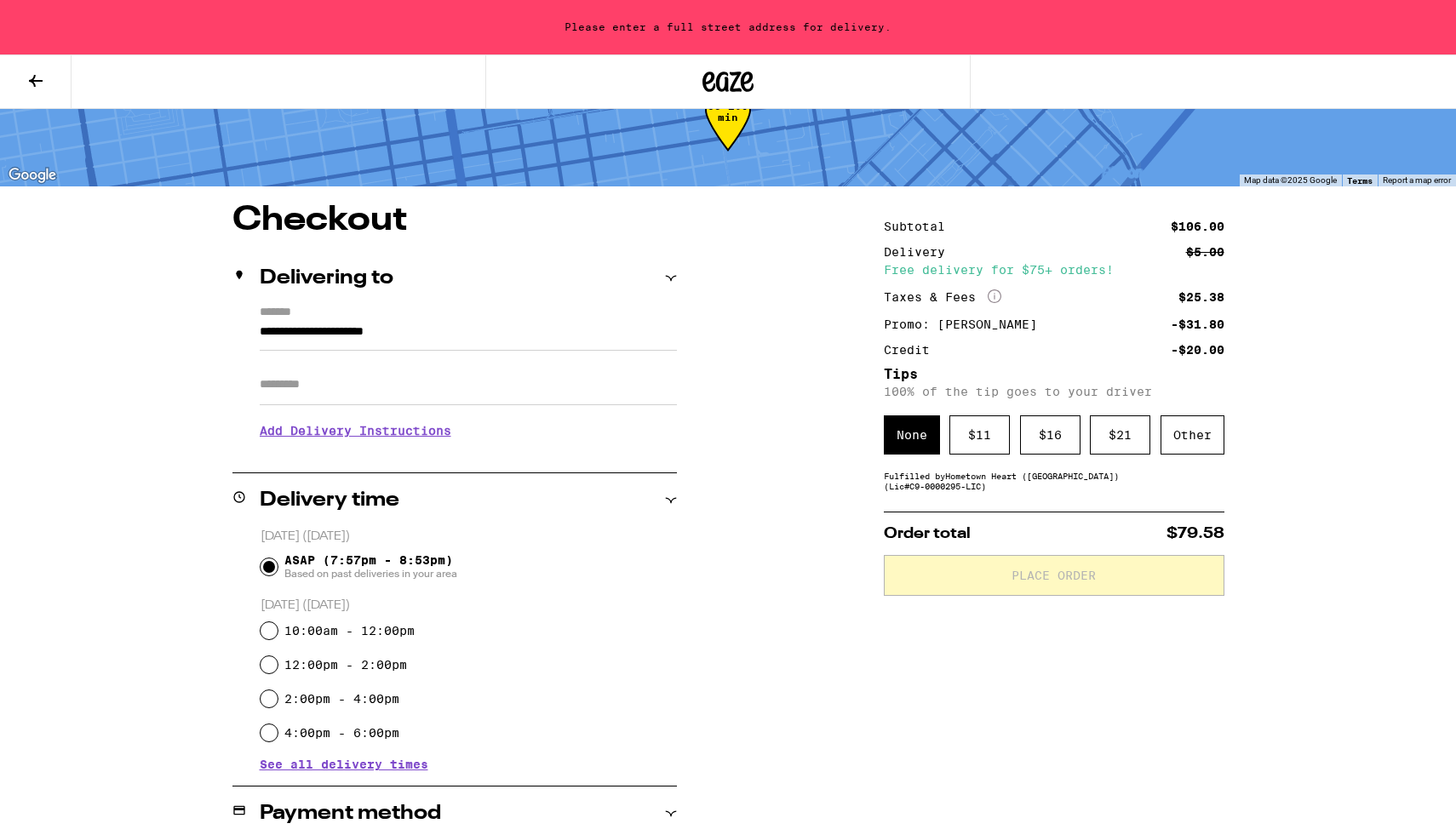
scroll to position [0, 0]
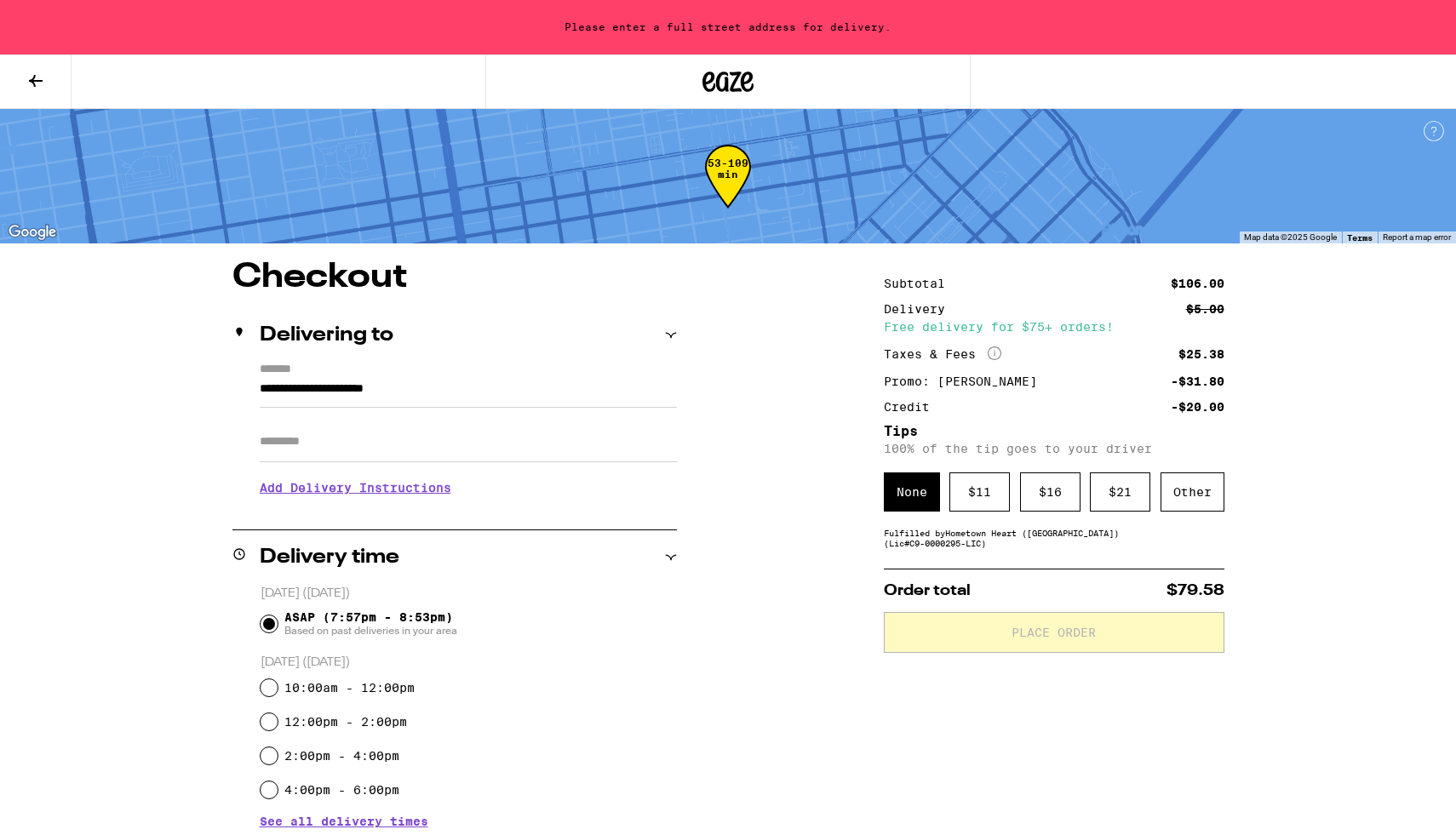
click at [31, 85] on icon at bounding box center [35, 80] width 20 height 20
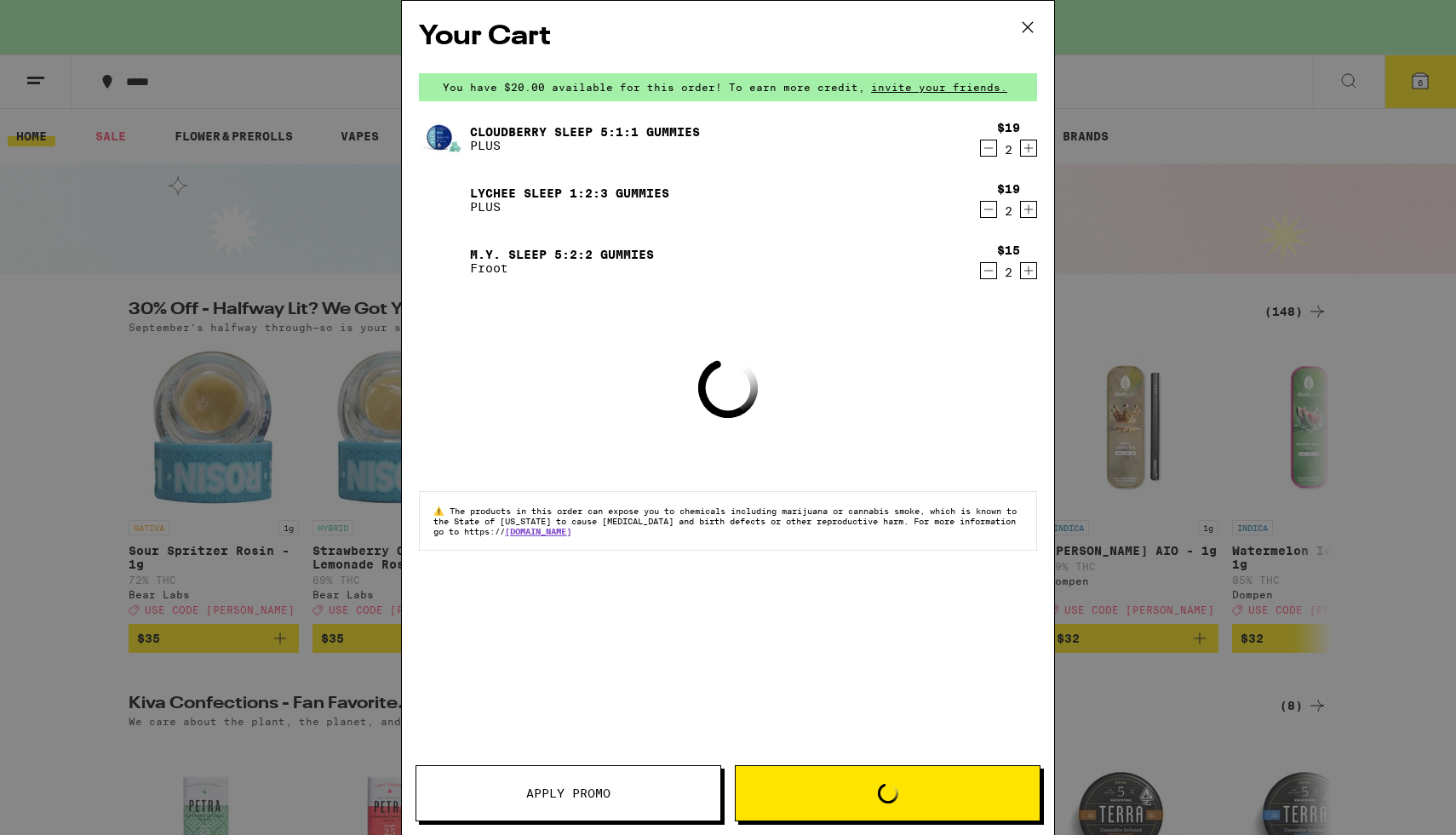
click at [34, 83] on div "Your Cart You have $20.00 available for this order! To earn more credit, invite…" at bounding box center [728, 418] width 1456 height 835
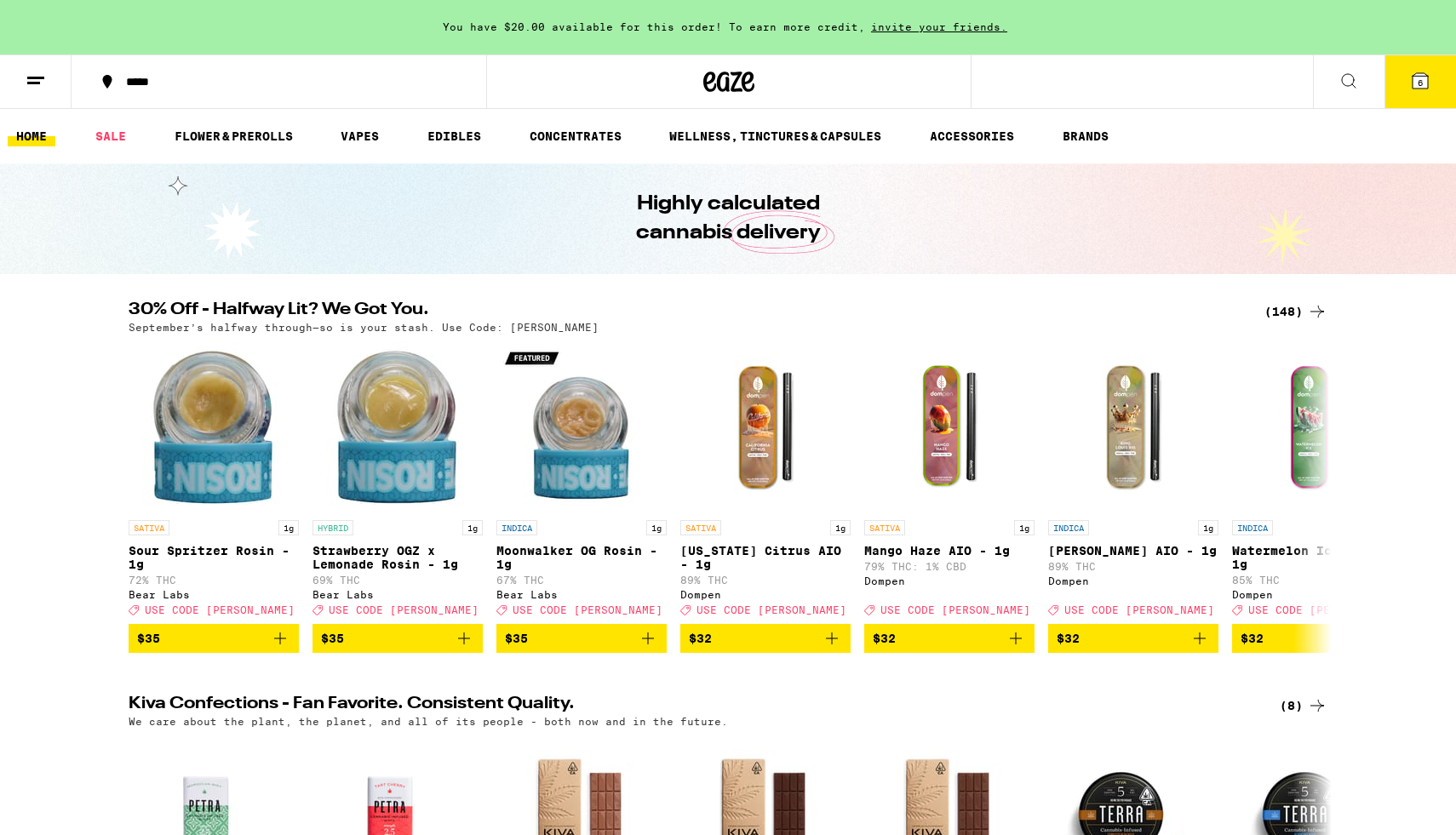
click at [37, 78] on line at bounding box center [35, 78] width 17 height 0
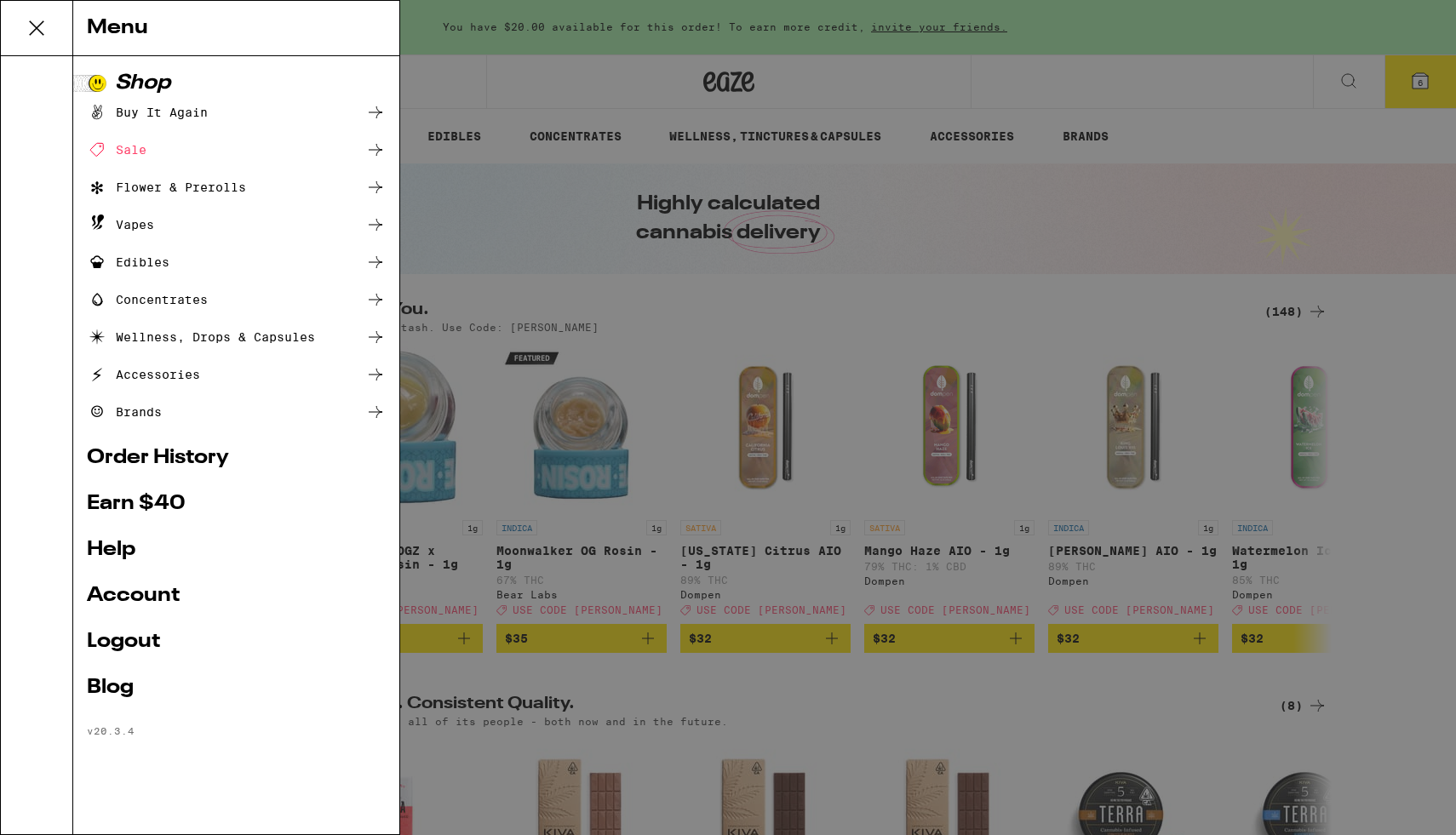
click at [1422, 91] on div "Menu Shop Buy It Again Sale Flower & Prerolls Vapes Edibles Concentrates Wellne…" at bounding box center [728, 418] width 1456 height 835
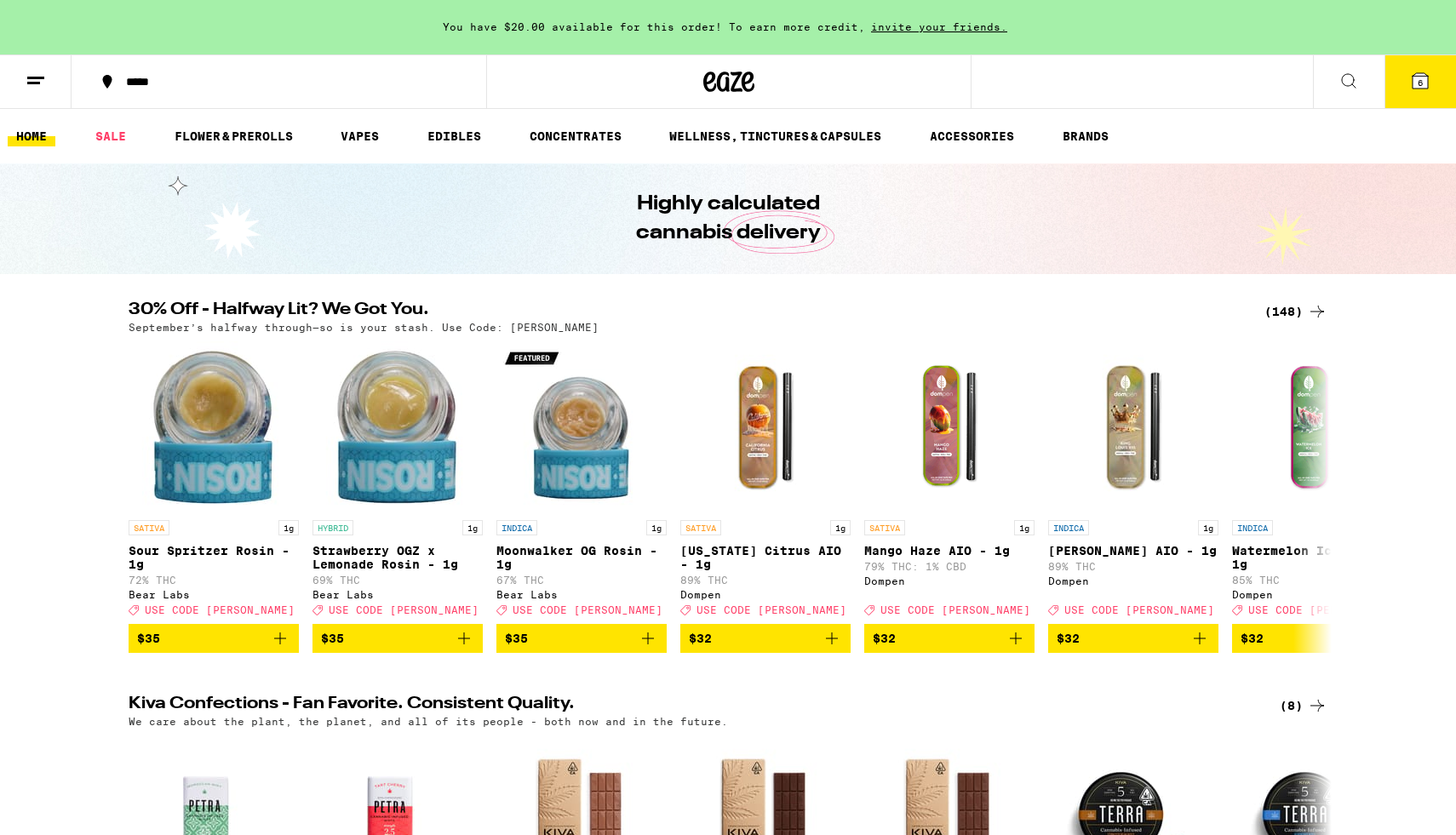
click at [1418, 88] on span "6" at bounding box center [1420, 82] width 5 height 11
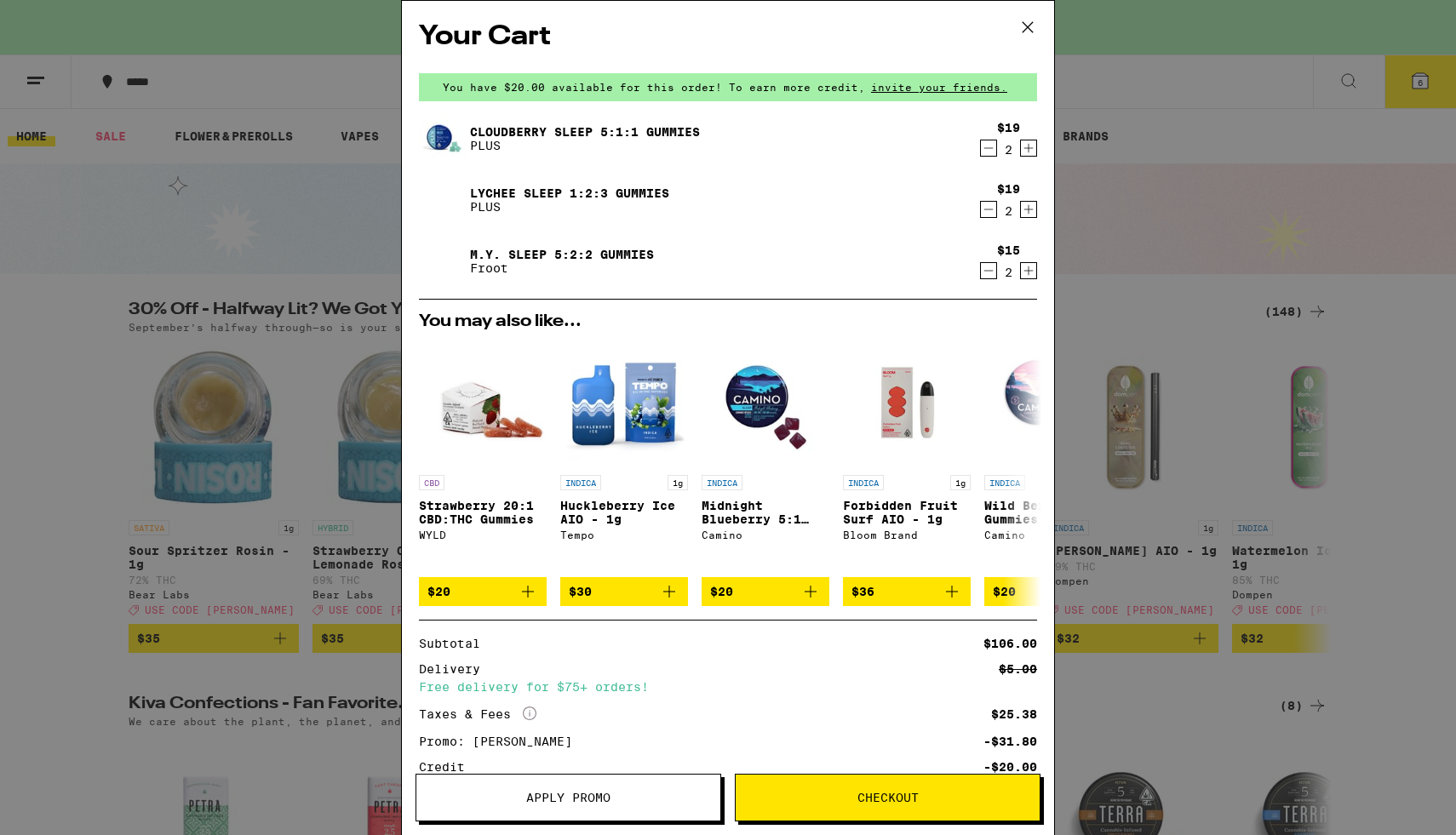
click at [874, 797] on span "Checkout" at bounding box center [888, 798] width 61 height 11
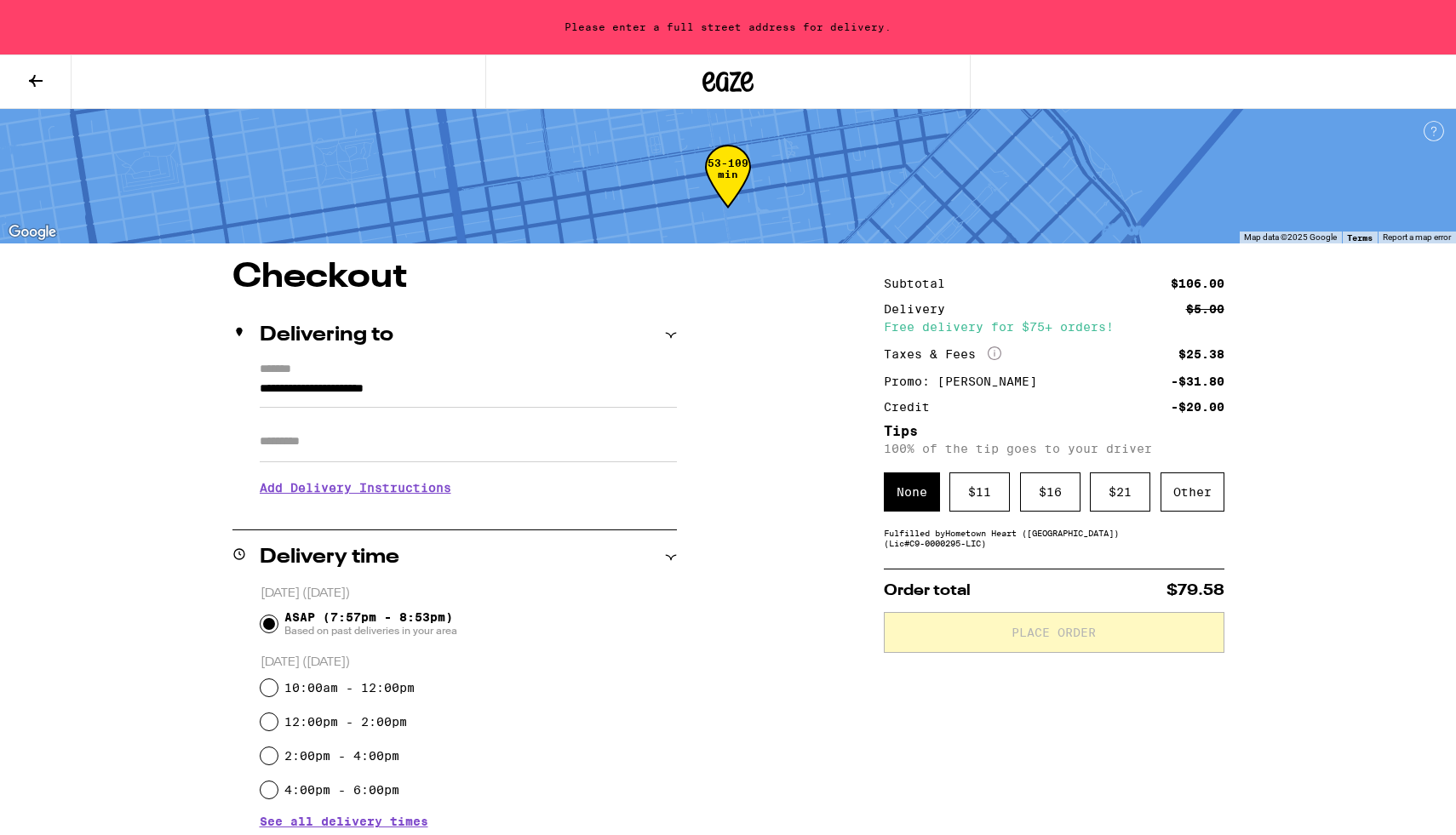
click at [398, 388] on input "**********" at bounding box center [468, 394] width 417 height 29
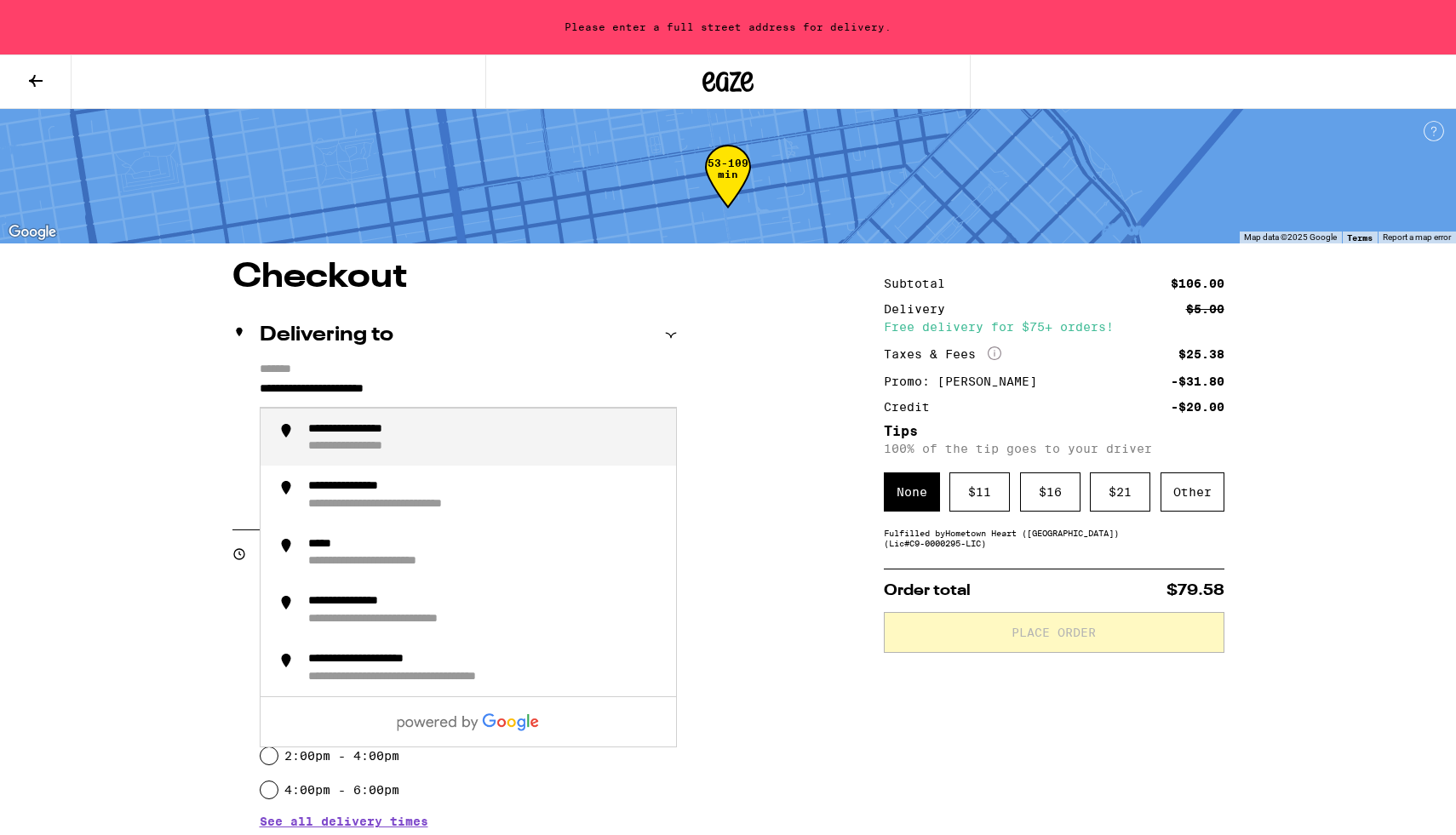
click at [398, 388] on input "**********" at bounding box center [468, 394] width 417 height 29
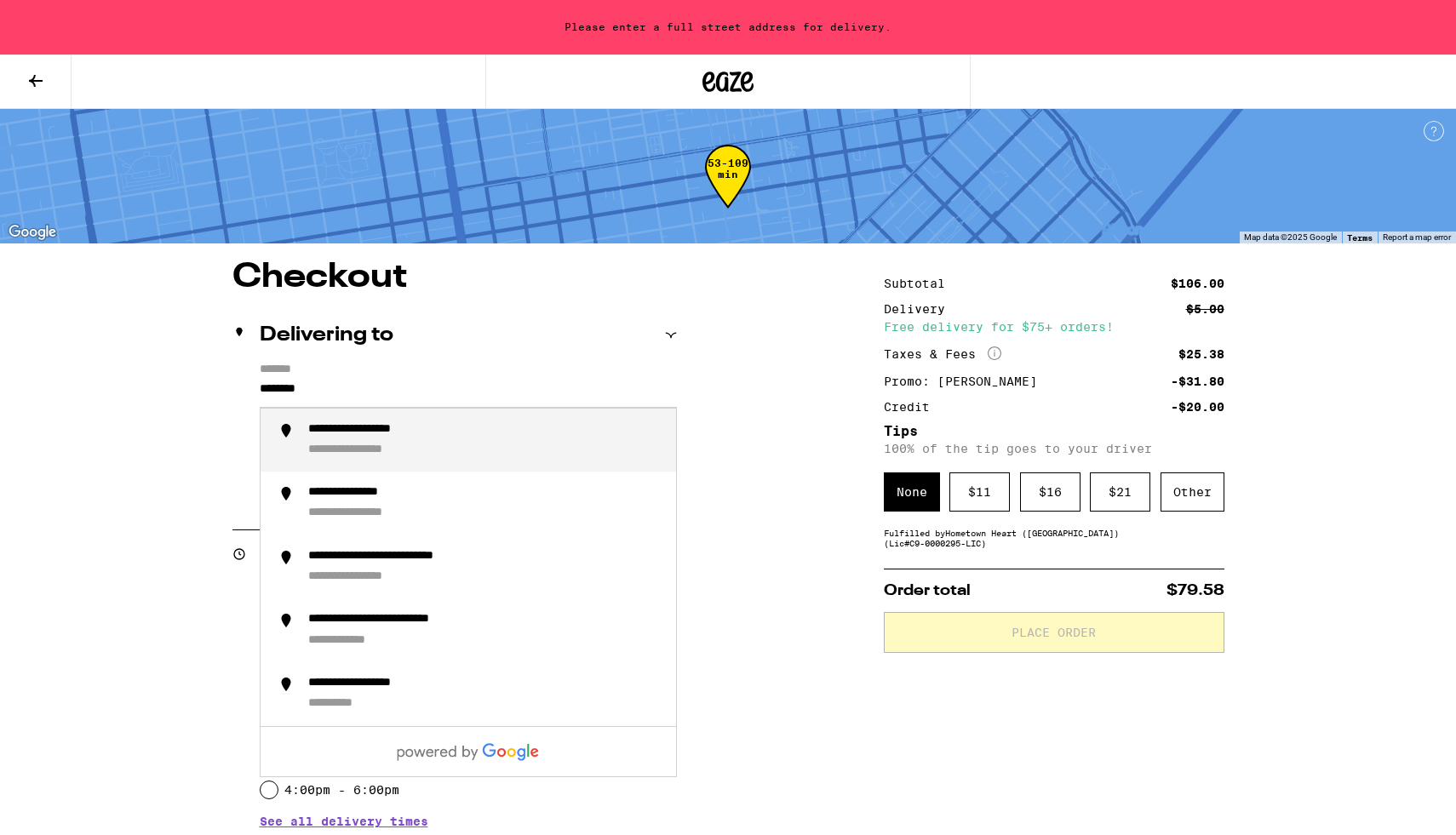
click at [396, 436] on div "**********" at bounding box center [381, 430] width 146 height 16
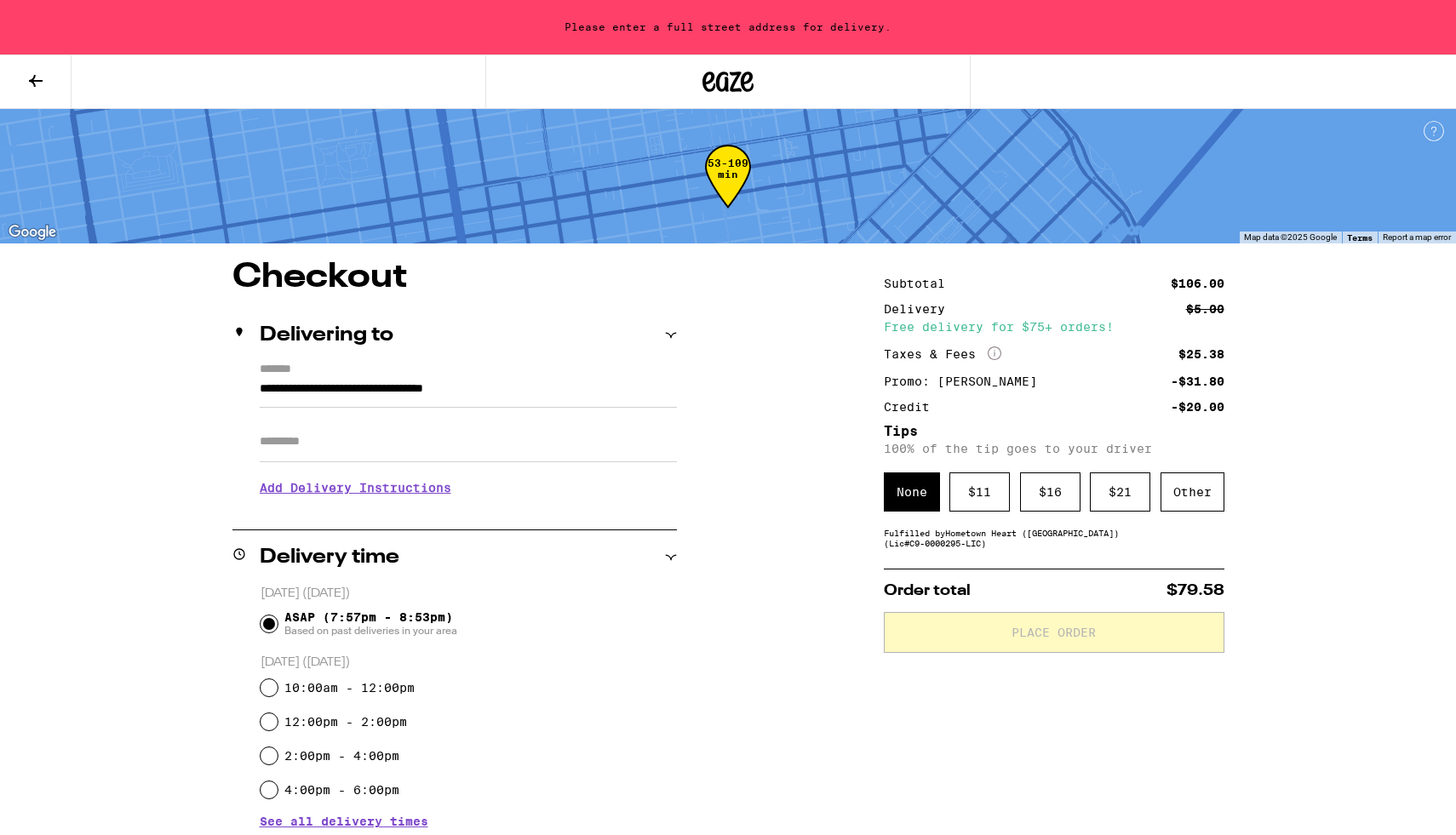
type input "**********"
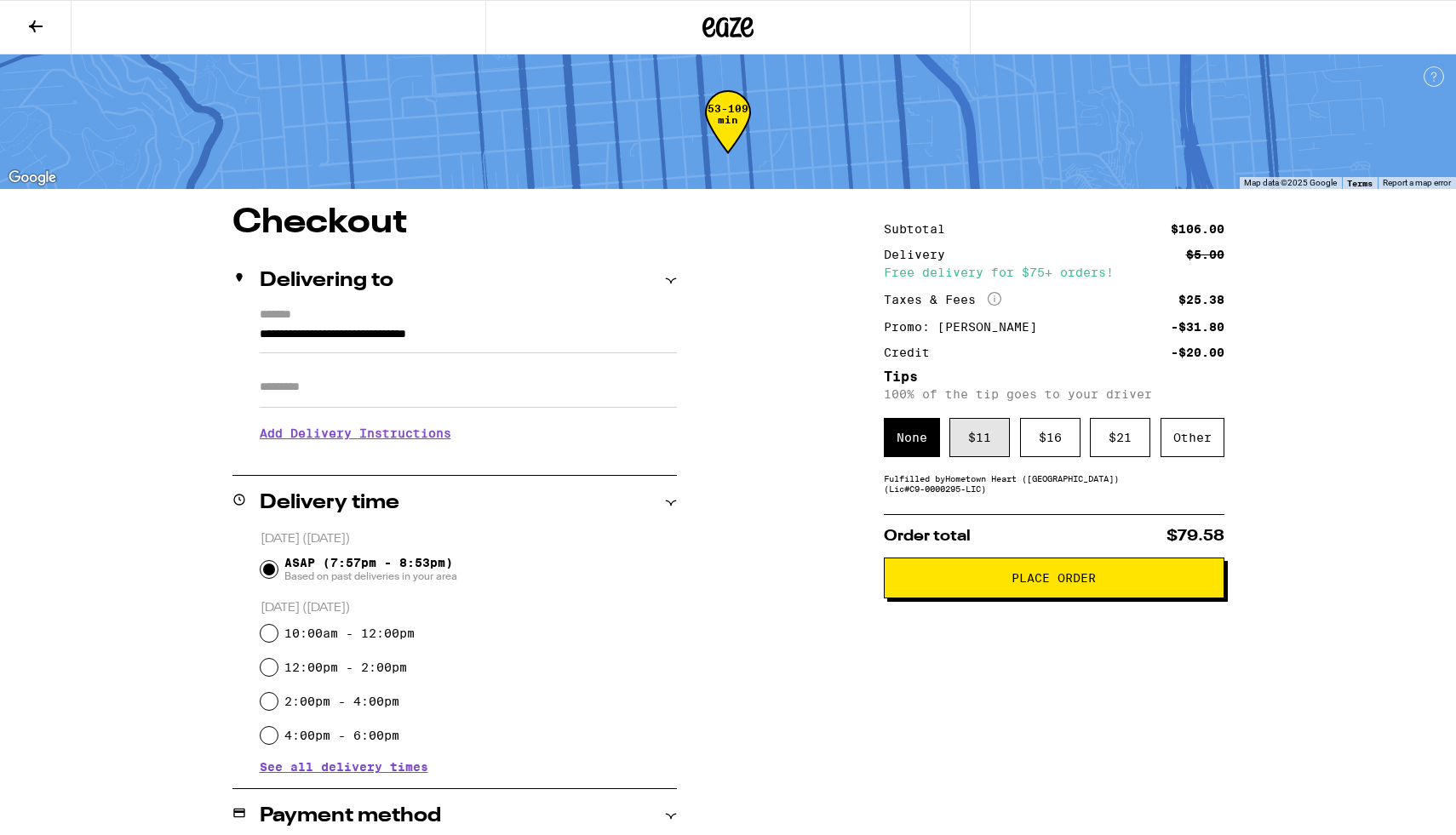
click at [992, 449] on div "$ 11" at bounding box center [979, 438] width 60 height 39
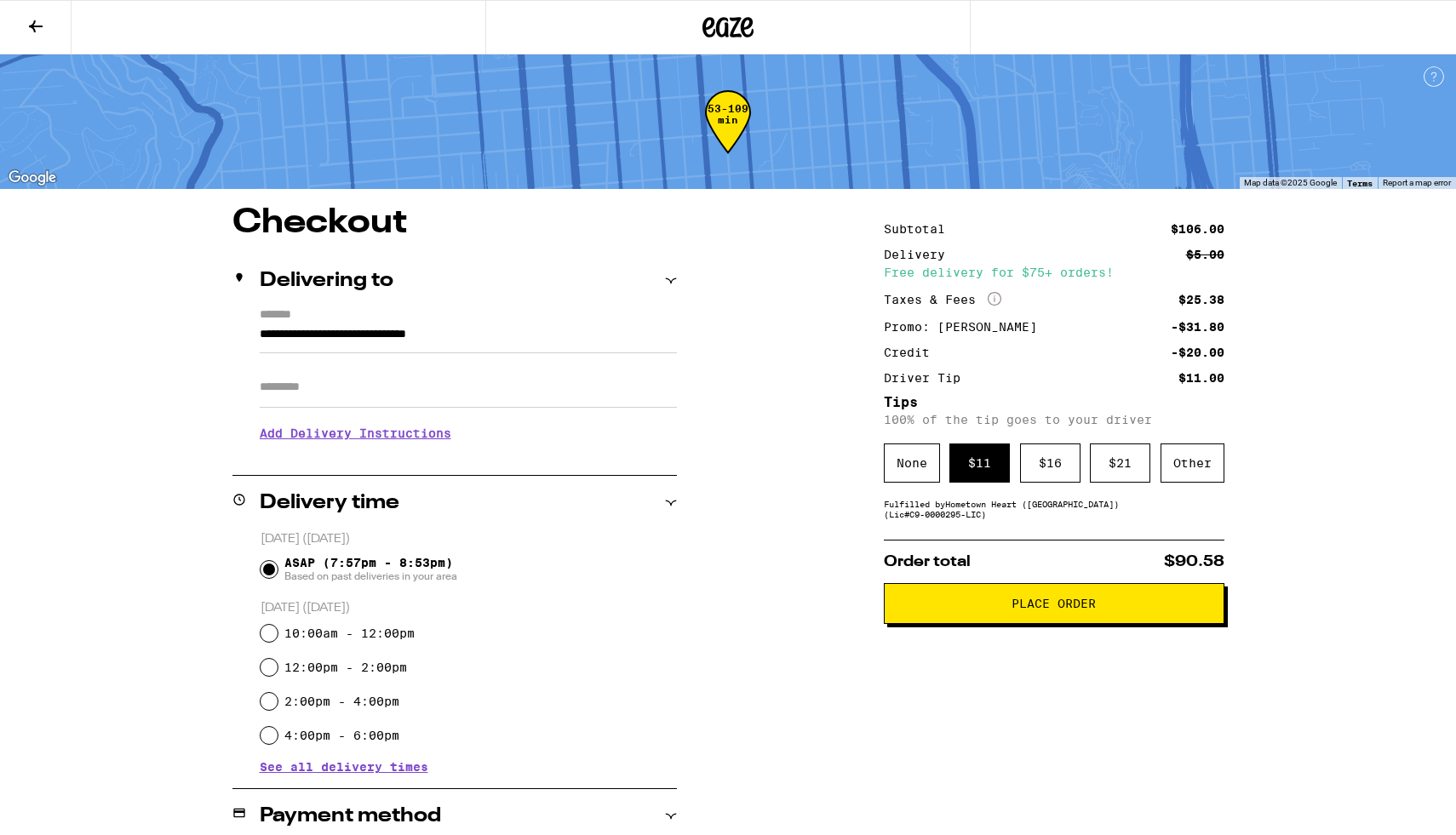
click at [974, 624] on button "Place Order" at bounding box center [1054, 603] width 341 height 41
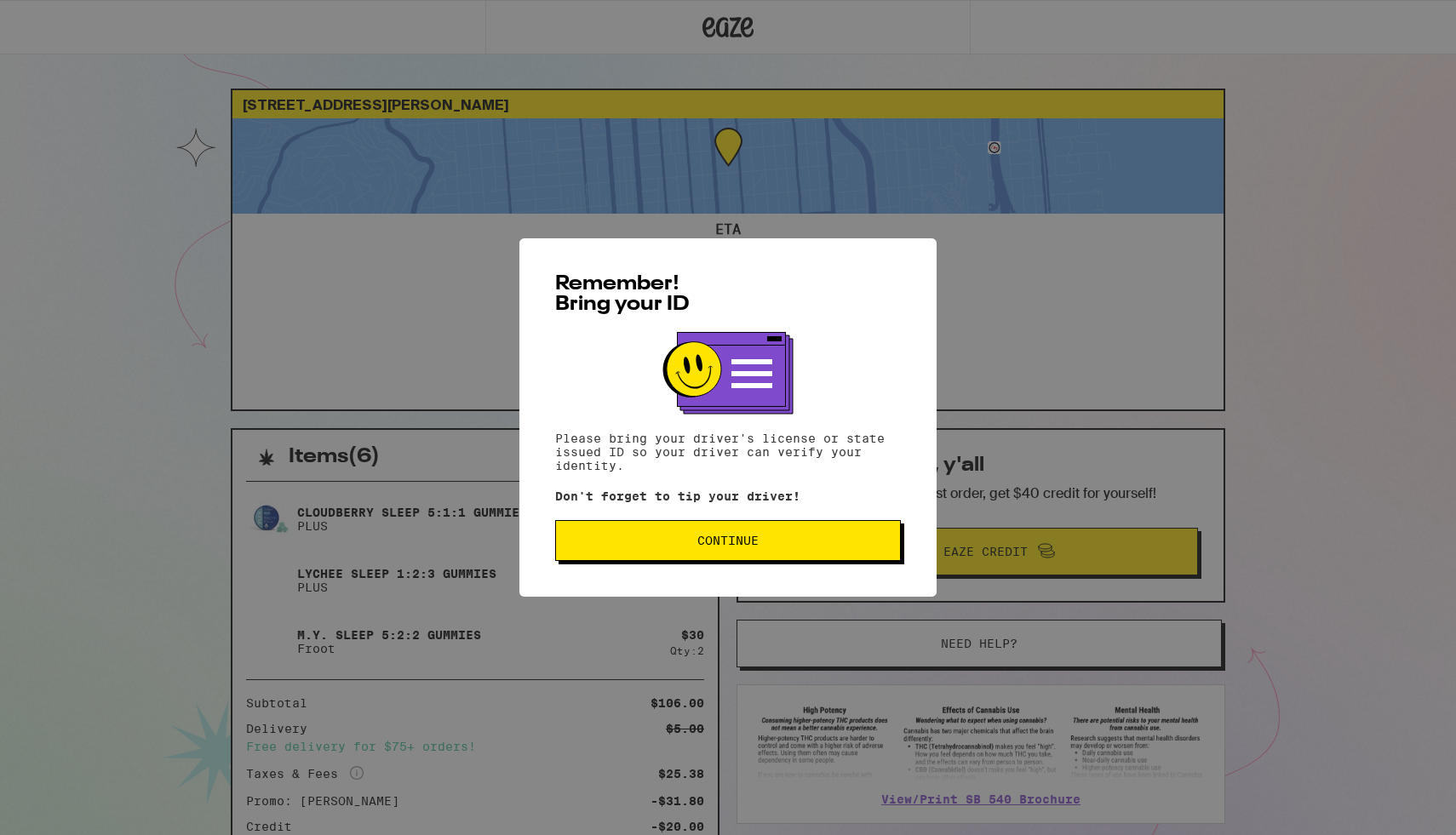
click at [596, 511] on div "Remember! Bring your ID Please bring your driver's license or state issued ID s…" at bounding box center [728, 418] width 417 height 358
click at [596, 551] on button "Continue" at bounding box center [728, 540] width 346 height 41
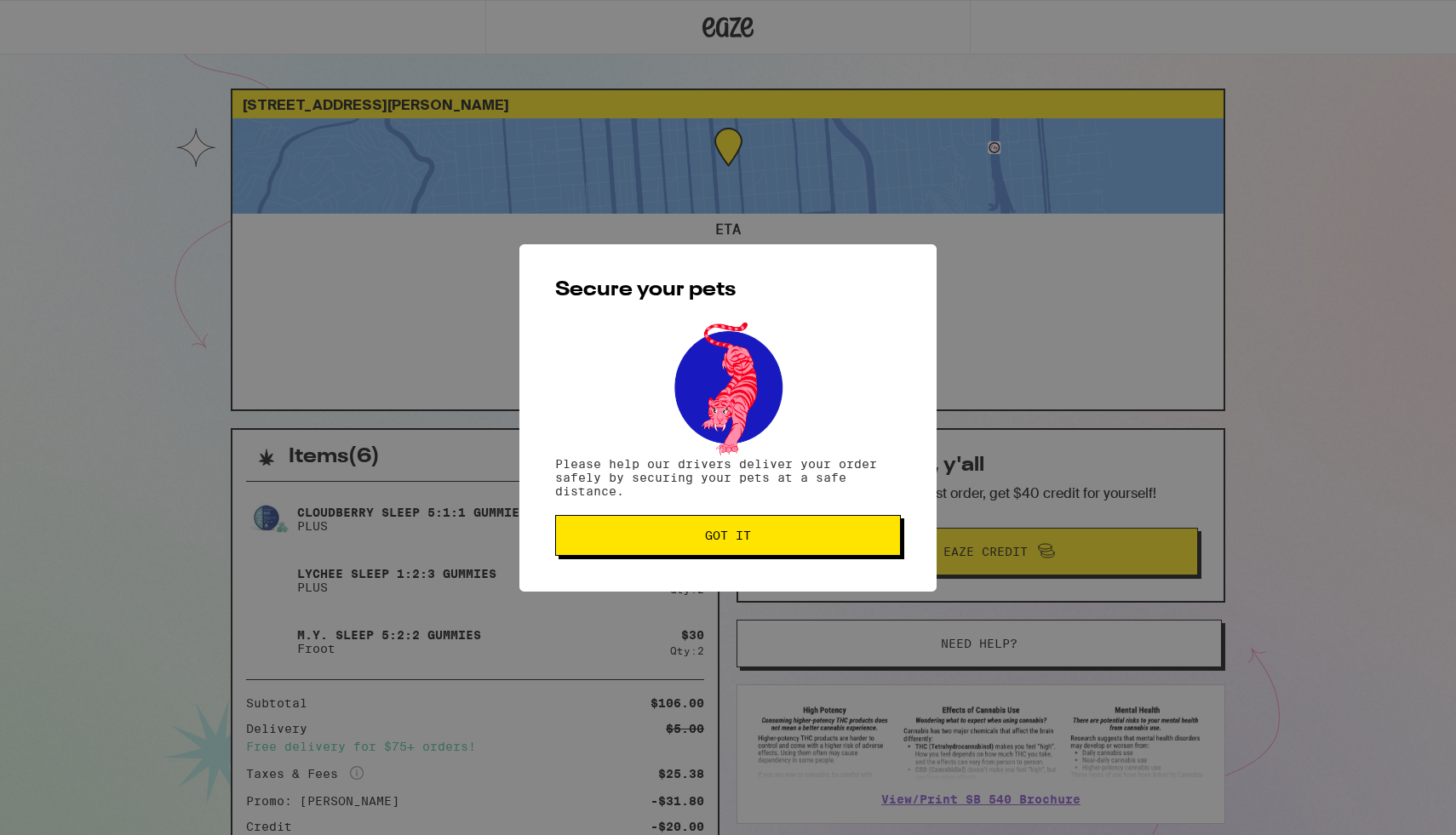
click at [615, 547] on button "Got it" at bounding box center [728, 535] width 346 height 41
